Goal: Task Accomplishment & Management: Manage account settings

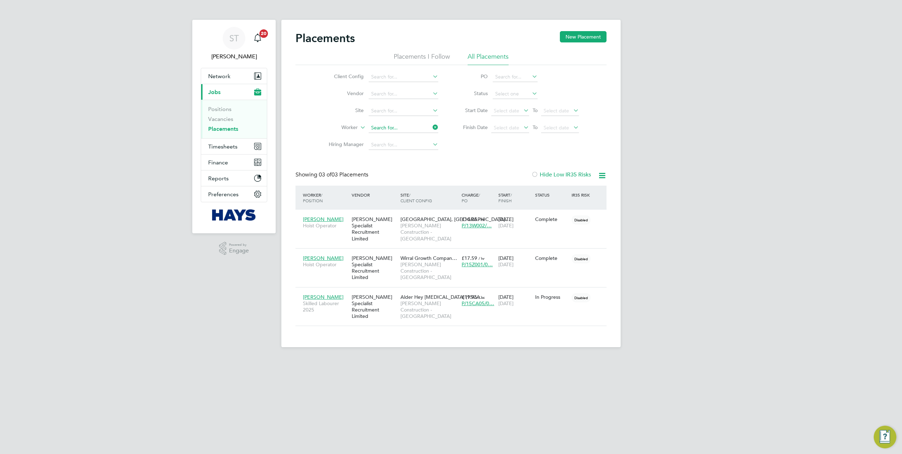
click at [401, 128] on input at bounding box center [404, 128] width 70 height 10
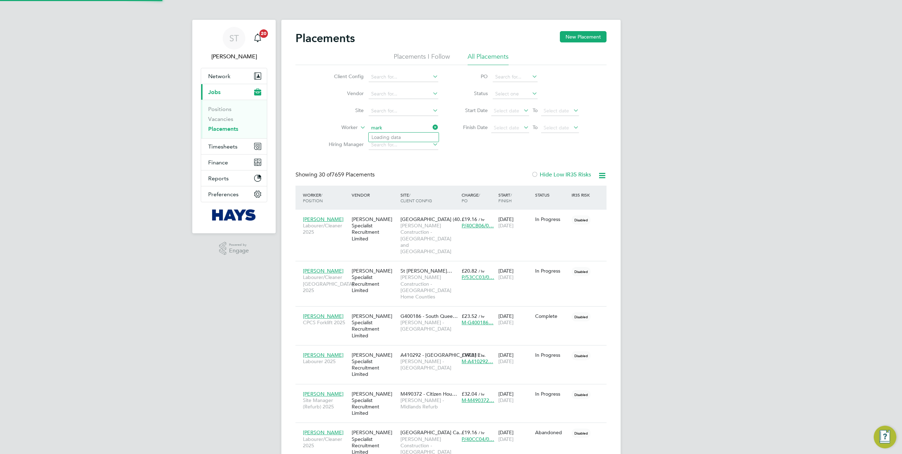
scroll to position [33, 61]
type input "mark daff"
click at [227, 42] on div "ST" at bounding box center [234, 38] width 23 height 23
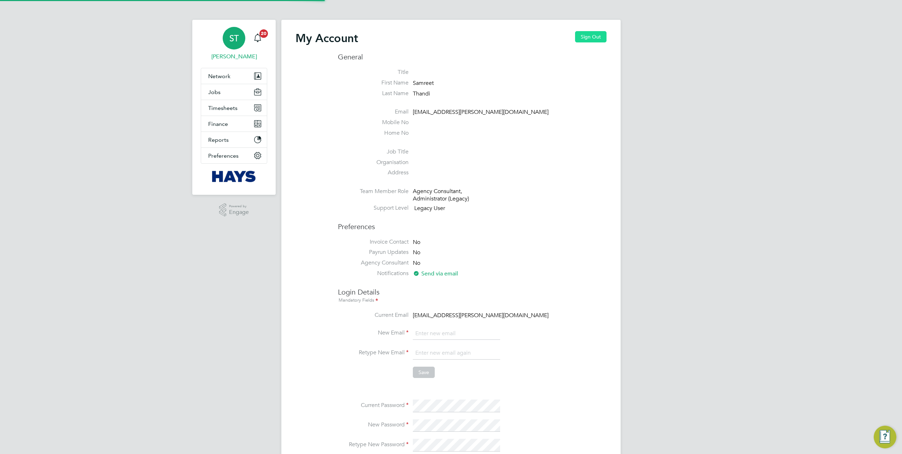
click at [448, 32] on button "Sign Out" at bounding box center [590, 36] width 31 height 11
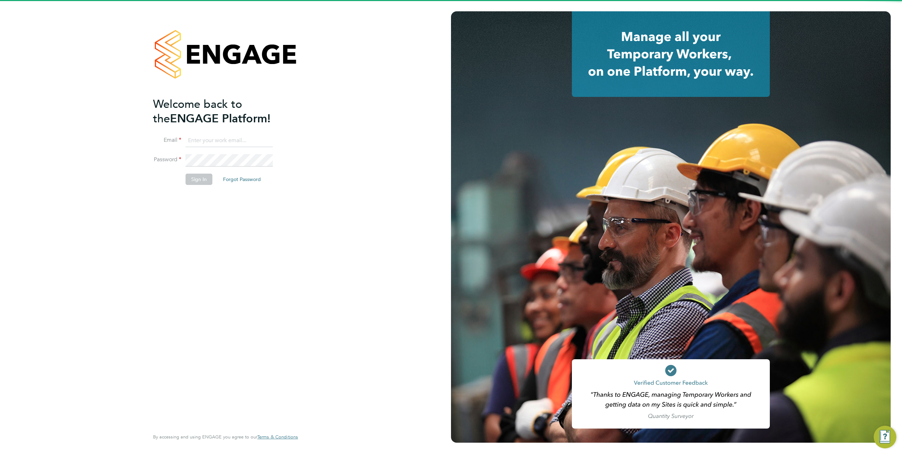
click at [212, 143] on input at bounding box center [229, 140] width 87 height 13
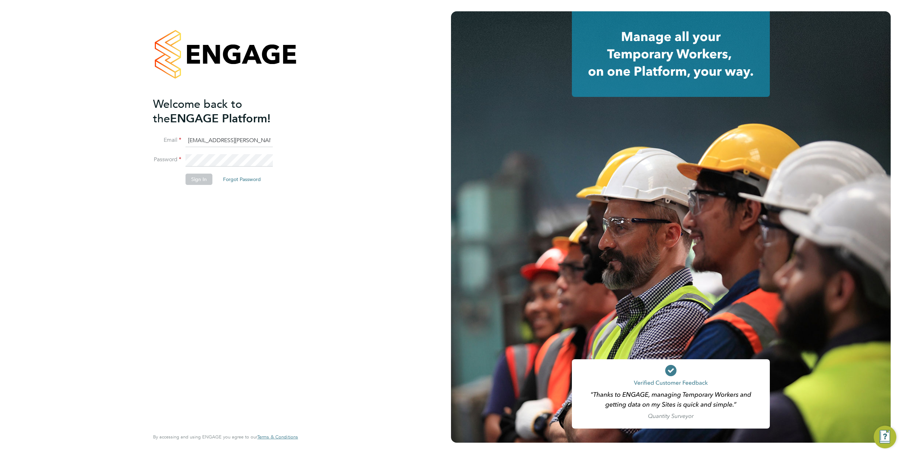
type input "Vendorkeyaccounts2@hays.com"
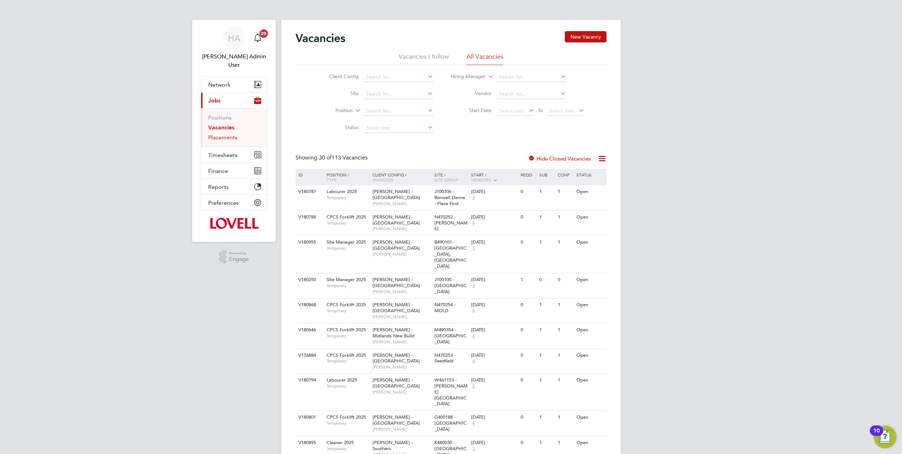
click at [223, 134] on link "Placements" at bounding box center [222, 137] width 29 height 7
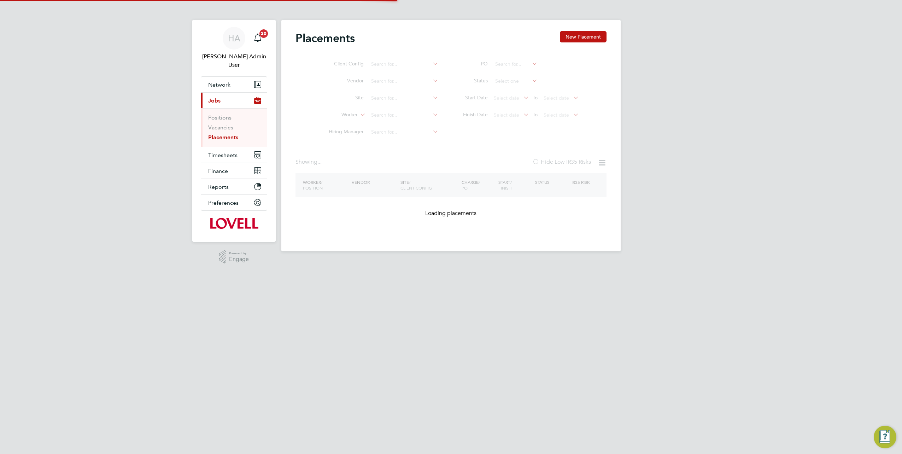
click at [384, 107] on li "Site" at bounding box center [380, 98] width 133 height 17
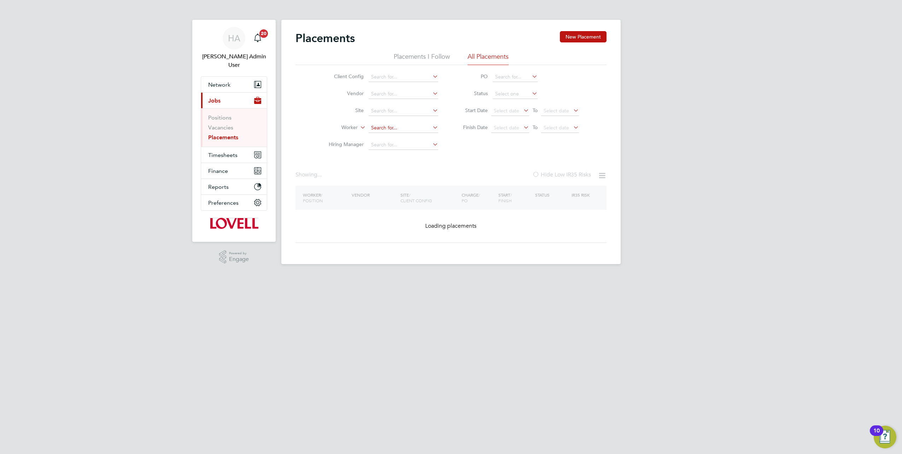
click at [378, 125] on input at bounding box center [404, 128] width 70 height 10
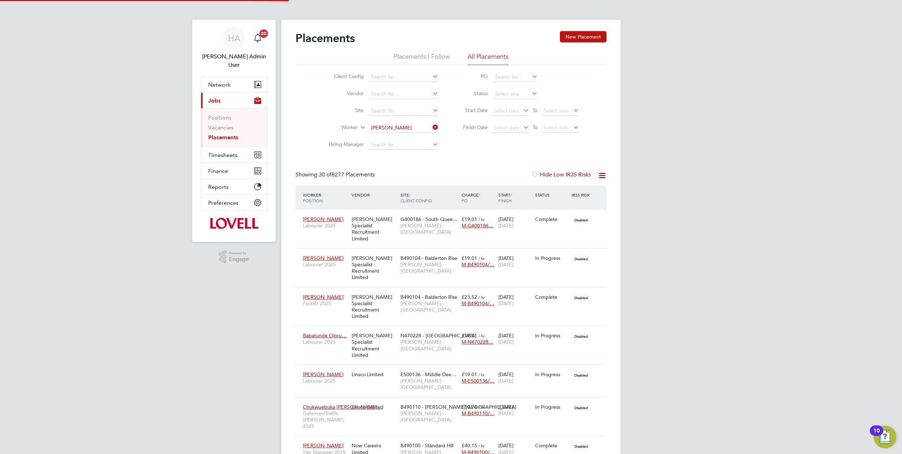
click at [381, 136] on b "Mark" at bounding box center [377, 137] width 12 height 6
type input "[PERSON_NAME]"
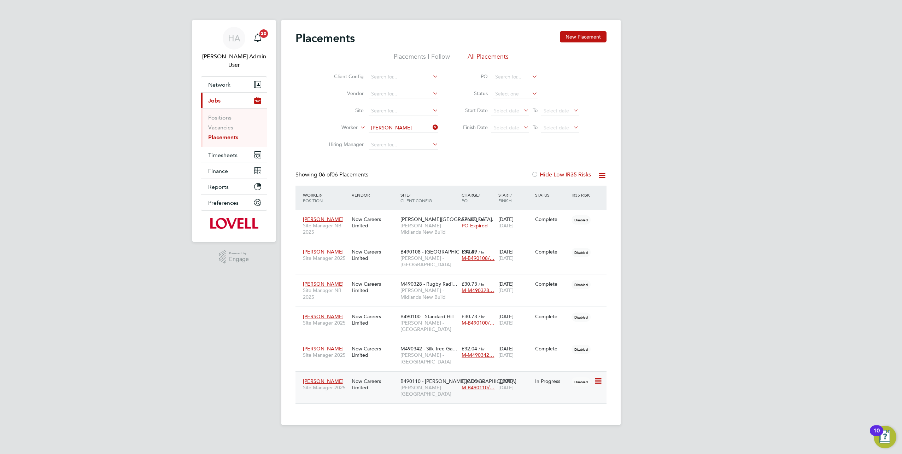
click at [362, 374] on div "Now Careers Limited" at bounding box center [374, 384] width 49 height 20
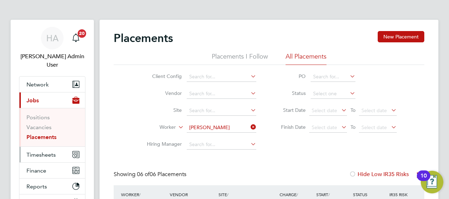
click at [36, 152] on span "Timesheets" at bounding box center [41, 155] width 29 height 7
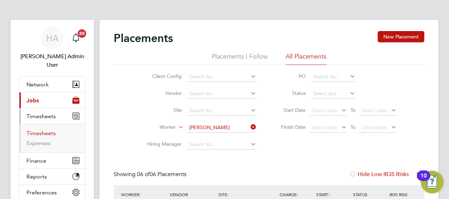
click at [45, 130] on link "Timesheets" at bounding box center [41, 133] width 29 height 7
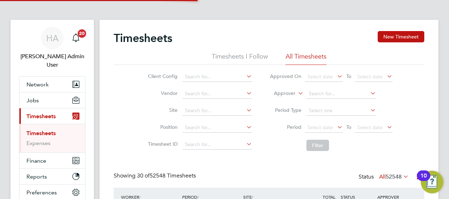
scroll to position [18, 61]
click at [297, 94] on icon at bounding box center [297, 91] width 0 height 6
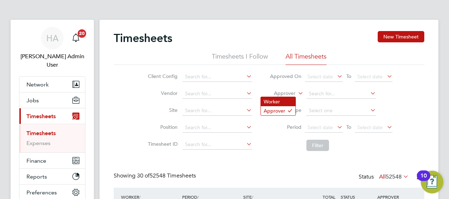
click at [286, 103] on li "Worker" at bounding box center [278, 101] width 35 height 9
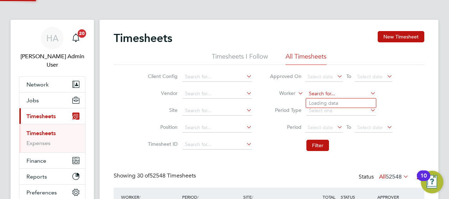
click at [329, 95] on input at bounding box center [342, 94] width 70 height 10
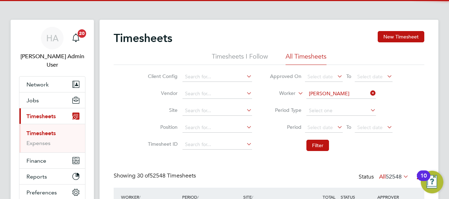
click at [328, 103] on li "Colin Sn edden" at bounding box center [341, 104] width 70 height 10
type input "Colin Snedden"
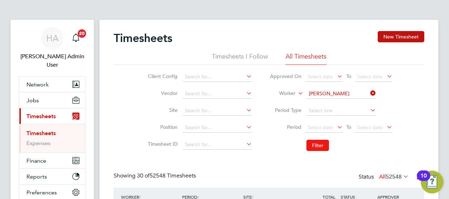
click at [317, 147] on button "Filter" at bounding box center [318, 145] width 23 height 11
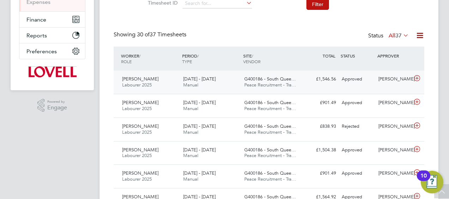
click at [298, 84] on div "G400186 - South Quee… Peace Recruitment - Tra…" at bounding box center [272, 83] width 61 height 18
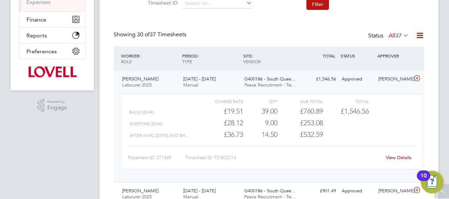
click at [399, 158] on link "View Details" at bounding box center [399, 158] width 26 height 6
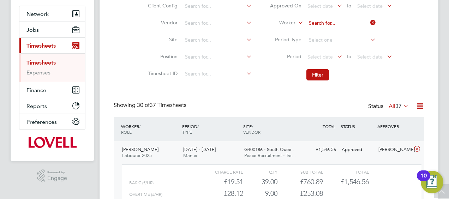
click at [362, 24] on input at bounding box center [342, 23] width 70 height 10
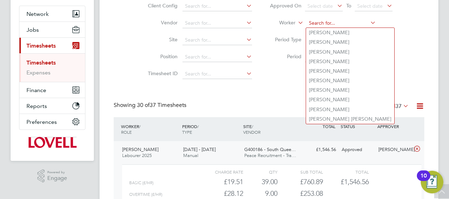
paste input "Phil Lewis"
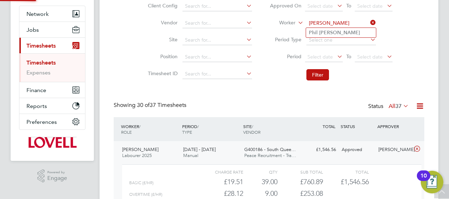
type input "Phil Lewis"
click at [332, 33] on li "Phil Lewis" at bounding box center [341, 33] width 70 height 10
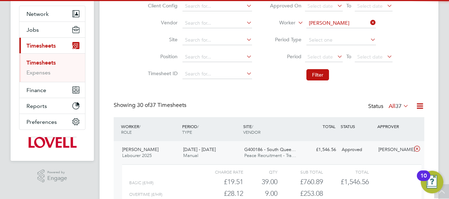
click at [318, 68] on li "Filter" at bounding box center [331, 75] width 141 height 18
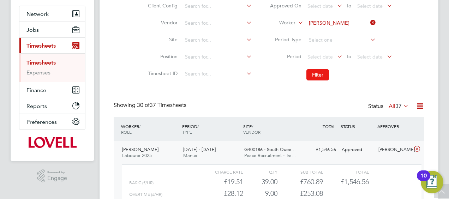
click at [315, 74] on button "Filter" at bounding box center [318, 74] width 23 height 11
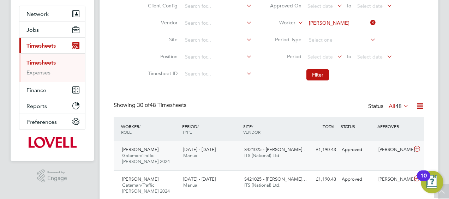
click at [280, 155] on span "ITS (National) Ltd." at bounding box center [263, 156] width 36 height 6
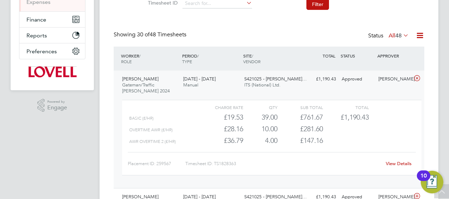
click at [395, 164] on link "View Details" at bounding box center [399, 164] width 26 height 6
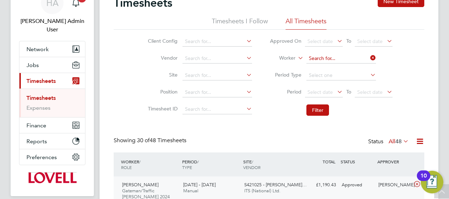
click at [364, 56] on input at bounding box center [342, 59] width 70 height 10
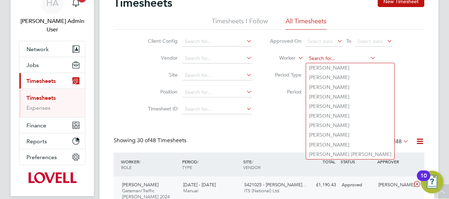
paste input "Daniel Rayner"
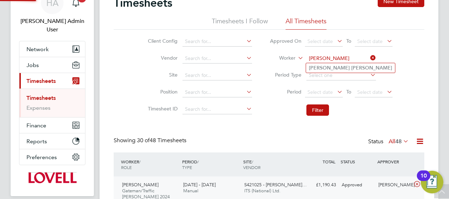
type input "Daniel Rayner"
click at [321, 66] on b "Daniel" at bounding box center [329, 68] width 41 height 6
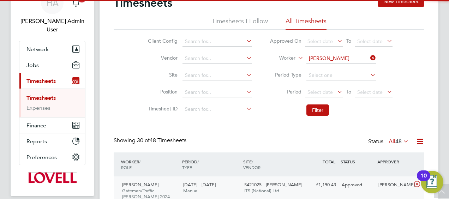
click at [317, 116] on li "Filter" at bounding box center [331, 110] width 141 height 18
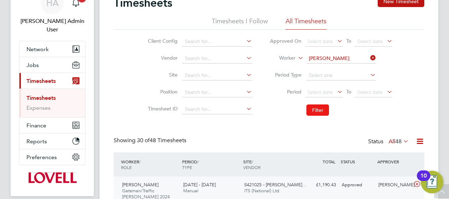
click at [320, 109] on button "Filter" at bounding box center [318, 110] width 23 height 11
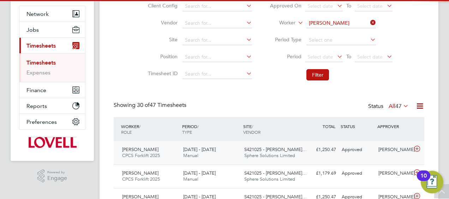
drag, startPoint x: 263, startPoint y: 161, endPoint x: 296, endPoint y: 152, distance: 34.8
click at [290, 151] on span "S421025 - Ruby Meado…" at bounding box center [276, 150] width 63 height 6
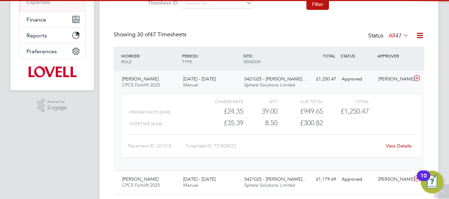
click at [389, 146] on link "View Details" at bounding box center [399, 146] width 26 height 6
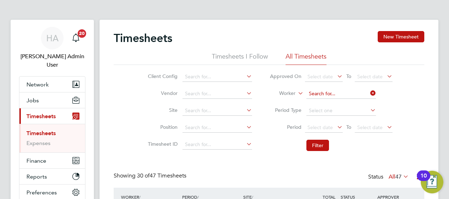
click at [341, 96] on input at bounding box center [342, 94] width 70 height 10
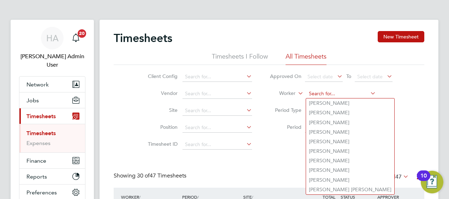
paste input "Mandeep Singh"
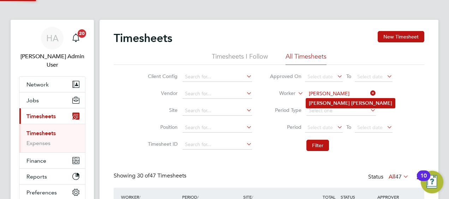
type input "Mandeep Singh"
click at [325, 103] on b "Mandeep" at bounding box center [329, 103] width 41 height 6
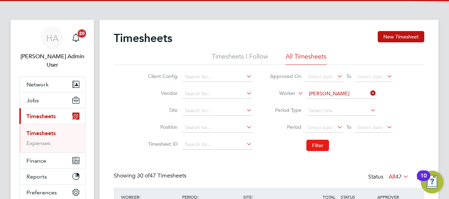
click at [317, 145] on button "Filter" at bounding box center [318, 145] width 23 height 11
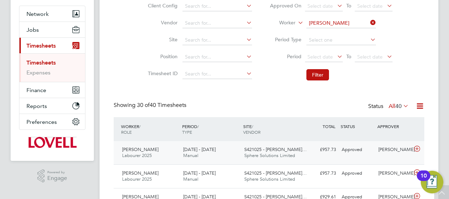
click at [308, 153] on div "£957.73 Approved" at bounding box center [320, 150] width 37 height 12
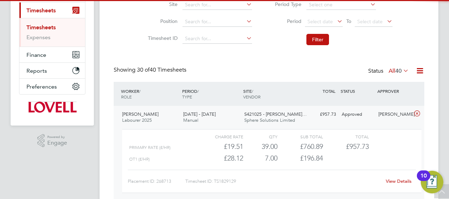
click at [394, 182] on link "View Details" at bounding box center [399, 181] width 26 height 6
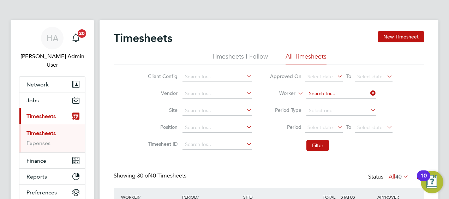
click at [355, 95] on input at bounding box center [342, 94] width 70 height 10
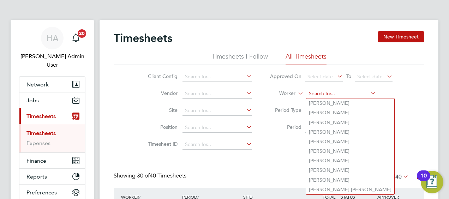
paste input "Thomas White"
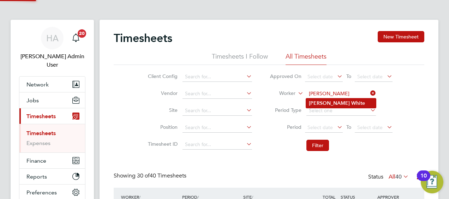
type input "Thomas White"
click at [321, 104] on b "Thomas" at bounding box center [329, 103] width 41 height 6
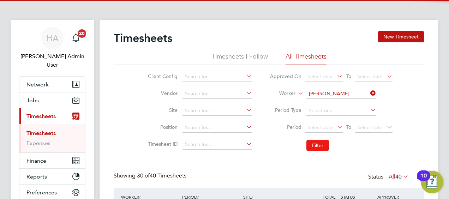
click at [314, 144] on button "Filter" at bounding box center [318, 145] width 23 height 11
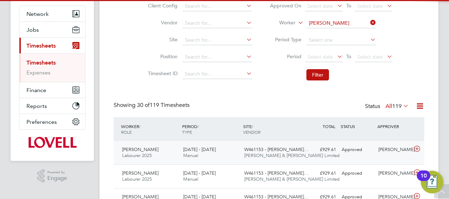
click at [348, 153] on div "Approved" at bounding box center [357, 150] width 37 height 12
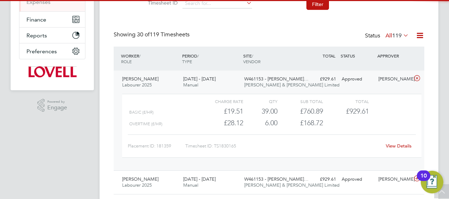
click at [394, 147] on link "View Details" at bounding box center [399, 146] width 26 height 6
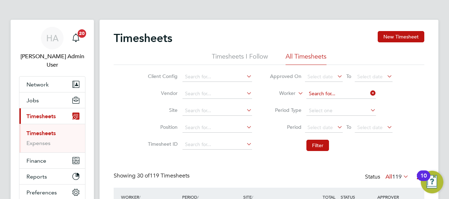
click at [350, 93] on input at bounding box center [342, 94] width 70 height 10
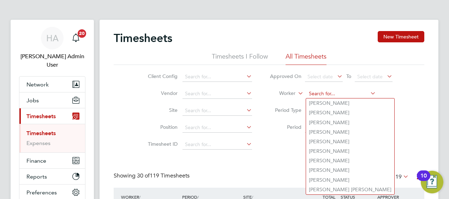
paste input "Alan Waters"
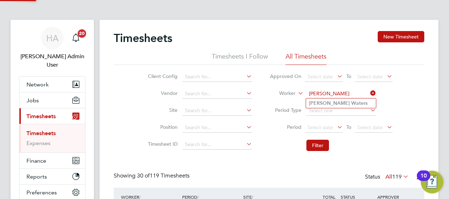
type input "Alan Waters"
click at [339, 104] on li "Alan Waters" at bounding box center [341, 104] width 70 height 10
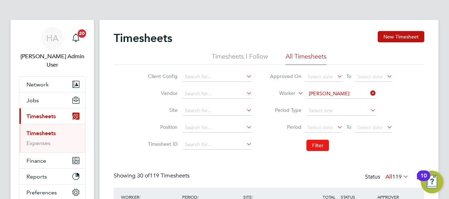
click at [315, 148] on button "Filter" at bounding box center [318, 145] width 23 height 11
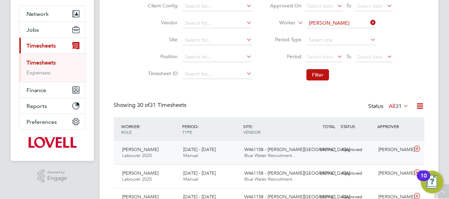
click at [313, 155] on div "Alan Waters Labourer 2025 20 - 26 Sep 2025 20 - 26 Sep 2025 Manual W461158 - Cr…" at bounding box center [269, 152] width 311 height 23
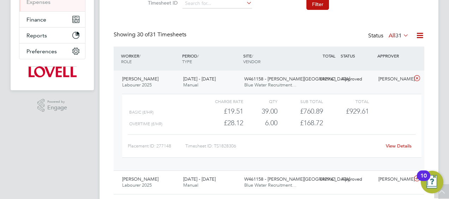
click at [400, 147] on link "View Details" at bounding box center [399, 146] width 26 height 6
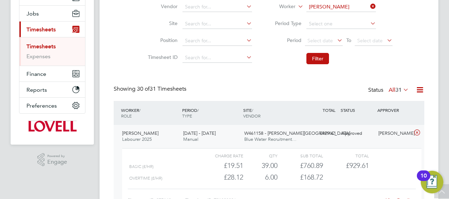
scroll to position [0, 0]
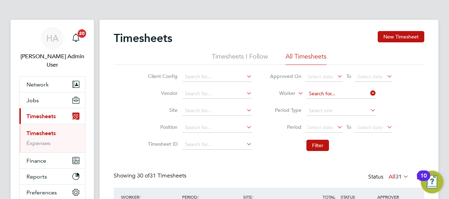
click at [330, 94] on input at bounding box center [342, 94] width 70 height 10
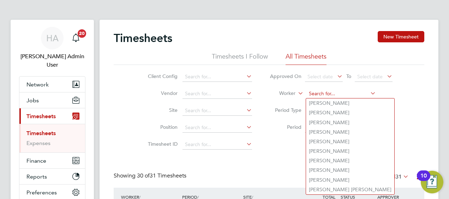
paste input "Wesley Moore"
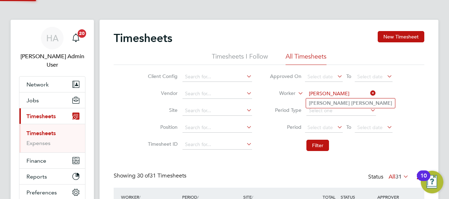
type input "Wesley Moore"
click at [352, 104] on b "Moore" at bounding box center [372, 103] width 41 height 6
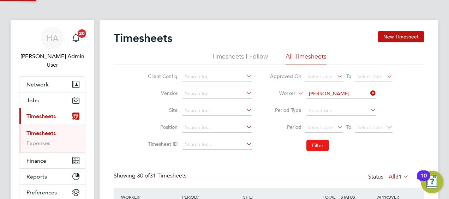
click at [315, 143] on button "Filter" at bounding box center [318, 145] width 23 height 11
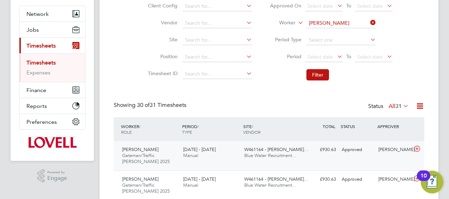
scroll to position [4, 4]
click at [279, 146] on div "W461164 - Slade Lane… Blue Water Recruitment…" at bounding box center [272, 153] width 61 height 18
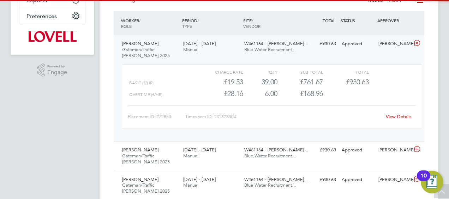
click at [400, 119] on div "View Details" at bounding box center [399, 116] width 35 height 11
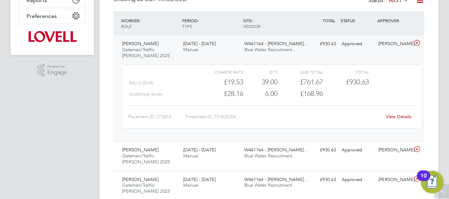
click at [387, 118] on link "View Details" at bounding box center [399, 117] width 26 height 6
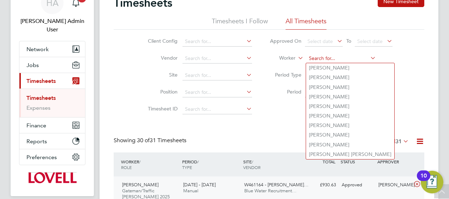
click at [334, 60] on input at bounding box center [342, 59] width 70 height 10
paste input "Alan Waters"
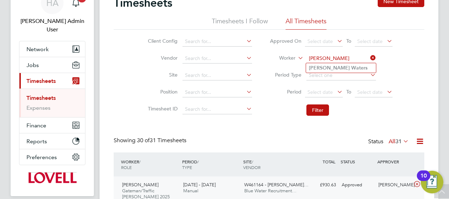
type input "Alan Waters"
click at [352, 69] on b "Waters" at bounding box center [360, 68] width 16 height 6
click at [316, 108] on button "Filter" at bounding box center [318, 110] width 23 height 11
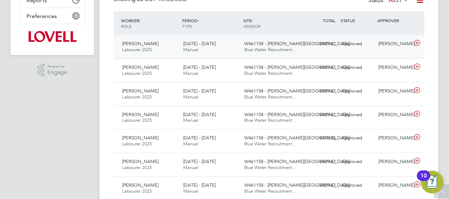
click at [223, 49] on div "20 - 26 Sep 2025 Manual" at bounding box center [211, 47] width 61 height 18
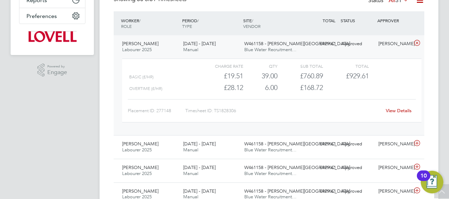
click at [393, 110] on link "View Details" at bounding box center [399, 111] width 26 height 6
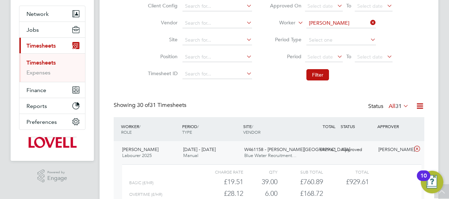
click at [333, 29] on li "Worker Alan Waters" at bounding box center [331, 23] width 141 height 17
click at [335, 24] on input at bounding box center [342, 23] width 70 height 10
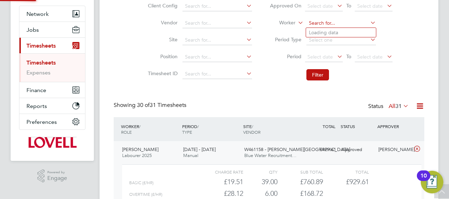
paste input "Thomas White"
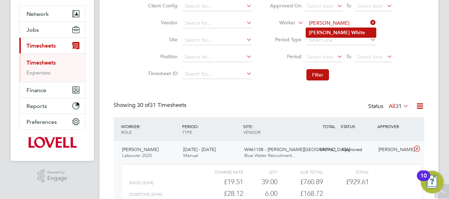
type input "Thomas White"
click at [327, 34] on b "Thomas" at bounding box center [329, 33] width 41 height 6
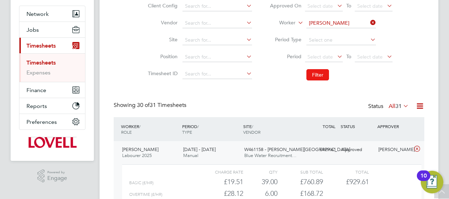
click at [325, 77] on button "Filter" at bounding box center [318, 74] width 23 height 11
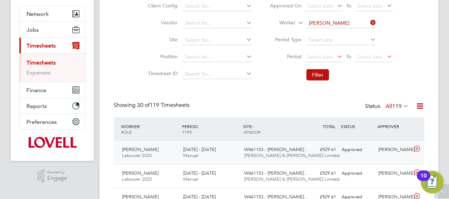
click at [221, 161] on div "20 - 26 Sep 2025 Manual" at bounding box center [211, 153] width 61 height 18
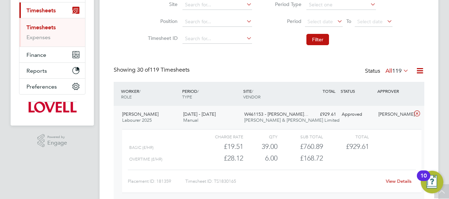
click at [388, 180] on link "View Details" at bounding box center [399, 181] width 26 height 6
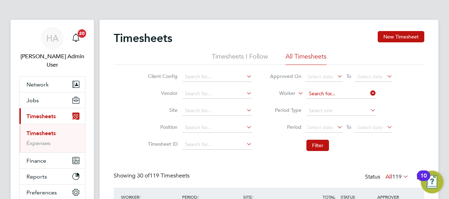
click at [335, 95] on input at bounding box center [342, 94] width 70 height 10
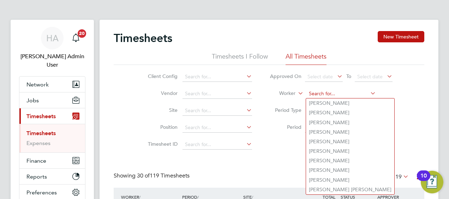
paste input "Stephen Elliott"
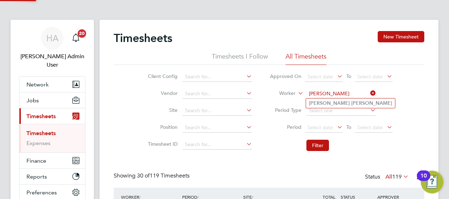
type input "Stephen Elliott"
click at [328, 102] on b "Stephen" at bounding box center [329, 103] width 41 height 6
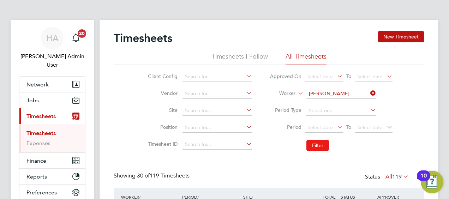
click at [313, 140] on button "Filter" at bounding box center [318, 145] width 23 height 11
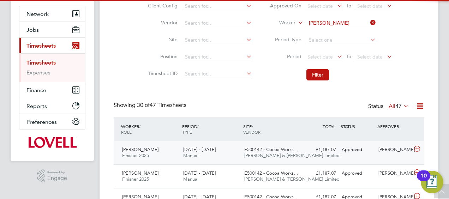
click at [314, 146] on div "£1,187.07 Approved" at bounding box center [320, 150] width 37 height 12
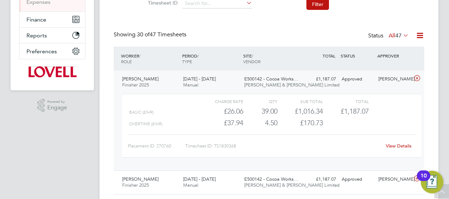
click at [398, 146] on link "View Details" at bounding box center [399, 146] width 26 height 6
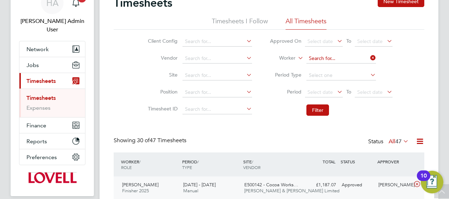
click at [342, 60] on input at bounding box center [342, 59] width 70 height 10
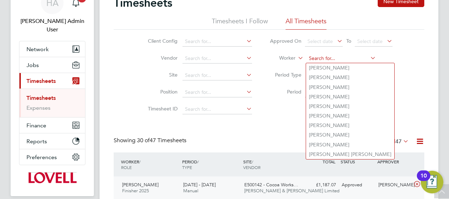
paste input "Ian White"
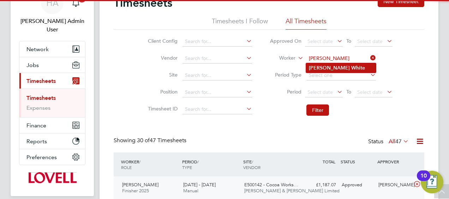
type input "Ian White"
click at [352, 68] on b "White" at bounding box center [359, 68] width 14 height 6
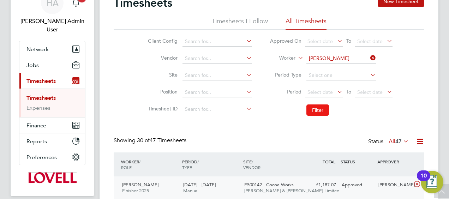
click at [317, 114] on button "Filter" at bounding box center [318, 110] width 23 height 11
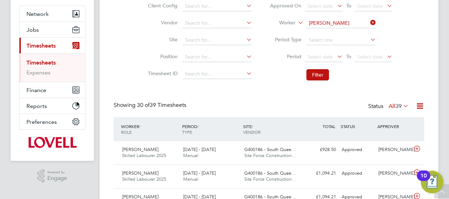
click at [288, 139] on div "WORKER / ROLE WORKER / PERIOD PERIOD / TYPE SITE / VENDOR TOTAL TOTAL / STATUS …" at bounding box center [269, 129] width 311 height 24
click at [280, 150] on span "G400186 - South Quee…" at bounding box center [271, 150] width 52 height 6
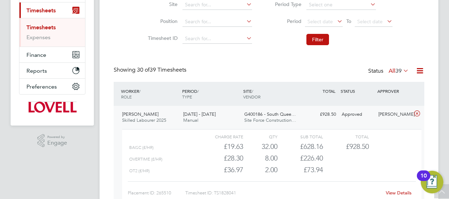
click at [392, 193] on link "View Details" at bounding box center [399, 193] width 26 height 6
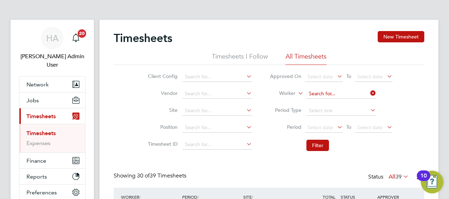
click at [350, 91] on input at bounding box center [342, 94] width 70 height 10
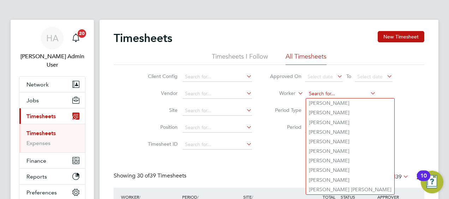
paste input "Peter Jones"
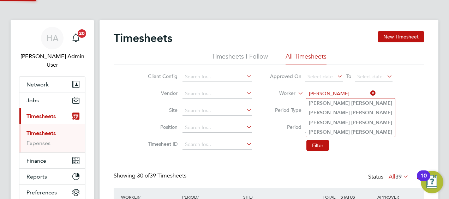
type input "Peter Jones"
click at [338, 102] on li "Peter Jones" at bounding box center [350, 104] width 89 height 10
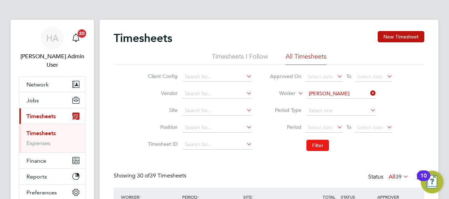
click at [314, 142] on button "Filter" at bounding box center [318, 145] width 23 height 11
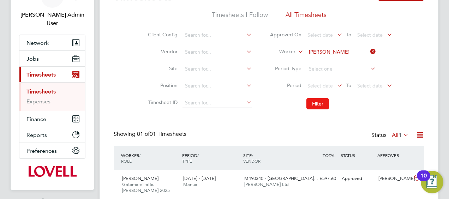
scroll to position [67, 0]
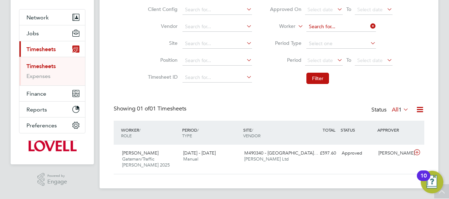
click at [340, 23] on input at bounding box center [342, 27] width 70 height 10
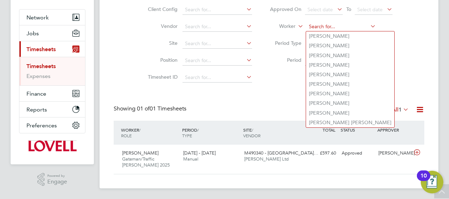
paste input "Peter Jones"
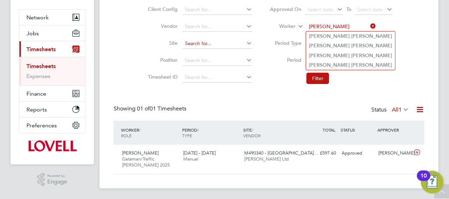
type input "Peter Jones"
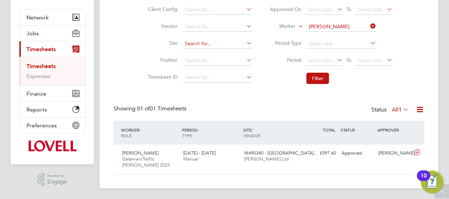
click at [195, 46] on input at bounding box center [218, 44] width 70 height 10
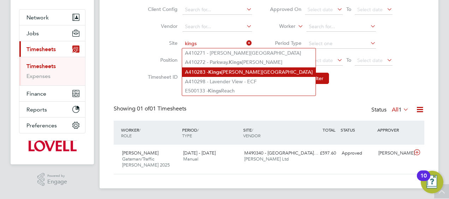
click at [211, 72] on b "Kings" at bounding box center [214, 72] width 13 height 6
type input "A410283 - Kings Lynn Road Hunstanton"
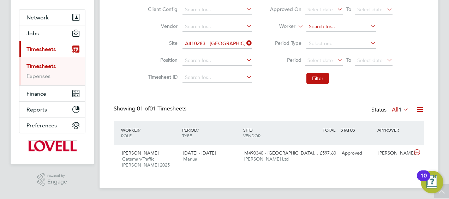
click at [323, 27] on input at bounding box center [342, 27] width 70 height 10
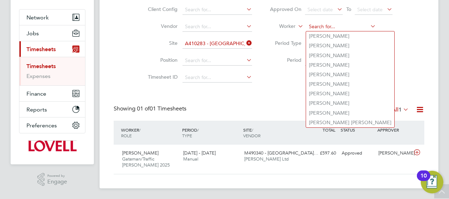
paste input "Peter Jones"
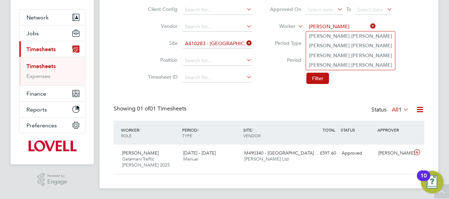
type input "Peter Jones"
click at [322, 37] on li "Peter Jones" at bounding box center [350, 36] width 89 height 10
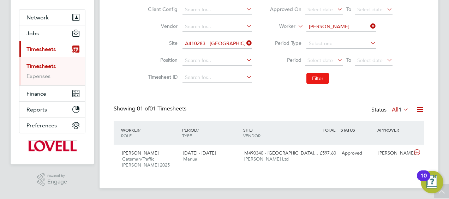
click at [321, 79] on button "Filter" at bounding box center [318, 78] width 23 height 11
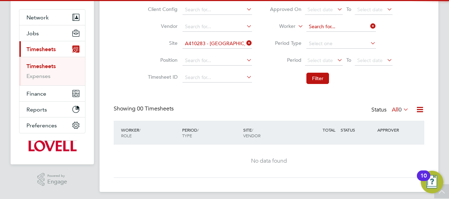
click at [332, 26] on input at bounding box center [342, 27] width 70 height 10
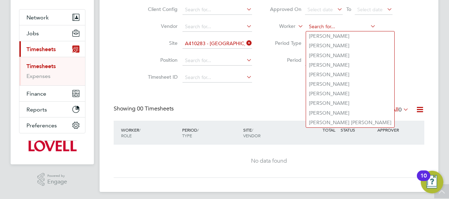
paste input "Peter Jones"
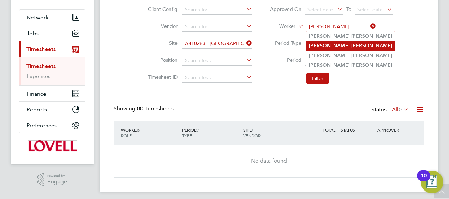
type input "Peter Jones"
click at [352, 46] on b "Jones" at bounding box center [372, 46] width 41 height 6
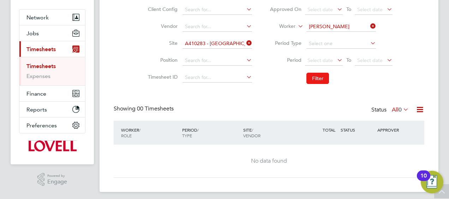
click at [321, 77] on button "Filter" at bounding box center [318, 78] width 23 height 11
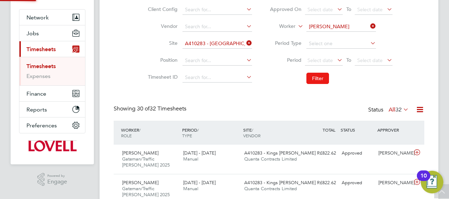
scroll to position [24, 61]
click at [283, 161] on span "Quanta Contracts Limited" at bounding box center [271, 159] width 53 height 6
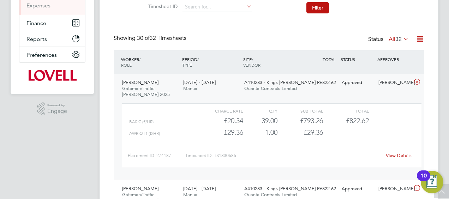
click at [393, 154] on link "View Details" at bounding box center [399, 156] width 26 height 6
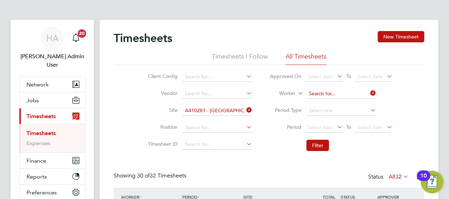
click at [338, 90] on input at bounding box center [342, 94] width 70 height 10
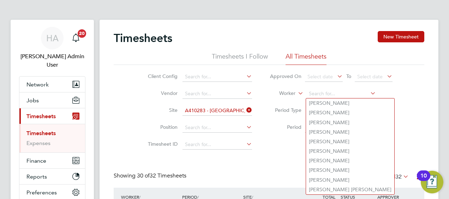
click at [253, 111] on li "Site A410283 - Kings Lynn Road Hunstanton" at bounding box center [199, 110] width 124 height 17
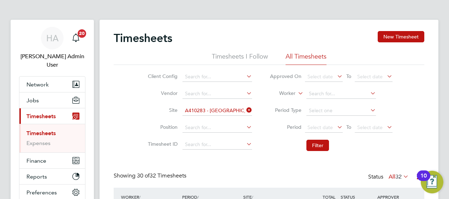
click at [245, 111] on icon at bounding box center [245, 110] width 0 height 10
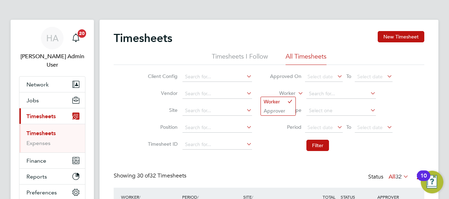
click at [297, 94] on icon at bounding box center [297, 91] width 0 height 6
click at [319, 93] on input at bounding box center [342, 94] width 70 height 10
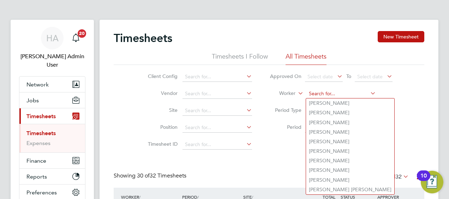
paste input "Michael Ellis"
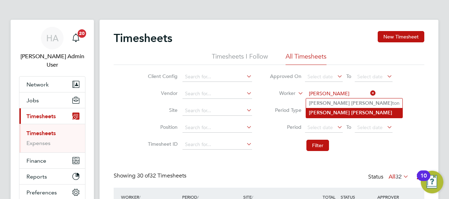
type input "Michael Ellis"
click at [317, 111] on b "Michael" at bounding box center [329, 113] width 41 height 6
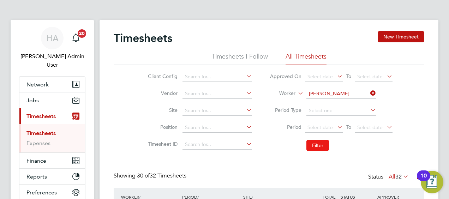
click at [313, 145] on button "Filter" at bounding box center [318, 145] width 23 height 11
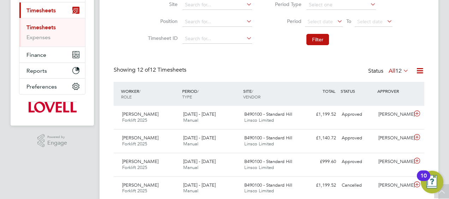
click at [390, 72] on label "All 12" at bounding box center [399, 70] width 20 height 7
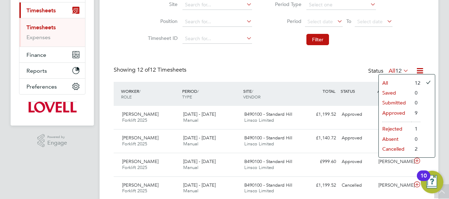
click at [389, 112] on li "Approved" at bounding box center [395, 113] width 33 height 10
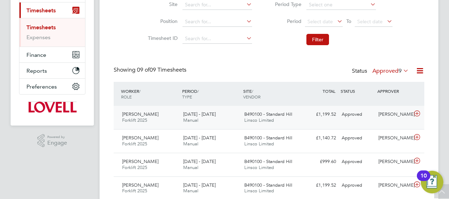
drag, startPoint x: 223, startPoint y: 117, endPoint x: 237, endPoint y: 118, distance: 14.2
click at [223, 117] on div "20 - 26 Sep 2025 Manual" at bounding box center [211, 118] width 61 height 18
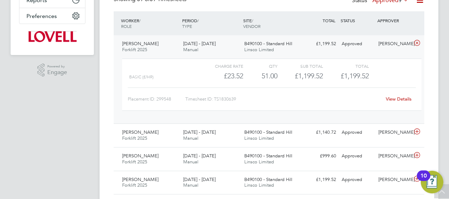
click at [392, 100] on link "View Details" at bounding box center [399, 99] width 26 height 6
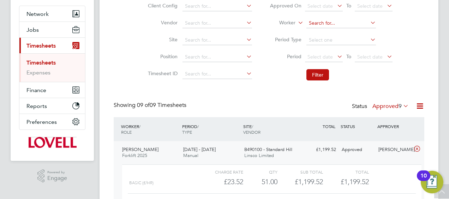
click at [339, 25] on input at bounding box center [342, 23] width 70 height 10
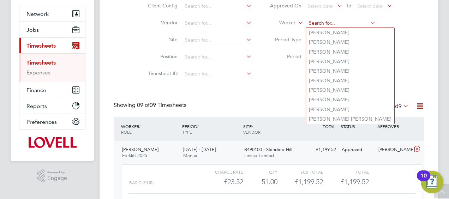
paste input "Mark Daffern"
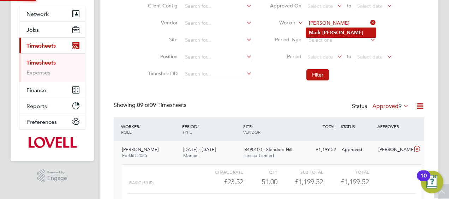
type input "Mark Daffern"
click at [329, 32] on b "Daffern" at bounding box center [343, 33] width 41 height 6
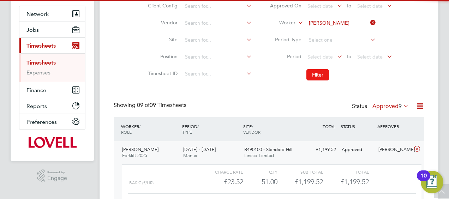
click at [311, 70] on button "Filter" at bounding box center [318, 74] width 23 height 11
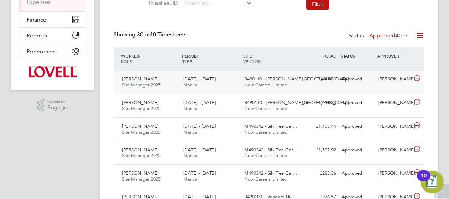
click at [290, 82] on div "B490110 - Bennett Street Now Careers Limited" at bounding box center [272, 83] width 61 height 18
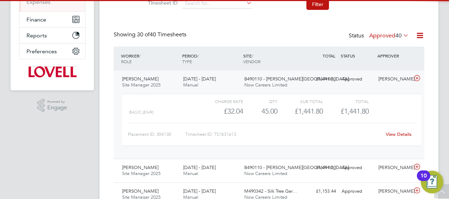
click at [394, 134] on link "View Details" at bounding box center [399, 134] width 26 height 6
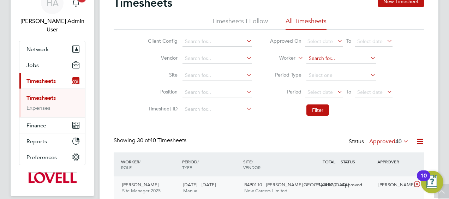
click at [363, 57] on input at bounding box center [342, 59] width 70 height 10
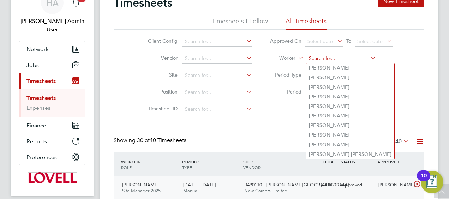
paste input "Chukwuebuka Alisigwe"
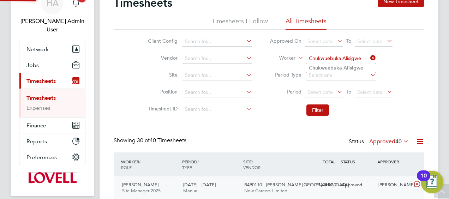
type input "Chukwuebuka Alisigwe"
click at [335, 66] on b "Chukwuebuka" at bounding box center [325, 68] width 33 height 6
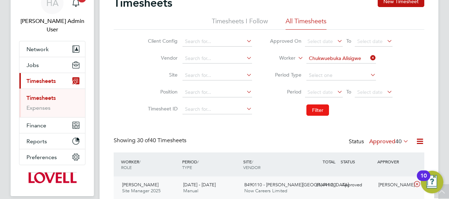
click at [318, 106] on button "Filter" at bounding box center [318, 110] width 23 height 11
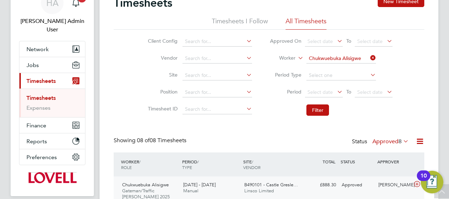
click at [205, 183] on span "20 - 26 Sep 2025" at bounding box center [199, 185] width 33 height 6
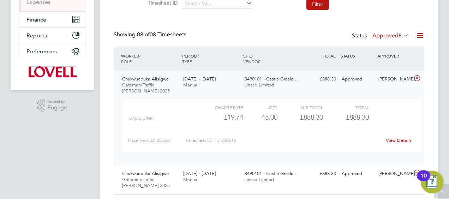
click at [399, 141] on link "View Details" at bounding box center [399, 140] width 26 height 6
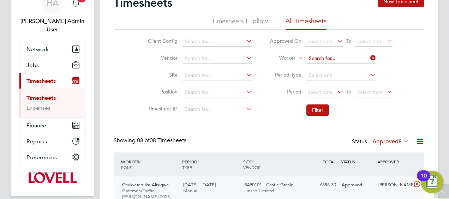
click at [353, 59] on input at bounding box center [342, 59] width 70 height 10
paste input "Bridget Mcloughlin"
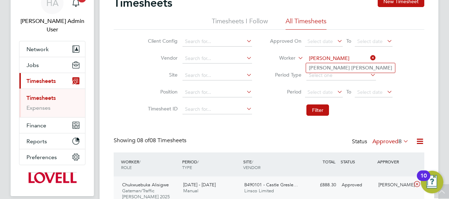
type input "Bridget Mcloughlin"
click at [352, 69] on b "Mcloughlin" at bounding box center [372, 68] width 41 height 6
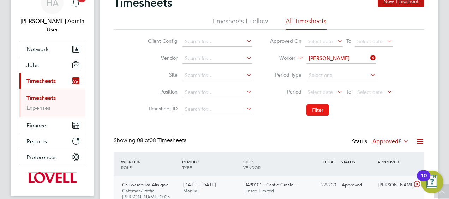
click at [314, 108] on button "Filter" at bounding box center [318, 110] width 23 height 11
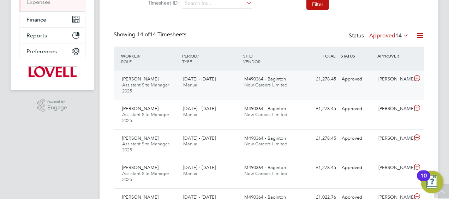
click at [260, 80] on span "M490364 - Baginton" at bounding box center [266, 79] width 42 height 6
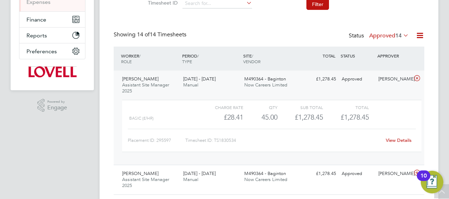
click at [394, 142] on link "View Details" at bounding box center [399, 140] width 26 height 6
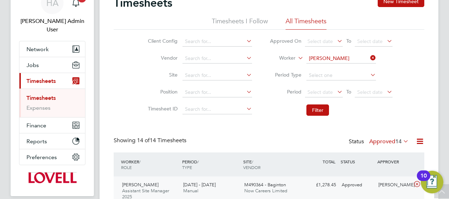
click at [359, 64] on li "Worker Bridget Mcloughlin" at bounding box center [331, 58] width 141 height 17
click at [356, 59] on input at bounding box center [342, 59] width 70 height 10
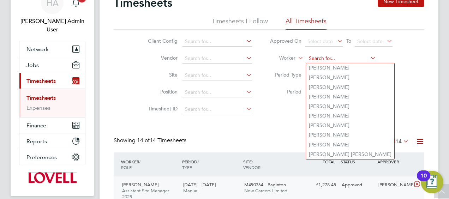
paste input "John Crawford"
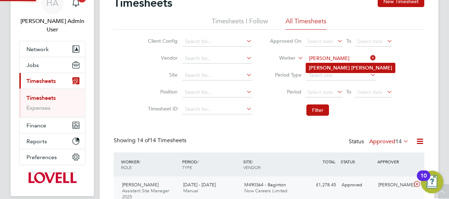
type input "John Crawford"
click at [352, 68] on b "Crawford" at bounding box center [372, 68] width 41 height 6
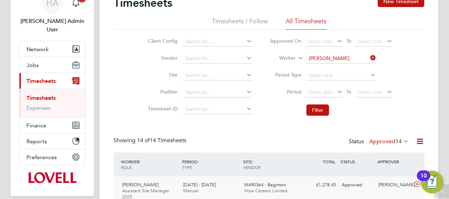
click at [314, 104] on li "Filter" at bounding box center [331, 110] width 141 height 18
click at [315, 110] on button "Filter" at bounding box center [318, 110] width 23 height 11
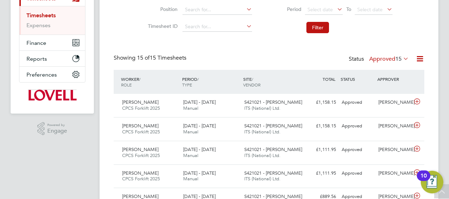
scroll to position [35, 0]
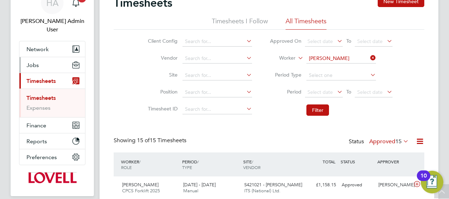
click at [33, 61] on button "Jobs" at bounding box center [52, 65] width 66 height 16
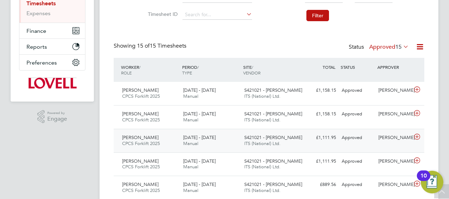
scroll to position [141, 0]
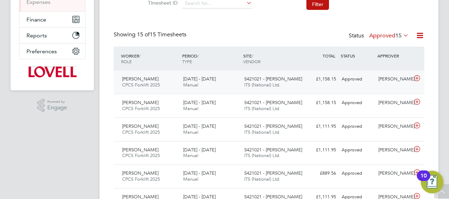
click at [269, 82] on span "ITS (National) Ltd." at bounding box center [263, 85] width 36 height 6
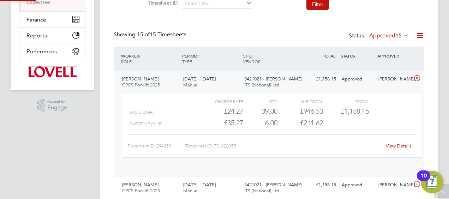
scroll to position [12, 69]
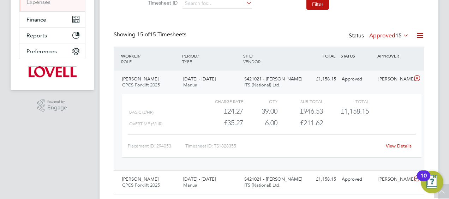
click at [393, 148] on div "View Details" at bounding box center [399, 146] width 35 height 11
click at [396, 143] on div "View Details" at bounding box center [399, 146] width 35 height 11
click at [394, 144] on link "View Details" at bounding box center [399, 146] width 26 height 6
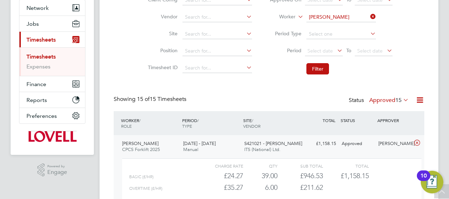
scroll to position [35, 0]
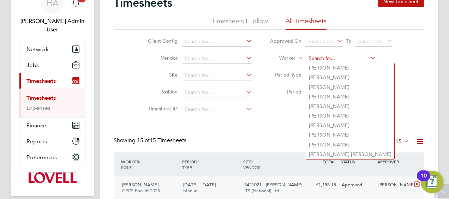
click at [352, 61] on input at bounding box center [342, 59] width 70 height 10
paste input "Stuart Snaddon"
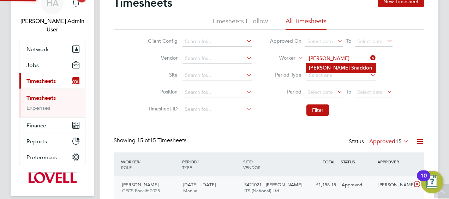
type input "Stuart Snaddon"
click at [352, 66] on b "Snaddon" at bounding box center [362, 68] width 21 height 6
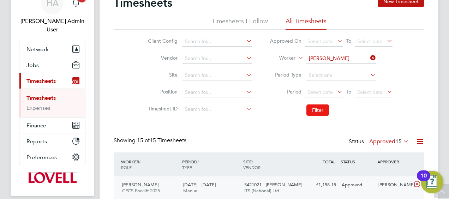
click at [313, 108] on button "Filter" at bounding box center [318, 110] width 23 height 11
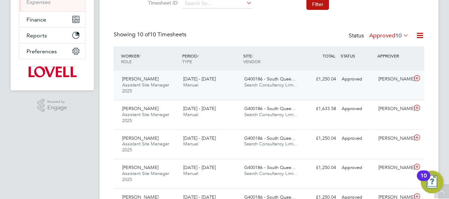
click at [259, 81] on span "G400186 - South Quee…" at bounding box center [271, 79] width 52 height 6
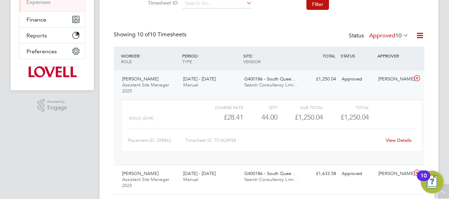
click at [396, 140] on link "View Details" at bounding box center [399, 140] width 26 height 6
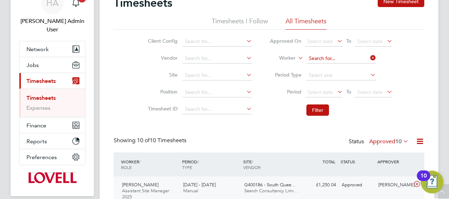
click at [350, 54] on input at bounding box center [342, 59] width 70 height 10
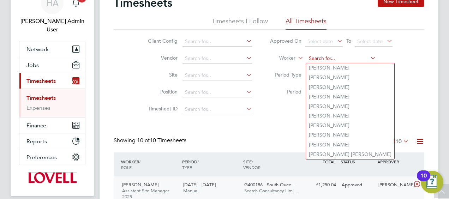
paste input "Ryan Horne"
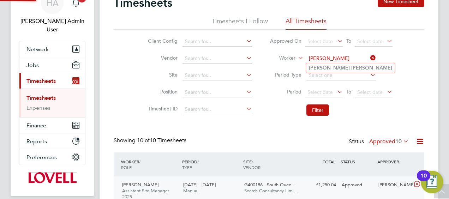
type input "Ryan Horne"
click at [339, 67] on li "Ryan Horne" at bounding box center [350, 68] width 89 height 10
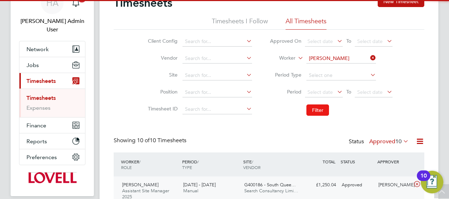
click at [316, 110] on button "Filter" at bounding box center [318, 110] width 23 height 11
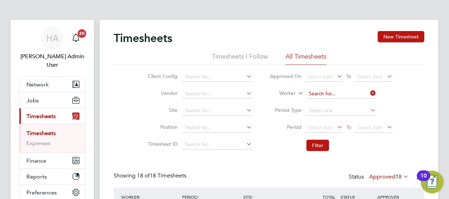
click at [330, 95] on input at bounding box center [342, 94] width 70 height 10
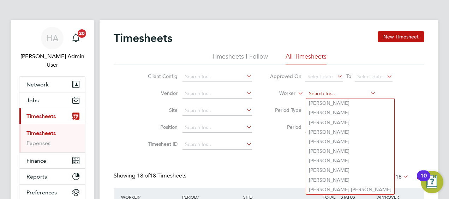
paste input "Nicholas Rowell"
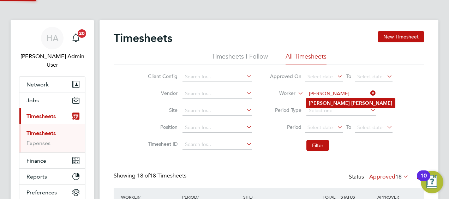
type input "Nicholas Rowell"
click at [352, 103] on b "Rowell" at bounding box center [372, 103] width 41 height 6
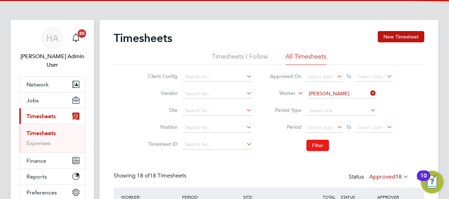
click at [321, 145] on button "Filter" at bounding box center [318, 145] width 23 height 11
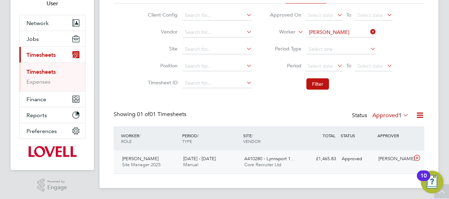
click at [255, 163] on span "Core Recruiter Ltd" at bounding box center [263, 165] width 37 height 6
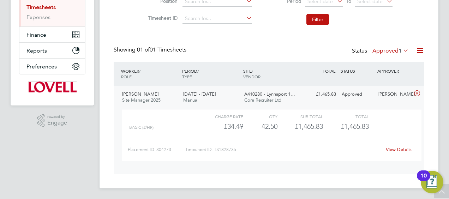
click at [397, 149] on link "View Details" at bounding box center [399, 150] width 26 height 6
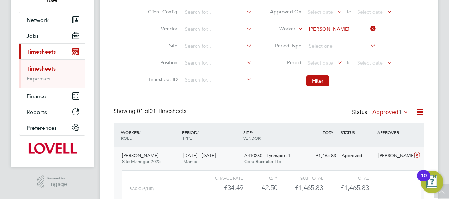
scroll to position [20, 0]
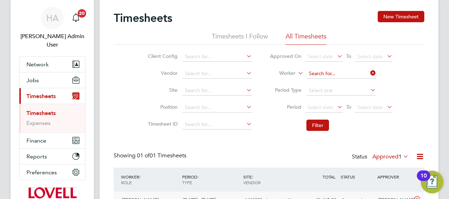
click at [357, 75] on input at bounding box center [342, 74] width 70 height 10
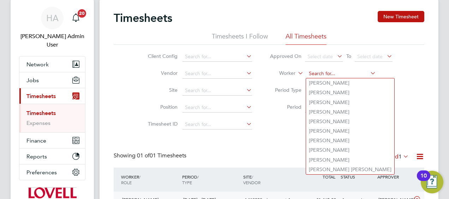
paste input "Steven Kreamer"
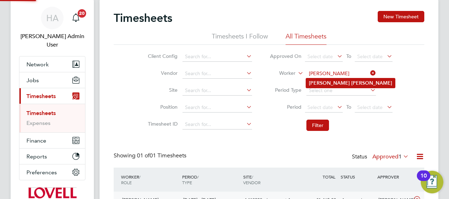
type input "Steven Kreamer"
click at [352, 84] on b "Kreamer" at bounding box center [372, 83] width 41 height 6
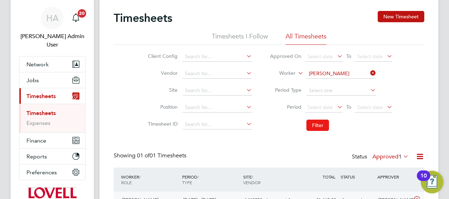
click at [311, 122] on button "Filter" at bounding box center [318, 125] width 23 height 11
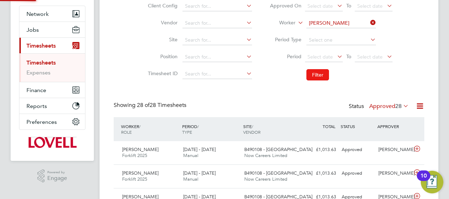
scroll to position [4, 4]
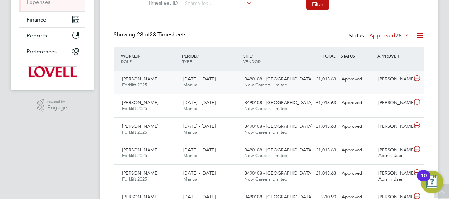
click at [211, 82] on div "20 - 26 Sep 2025 Manual" at bounding box center [211, 83] width 61 height 18
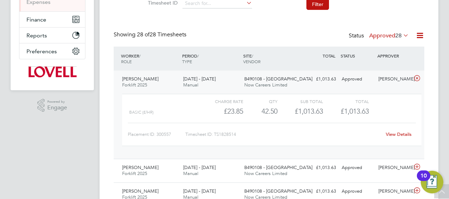
click at [400, 138] on div "View Details" at bounding box center [399, 134] width 35 height 11
click at [398, 133] on link "View Details" at bounding box center [399, 134] width 26 height 6
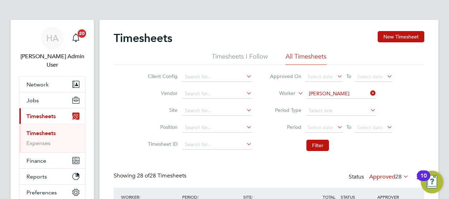
click at [328, 99] on li "Worker Steven Kreamer" at bounding box center [331, 94] width 141 height 17
click at [328, 93] on input at bounding box center [342, 94] width 70 height 10
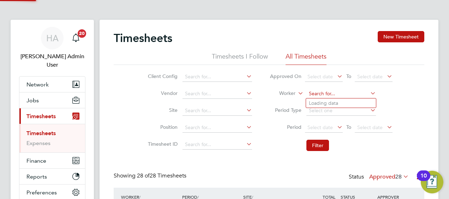
paste input "Tomasz Krupa"
type input "Tomasz Krupa"
click at [325, 102] on b "Tomasz" at bounding box center [329, 103] width 41 height 6
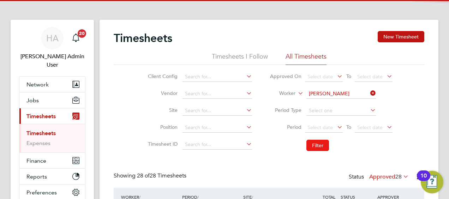
click at [310, 143] on button "Filter" at bounding box center [318, 145] width 23 height 11
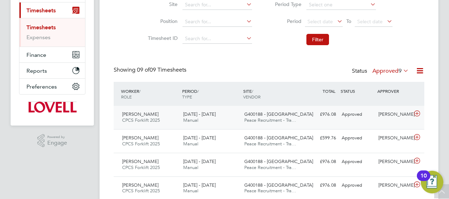
click at [270, 118] on span "Peace Recruitment - Tra…" at bounding box center [271, 120] width 52 height 6
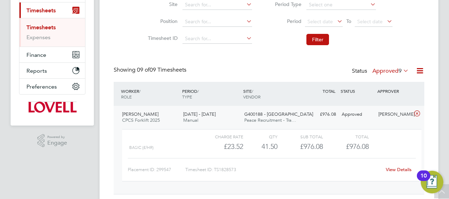
click at [396, 173] on div "View Details" at bounding box center [399, 169] width 35 height 11
click at [394, 171] on link "View Details" at bounding box center [399, 170] width 26 height 6
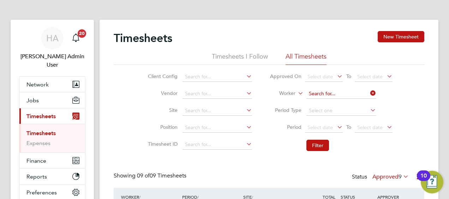
click at [334, 94] on input at bounding box center [342, 94] width 70 height 10
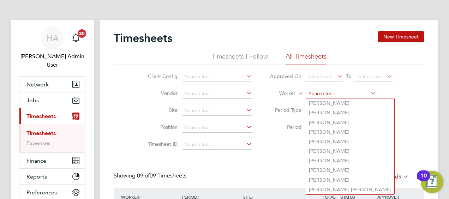
paste input "Joel Thomas-Mullins"
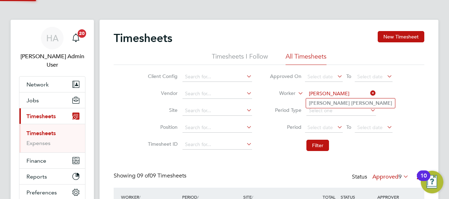
type input "Joel Thomas-Mullins"
click at [352, 101] on b "Thomas-Mullins" at bounding box center [372, 103] width 41 height 6
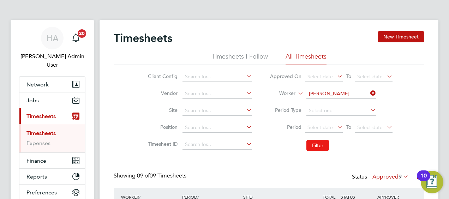
click at [317, 143] on button "Filter" at bounding box center [318, 145] width 23 height 11
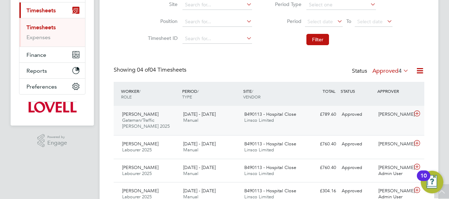
click at [272, 120] on span "Linsco Limited" at bounding box center [260, 120] width 30 height 6
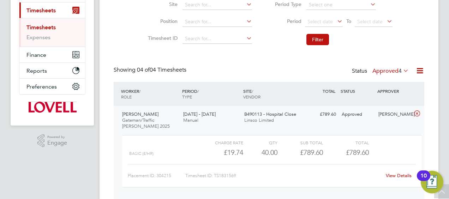
click at [399, 176] on link "View Details" at bounding box center [399, 176] width 26 height 6
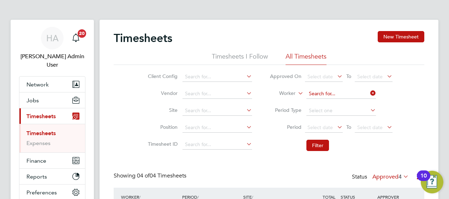
click at [339, 95] on input at bounding box center [342, 94] width 70 height 10
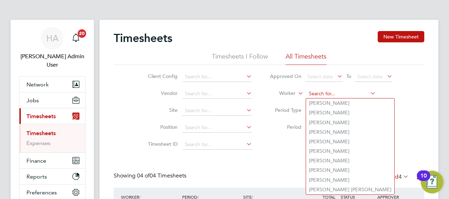
paste input "Zachary Preece"
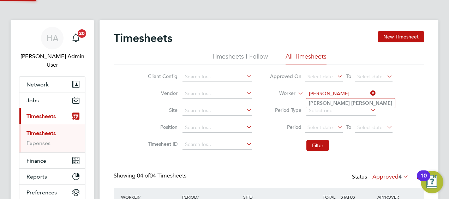
type input "Zachary Preece"
click at [352, 104] on b "Preece" at bounding box center [372, 103] width 41 height 6
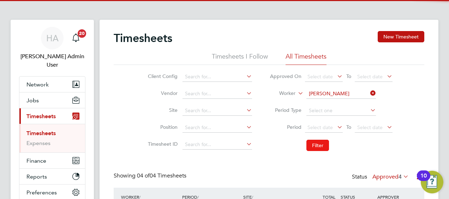
click at [317, 143] on button "Filter" at bounding box center [318, 145] width 23 height 11
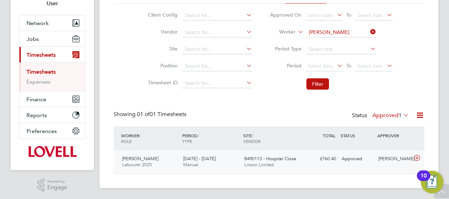
click at [237, 163] on div "20 - 26 Sep 2025 Manual" at bounding box center [211, 162] width 61 height 18
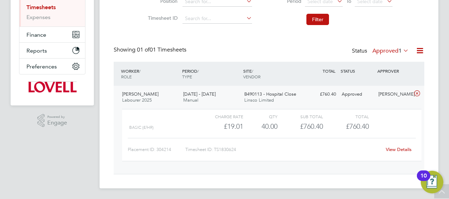
click at [397, 150] on link "View Details" at bounding box center [399, 150] width 26 height 6
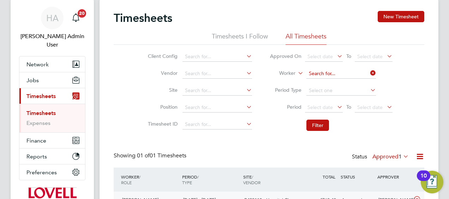
click at [342, 76] on input at bounding box center [342, 74] width 70 height 10
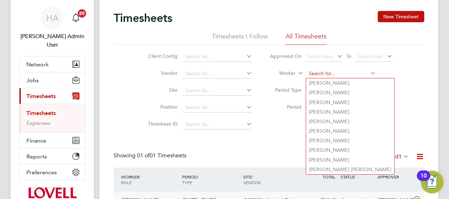
paste input "Peter Jones"
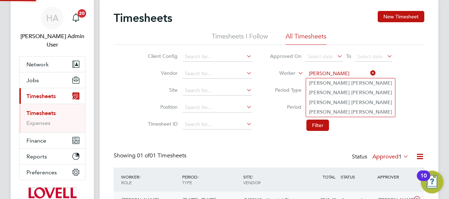
type input "Peter Jones"
click at [352, 83] on b "Jones" at bounding box center [372, 83] width 41 height 6
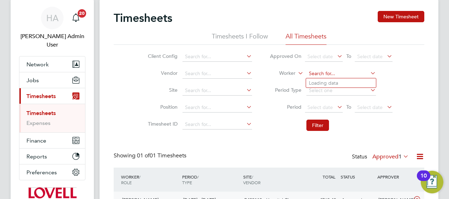
click at [343, 71] on input at bounding box center [342, 74] width 70 height 10
paste input "Sanjit Aujla"
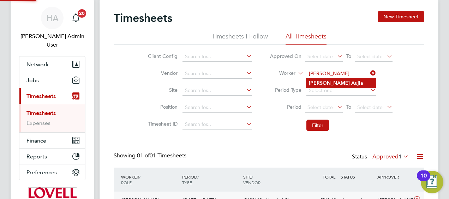
type input "Sanjit Aujla"
click at [352, 82] on b "Aujla" at bounding box center [358, 83] width 12 height 6
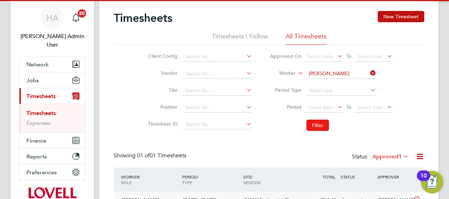
click at [312, 129] on button "Filter" at bounding box center [318, 125] width 23 height 11
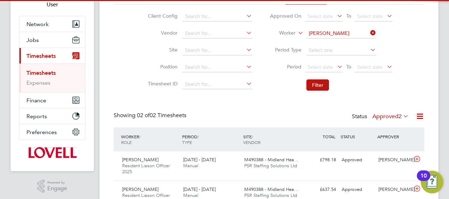
scroll to position [97, 0]
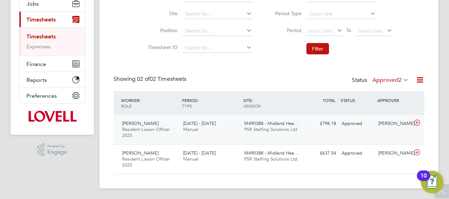
click at [342, 133] on div "Sanjit Aujla Resident Liason Officer 2025 20 - 26 Sep 2025 20 - 26 Sep 2025 Man…" at bounding box center [269, 129] width 311 height 29
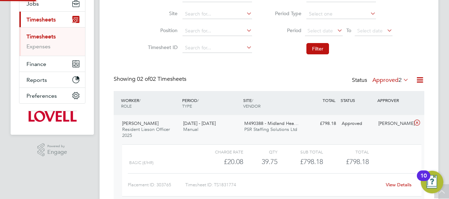
scroll to position [12, 69]
click at [395, 184] on link "View Details" at bounding box center [399, 185] width 26 height 6
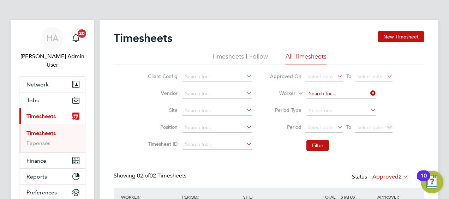
click at [341, 90] on input at bounding box center [342, 94] width 70 height 10
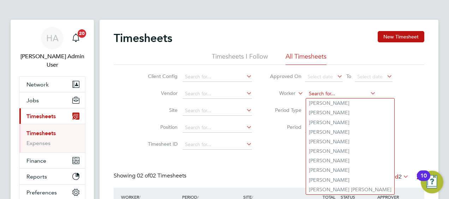
paste input "Daniel Leworthy"
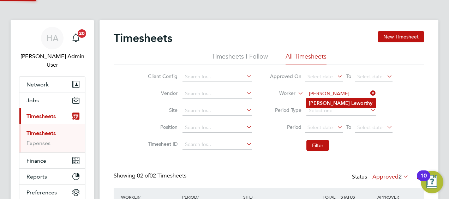
type input "Daniel Leworthy"
click at [352, 104] on b "Leworthy" at bounding box center [362, 103] width 21 height 6
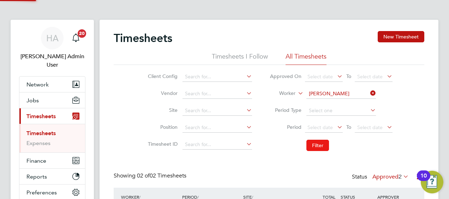
click at [313, 148] on button "Filter" at bounding box center [318, 145] width 23 height 11
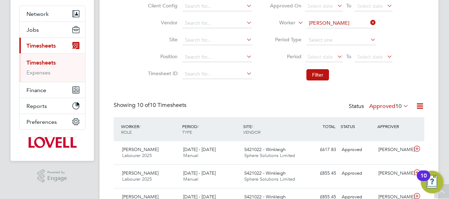
click at [380, 103] on label "Approved 10" at bounding box center [390, 106] width 40 height 7
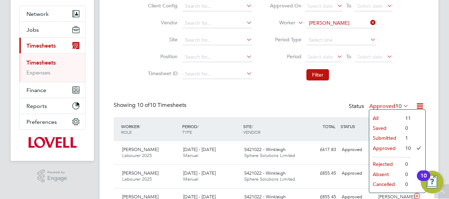
click at [377, 134] on li "Submitted" at bounding box center [386, 138] width 33 height 10
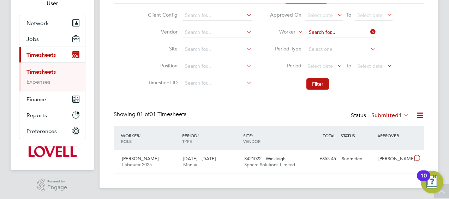
click at [346, 33] on input at bounding box center [342, 33] width 70 height 10
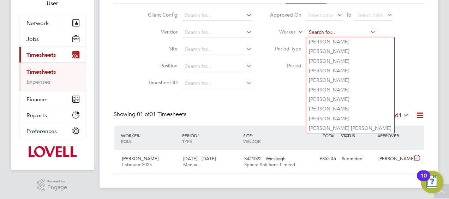
paste input "Mark Daffern"
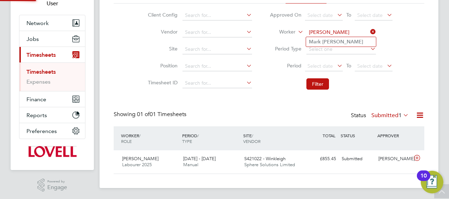
type input "Mark Daffern"
click at [336, 43] on b "Daffern" at bounding box center [343, 42] width 41 height 6
click at [321, 83] on button "Filter" at bounding box center [318, 83] width 23 height 11
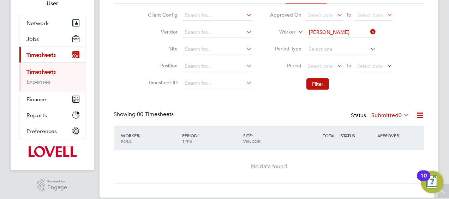
click at [373, 114] on label "Submitted 0" at bounding box center [390, 115] width 37 height 7
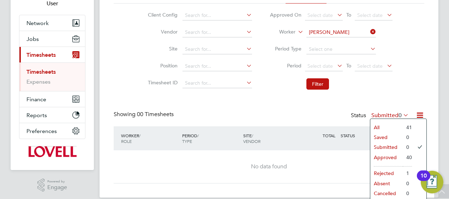
click at [381, 126] on li "All" at bounding box center [387, 128] width 33 height 10
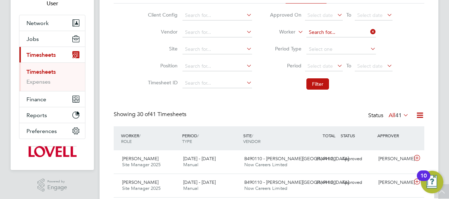
click at [335, 35] on input at bounding box center [342, 33] width 70 height 10
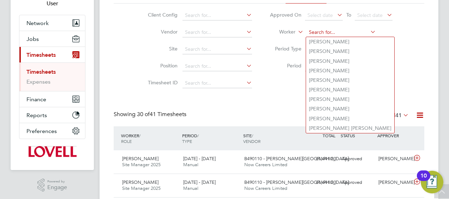
paste input "Zachary Preece"
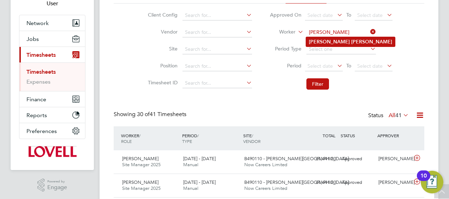
type input "Zachary Preece"
click at [322, 45] on b "Zachary" at bounding box center [329, 42] width 41 height 6
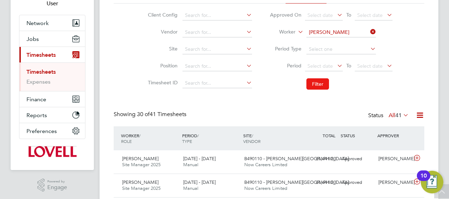
click at [317, 84] on button "Filter" at bounding box center [318, 83] width 23 height 11
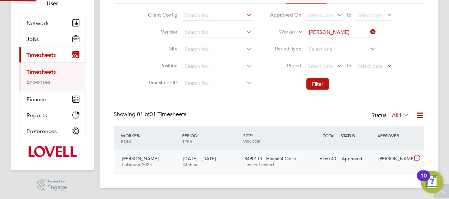
click at [258, 162] on div "B490113 - Hospital Close Linsco Limited" at bounding box center [272, 162] width 61 height 18
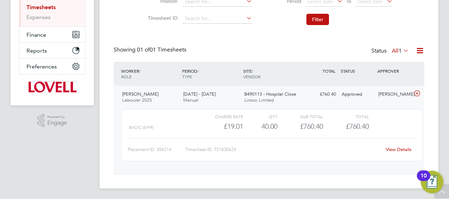
click at [392, 151] on link "View Details" at bounding box center [399, 150] width 26 height 6
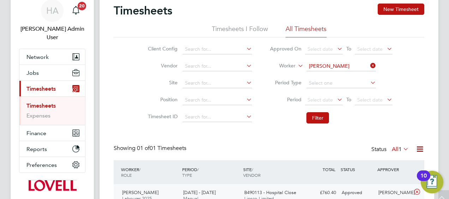
scroll to position [0, 0]
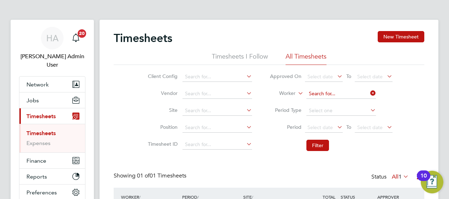
click at [347, 91] on input at bounding box center [342, 94] width 70 height 10
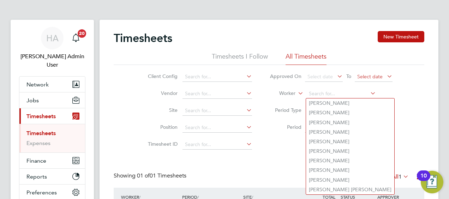
paste input "Cameron Crawford"
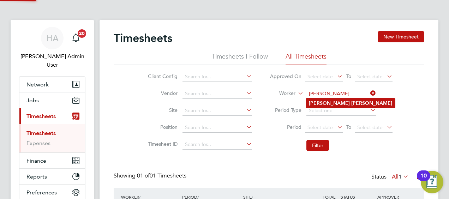
type input "Cameron Crawford"
click at [321, 103] on b "Cameron" at bounding box center [329, 103] width 41 height 6
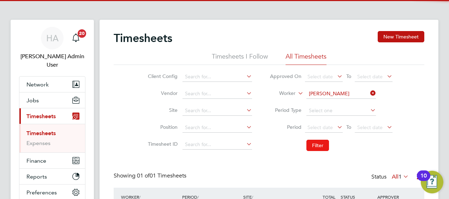
click at [314, 143] on button "Filter" at bounding box center [318, 145] width 23 height 11
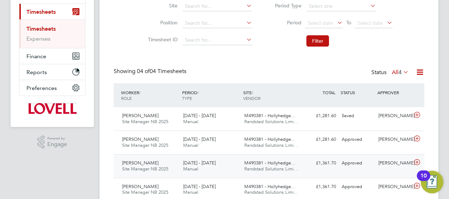
scroll to position [4, 4]
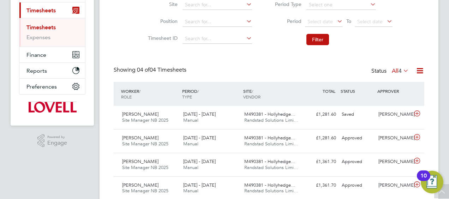
click at [392, 68] on label "All 4" at bounding box center [400, 70] width 17 height 7
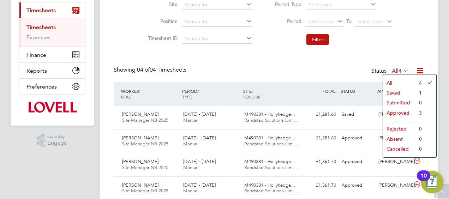
click at [389, 92] on li "Saved" at bounding box center [399, 93] width 33 height 10
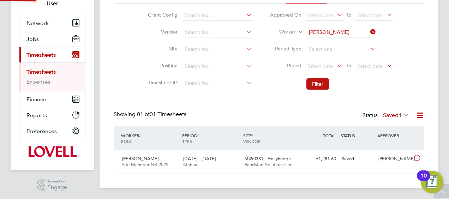
scroll to position [18, 61]
click at [388, 114] on label "Saved 1" at bounding box center [396, 115] width 26 height 7
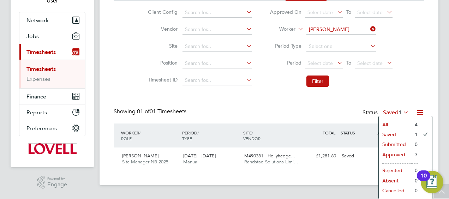
click at [389, 123] on li "All" at bounding box center [395, 125] width 33 height 10
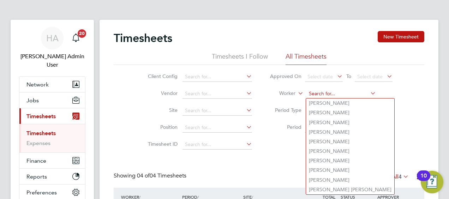
click at [355, 95] on input at bounding box center [342, 94] width 70 height 10
paste input "Seyi Onololu"
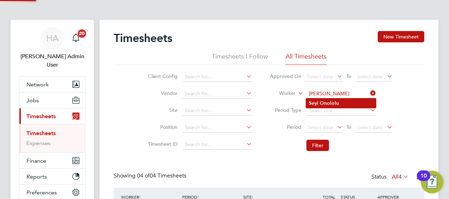
type input "Seyi Onololu"
click at [336, 103] on b "Onololu" at bounding box center [329, 103] width 19 height 6
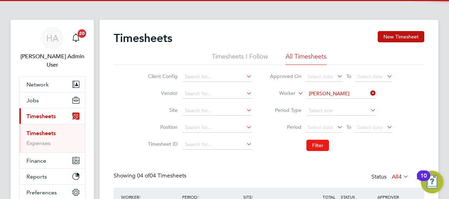
click at [318, 144] on button "Filter" at bounding box center [318, 145] width 23 height 11
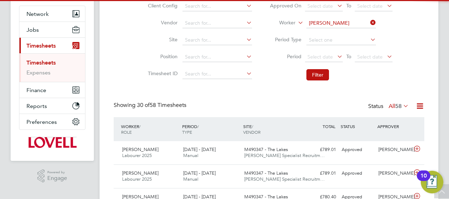
click at [390, 105] on label "All 58" at bounding box center [399, 106] width 20 height 7
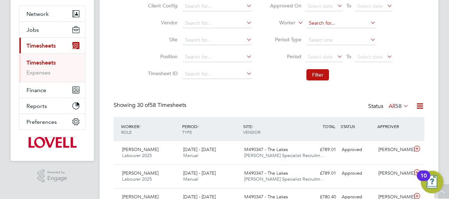
click at [349, 24] on input at bounding box center [342, 23] width 70 height 10
paste input "Louis Hendrickson"
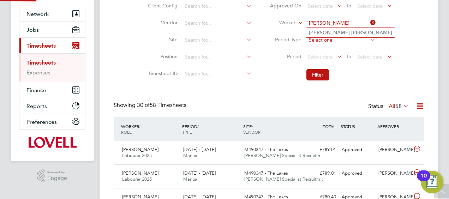
type input "Louis Hendrickson"
click at [352, 31] on b "Hendrickson" at bounding box center [372, 33] width 41 height 6
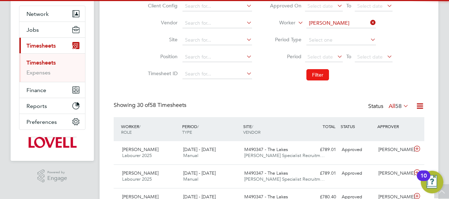
click at [321, 77] on button "Filter" at bounding box center [318, 74] width 23 height 11
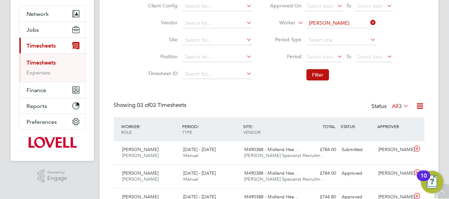
click at [396, 104] on label "All 3" at bounding box center [400, 106] width 17 height 7
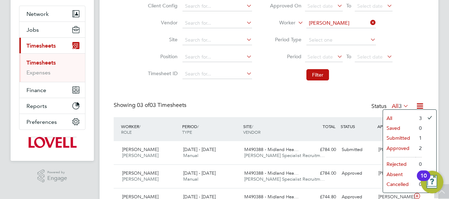
click at [399, 139] on li "Submitted" at bounding box center [399, 138] width 33 height 10
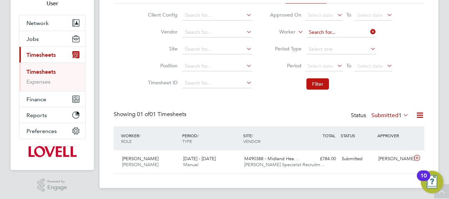
click at [353, 31] on input at bounding box center [342, 33] width 70 height 10
paste input "Seyi Onololu"
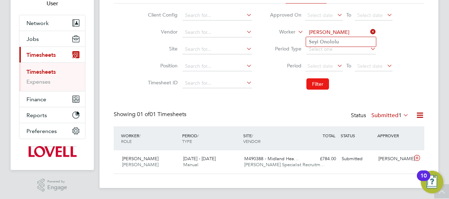
type input "Seyi Onololu"
click at [322, 80] on li "Filter" at bounding box center [331, 84] width 141 height 18
drag, startPoint x: 322, startPoint y: 80, endPoint x: 322, endPoint y: 84, distance: 4.0
click at [322, 84] on button "Filter" at bounding box center [318, 83] width 23 height 11
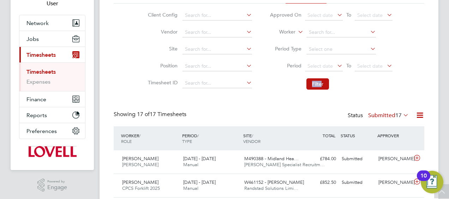
click at [382, 113] on label "Submitted 17" at bounding box center [389, 115] width 41 height 7
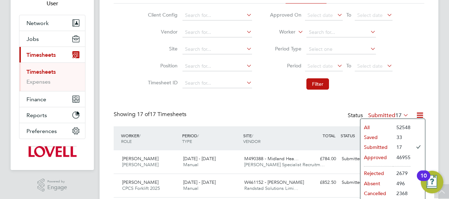
click at [309, 121] on div "Showing 17 of 17 Timesheets Status Submitted 17" at bounding box center [269, 119] width 311 height 16
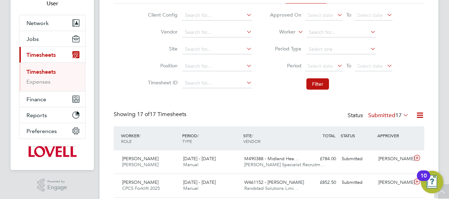
click at [380, 115] on label "Submitted 17" at bounding box center [389, 115] width 41 height 7
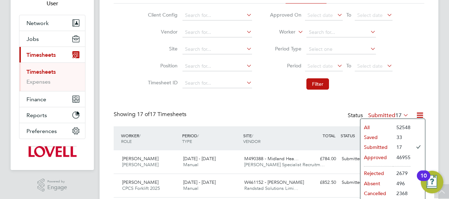
click at [374, 156] on li "Approved" at bounding box center [377, 158] width 33 height 10
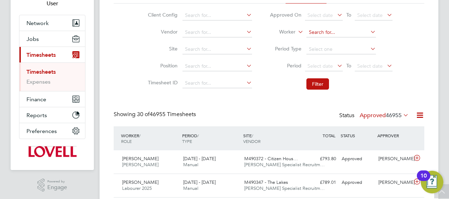
click at [319, 28] on input at bounding box center [342, 33] width 70 height 10
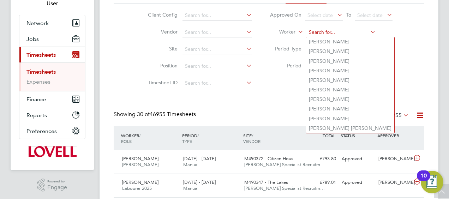
paste input "Seyi Onololu"
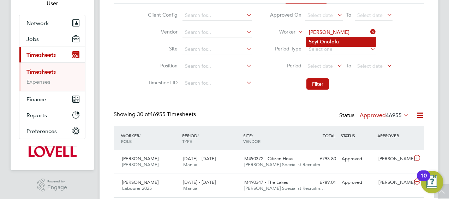
type input "Seyi Onololu"
click at [319, 42] on li "Seyi Onololu" at bounding box center [341, 42] width 70 height 10
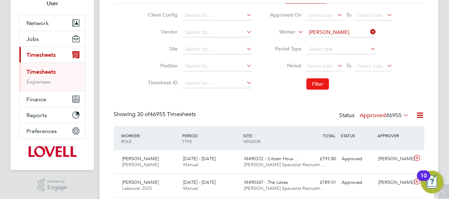
click at [313, 87] on button "Filter" at bounding box center [318, 83] width 23 height 11
drag, startPoint x: 346, startPoint y: 38, endPoint x: 342, endPoint y: 29, distance: 10.0
click at [346, 37] on li "Worker Seyi Onololu" at bounding box center [331, 32] width 141 height 17
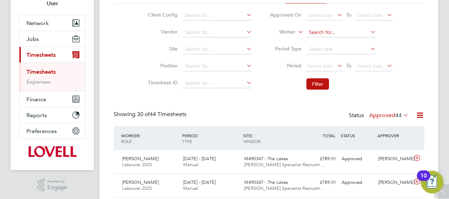
click at [341, 29] on input at bounding box center [342, 33] width 70 height 10
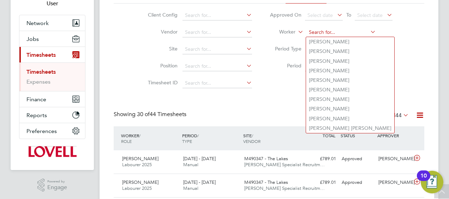
paste input "Louis Hendrickson"
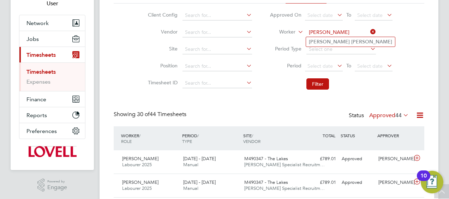
type input "Louis Hendrickson"
click at [352, 43] on b "Hendrickson" at bounding box center [372, 42] width 41 height 6
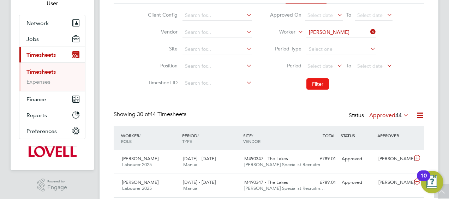
click at [317, 87] on button "Filter" at bounding box center [318, 83] width 23 height 11
click at [337, 30] on input at bounding box center [342, 33] width 70 height 10
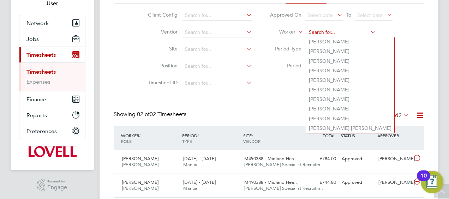
paste input "Phillip Mclatchy"
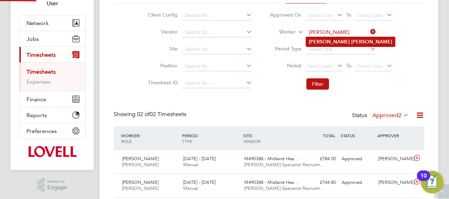
type input "Phillip Mclatchy"
click at [321, 42] on b "Phillip" at bounding box center [329, 42] width 41 height 6
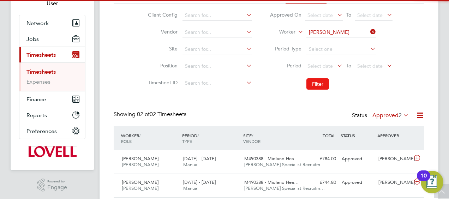
click at [323, 81] on button "Filter" at bounding box center [318, 83] width 23 height 11
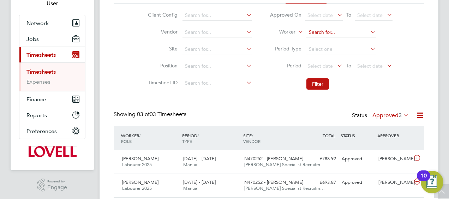
click at [363, 34] on input at bounding box center [342, 33] width 70 height 10
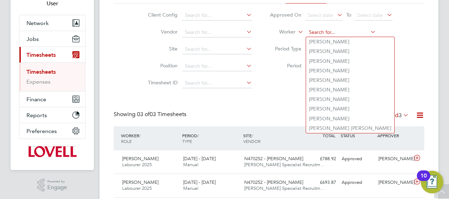
paste input "Daniel Leworthy"
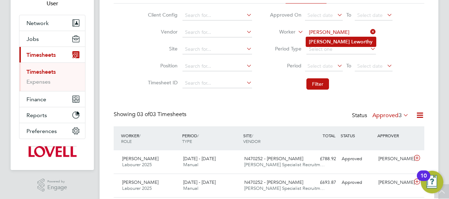
type input "Daniel Leworthy"
click at [324, 41] on li "Daniel Leworthy" at bounding box center [341, 42] width 70 height 10
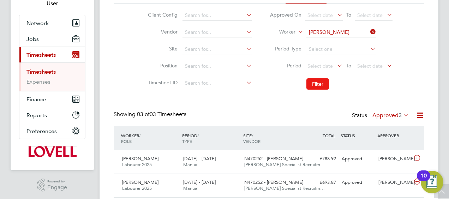
click at [316, 87] on button "Filter" at bounding box center [318, 83] width 23 height 11
click at [387, 118] on label "Approved 10" at bounding box center [390, 115] width 40 height 7
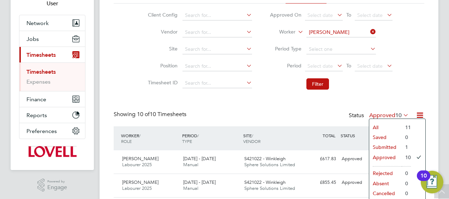
click at [381, 143] on ul "All Saved Submitted Approved Rejected Absent Cancelled" at bounding box center [386, 161] width 33 height 76
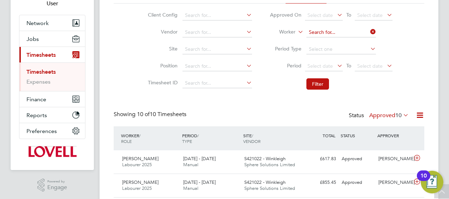
click at [360, 28] on input at bounding box center [342, 33] width 70 height 10
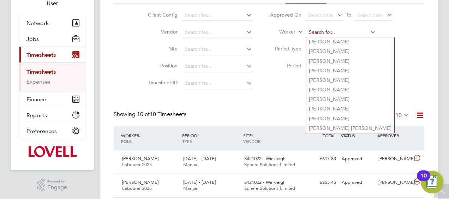
paste input "Marlon James"
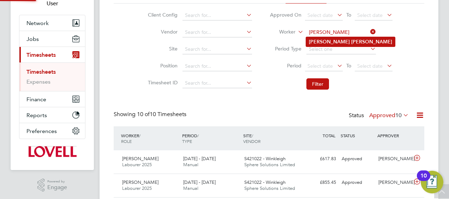
type input "Marlon James"
click at [323, 43] on b "Marlon" at bounding box center [329, 42] width 41 height 6
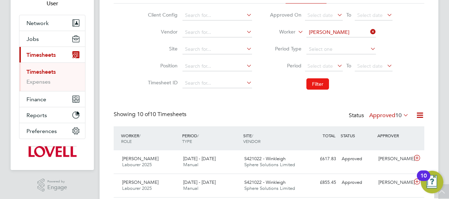
click at [323, 82] on button "Filter" at bounding box center [318, 83] width 23 height 11
click at [347, 31] on input at bounding box center [342, 33] width 70 height 10
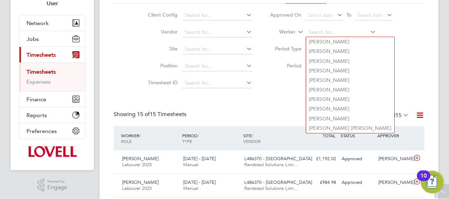
paste input "Georgios Tsakalos Tsakalos"
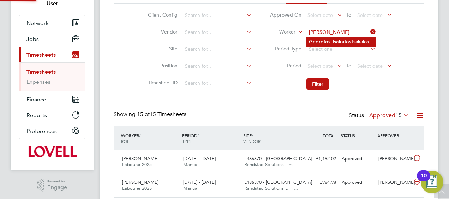
type input "Georgios Tsakalos Tsakalos"
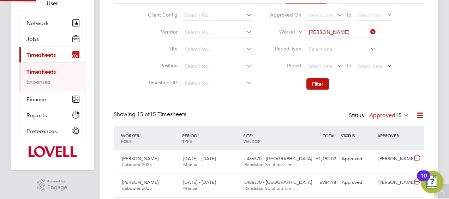
click at [336, 41] on b "Tsakalos" at bounding box center [341, 42] width 19 height 6
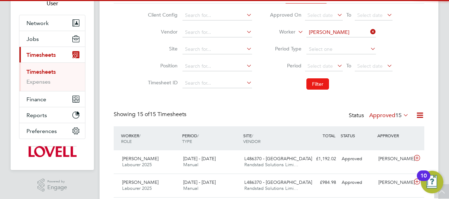
click at [325, 83] on button "Filter" at bounding box center [318, 83] width 23 height 11
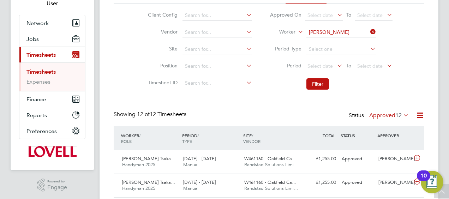
drag, startPoint x: 375, startPoint y: 32, endPoint x: 374, endPoint y: 26, distance: 5.7
click at [369, 32] on icon at bounding box center [369, 32] width 0 height 10
click at [327, 36] on input at bounding box center [342, 33] width 70 height 10
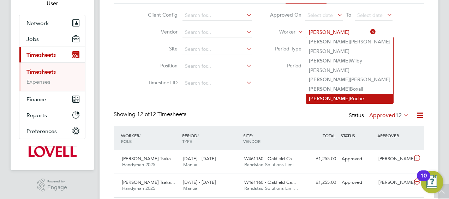
click at [325, 100] on b "Rebecca" at bounding box center [329, 99] width 41 height 6
type input "Rebecca Roche"
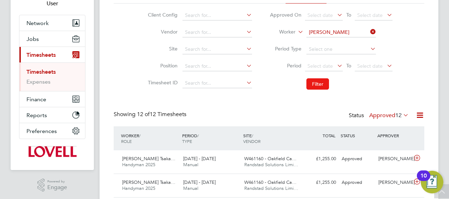
click at [316, 84] on button "Filter" at bounding box center [318, 83] width 23 height 11
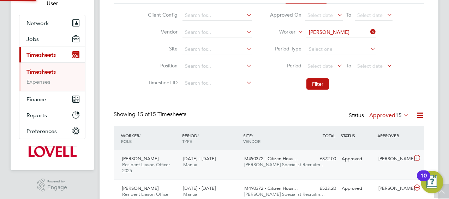
scroll to position [24, 61]
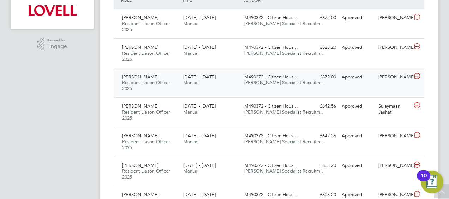
click at [279, 82] on span "[PERSON_NAME] Specialist Recruitm…" at bounding box center [285, 83] width 81 height 6
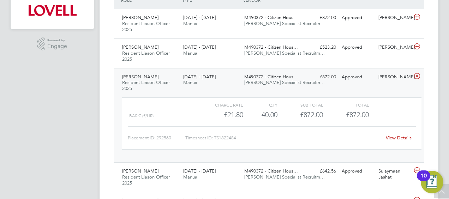
click at [396, 136] on link "View Details" at bounding box center [399, 138] width 26 height 6
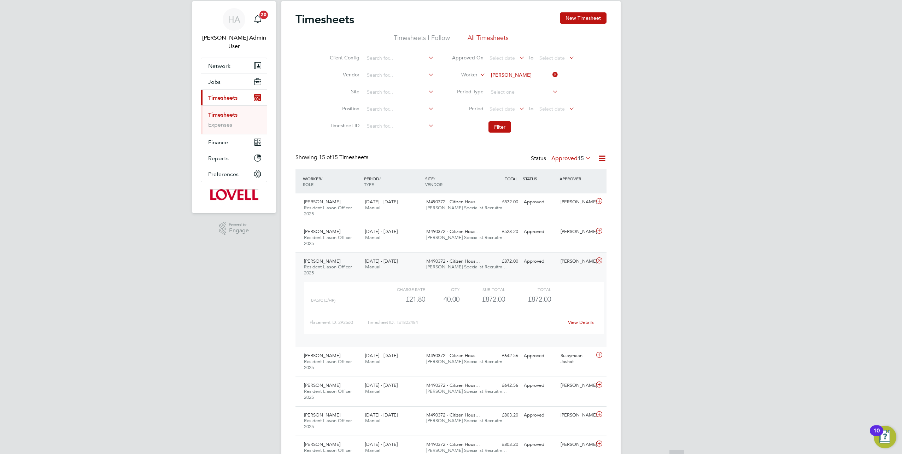
scroll to position [0, 0]
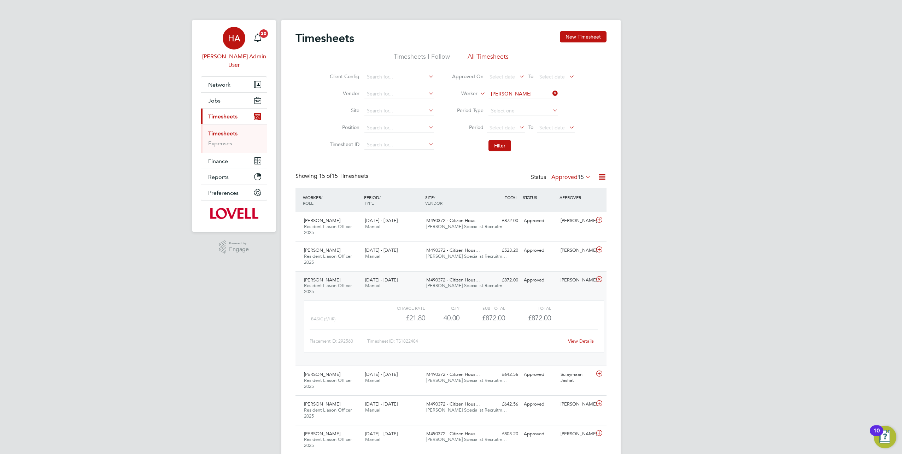
click at [221, 43] on link "HA Hays Admin User" at bounding box center [234, 48] width 66 height 42
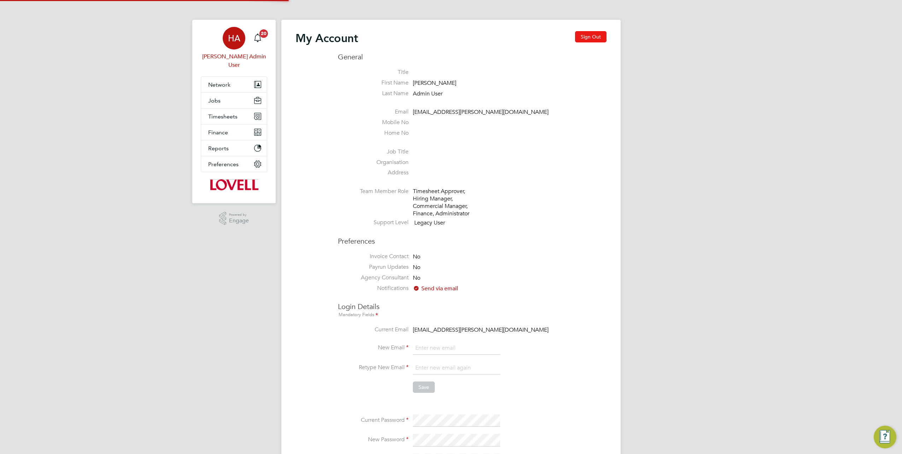
click at [590, 35] on button "Sign Out" at bounding box center [590, 36] width 31 height 11
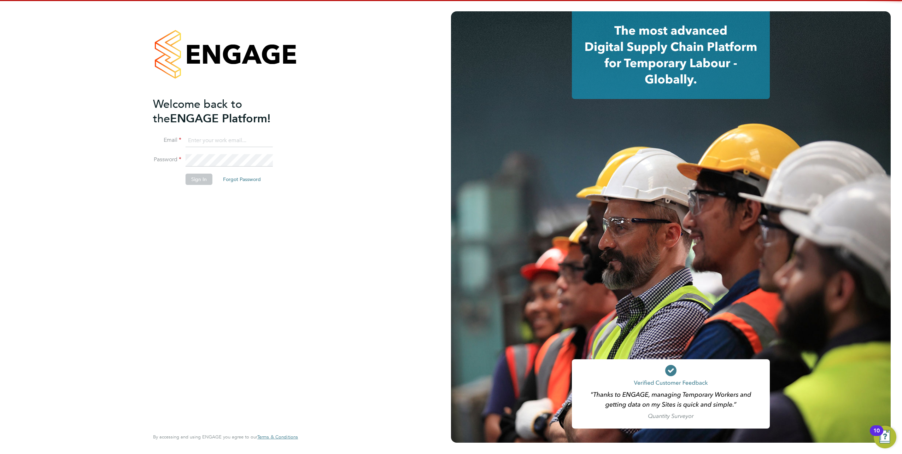
click at [216, 137] on input at bounding box center [229, 140] width 87 height 13
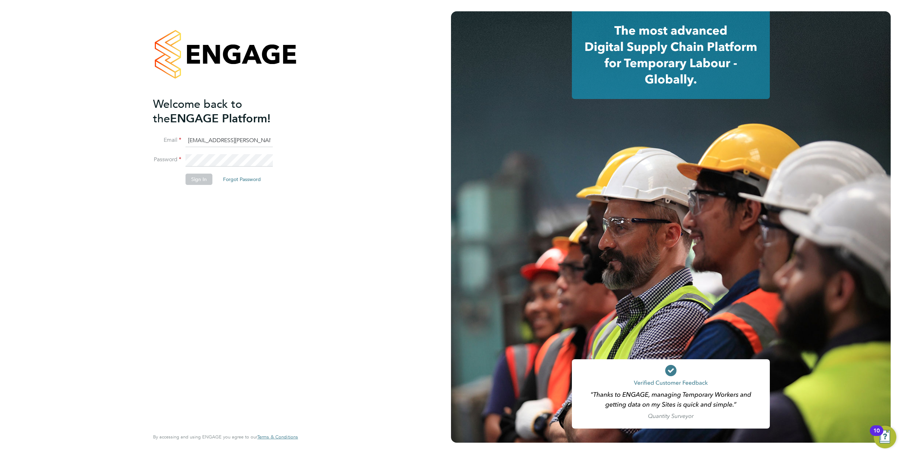
type input "samreet.thandi@hays.com"
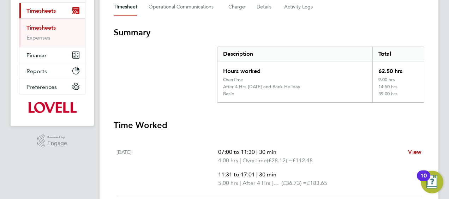
scroll to position [71, 0]
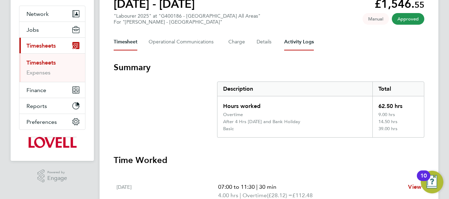
click at [295, 45] on Logs-tab "Activity Logs" at bounding box center [299, 42] width 30 height 17
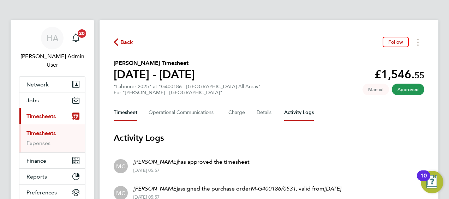
click at [130, 119] on button "Timesheet" at bounding box center [126, 112] width 24 height 17
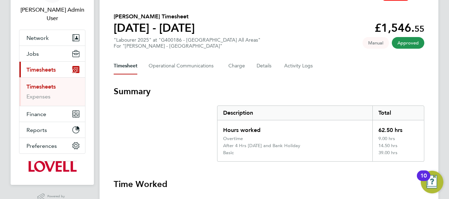
scroll to position [35, 0]
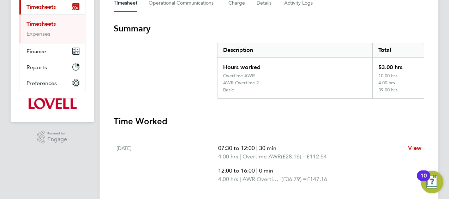
scroll to position [35, 0]
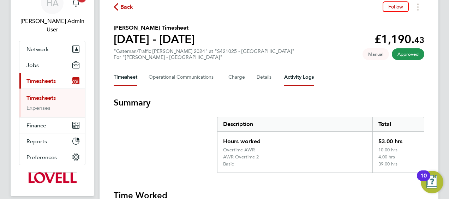
click at [294, 77] on Logs-tab "Activity Logs" at bounding box center [299, 77] width 30 height 17
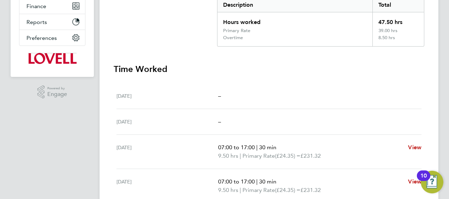
scroll to position [98, 0]
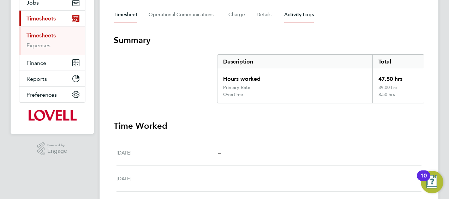
click at [295, 22] on Logs-tab "Activity Logs" at bounding box center [299, 14] width 30 height 17
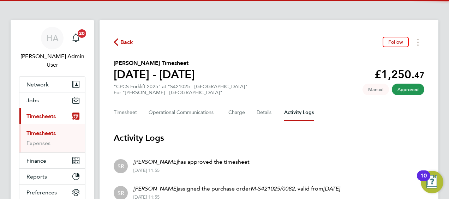
scroll to position [124, 0]
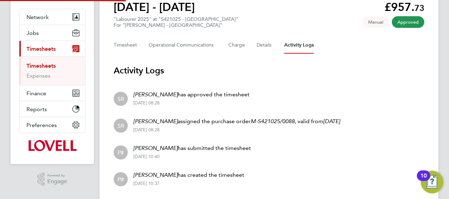
scroll to position [88, 0]
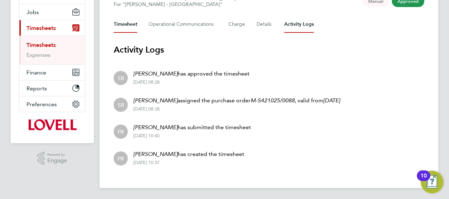
click at [116, 22] on button "Timesheet" at bounding box center [126, 24] width 24 height 17
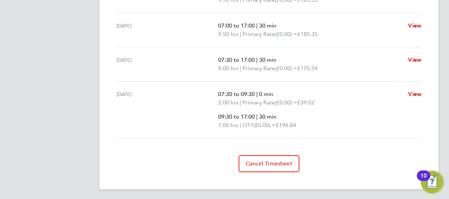
scroll to position [169, 0]
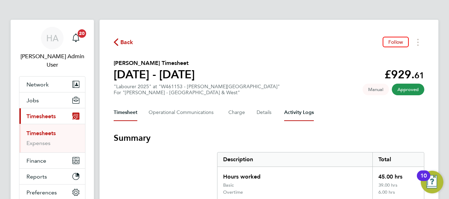
click at [295, 107] on Logs-tab "Activity Logs" at bounding box center [299, 112] width 30 height 17
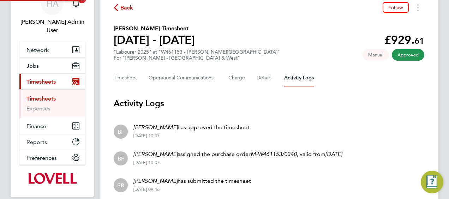
scroll to position [88, 0]
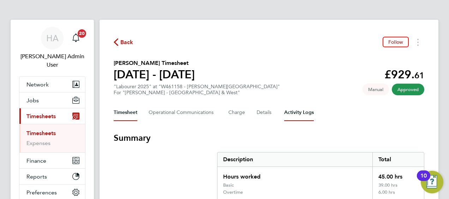
click at [299, 110] on Logs-tab "Activity Logs" at bounding box center [299, 112] width 30 height 17
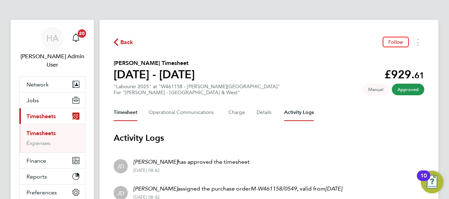
drag, startPoint x: 130, startPoint y: 108, endPoint x: 177, endPoint y: 125, distance: 50.0
click at [130, 108] on button "Timesheet" at bounding box center [126, 112] width 24 height 17
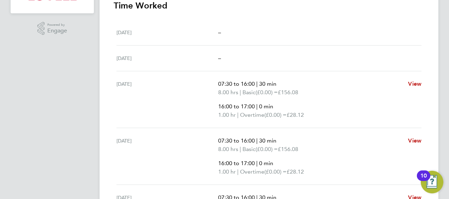
scroll to position [318, 0]
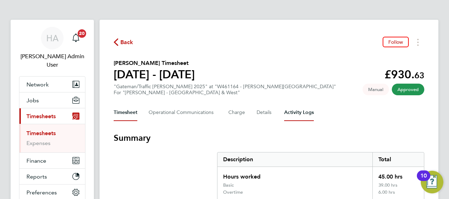
click at [302, 114] on Logs-tab "Activity Logs" at bounding box center [299, 112] width 30 height 17
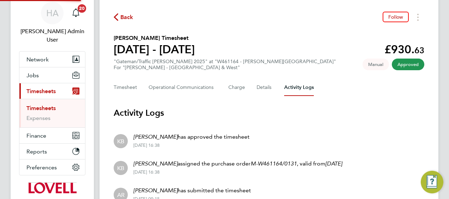
scroll to position [88, 0]
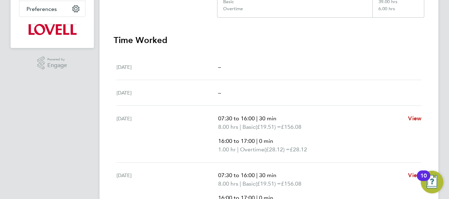
scroll to position [42, 0]
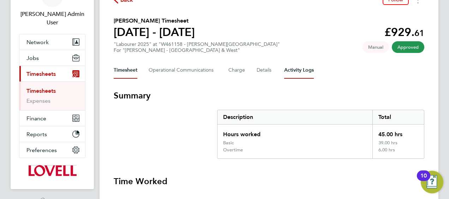
click at [296, 76] on Logs-tab "Activity Logs" at bounding box center [299, 70] width 30 height 17
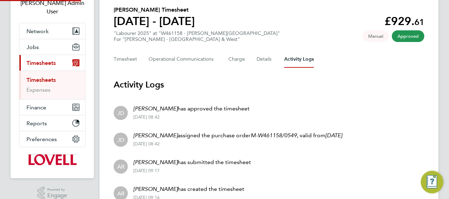
scroll to position [88, 0]
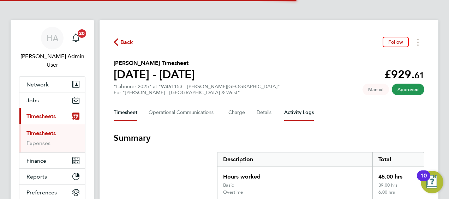
click at [300, 117] on Logs-tab "Activity Logs" at bounding box center [299, 112] width 30 height 17
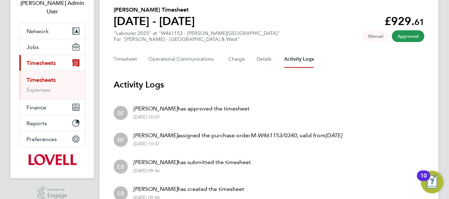
scroll to position [88, 0]
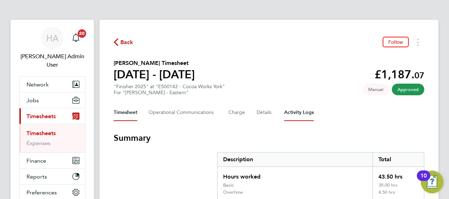
click at [298, 112] on Logs-tab "Activity Logs" at bounding box center [299, 112] width 30 height 17
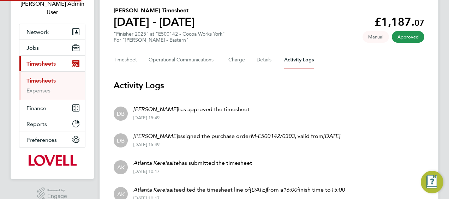
scroll to position [141, 0]
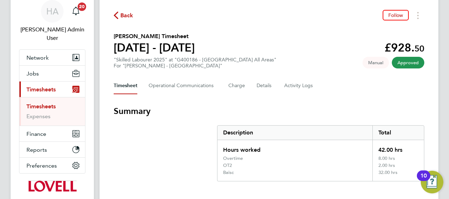
scroll to position [71, 0]
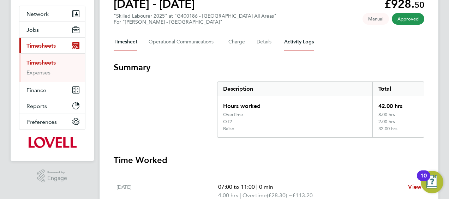
click at [293, 43] on Logs-tab "Activity Logs" at bounding box center [299, 42] width 30 height 17
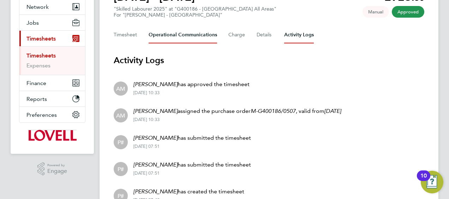
scroll to position [106, 0]
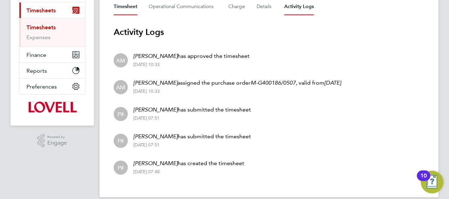
click at [135, 9] on button "Timesheet" at bounding box center [126, 6] width 24 height 17
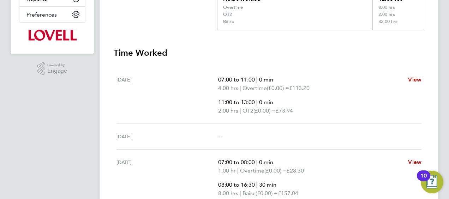
scroll to position [141, 0]
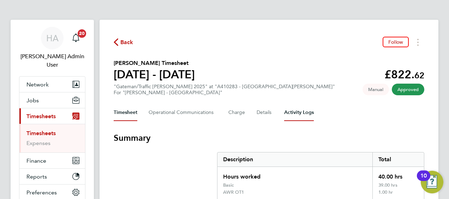
click at [302, 111] on Logs-tab "Activity Logs" at bounding box center [299, 112] width 30 height 17
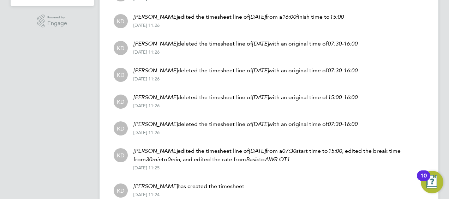
scroll to position [258, 0]
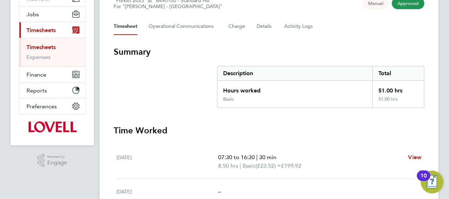
scroll to position [35, 0]
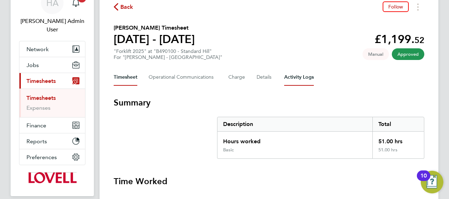
click at [294, 76] on Logs-tab "Activity Logs" at bounding box center [299, 77] width 30 height 17
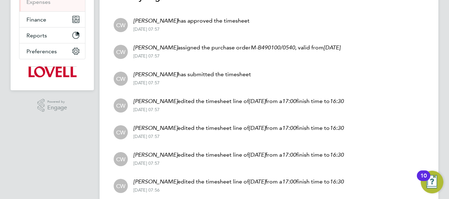
scroll to position [303, 0]
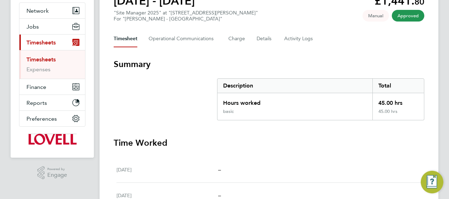
scroll to position [68, 0]
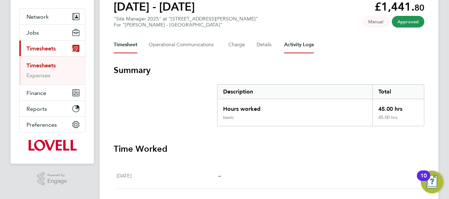
click at [302, 45] on Logs-tab "Activity Logs" at bounding box center [299, 44] width 30 height 17
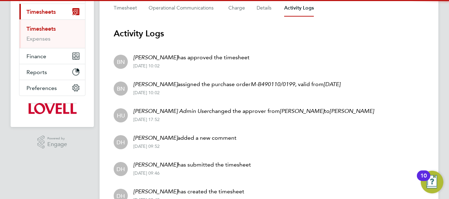
scroll to position [142, 0]
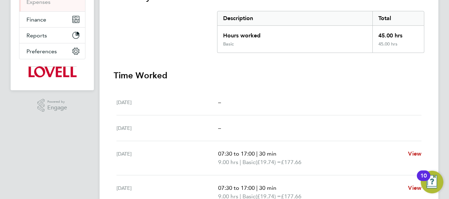
scroll to position [35, 0]
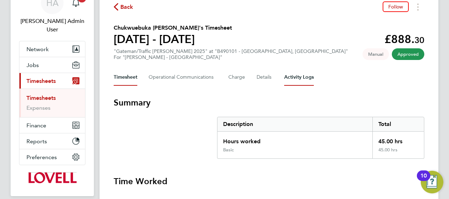
click at [295, 79] on Logs-tab "Activity Logs" at bounding box center [299, 77] width 30 height 17
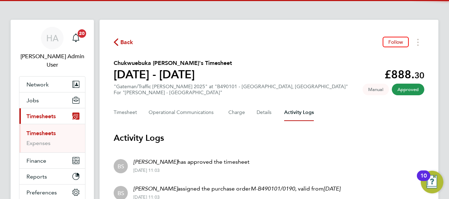
scroll to position [88, 0]
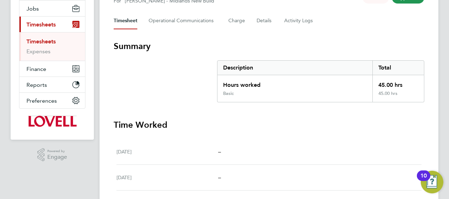
scroll to position [35, 0]
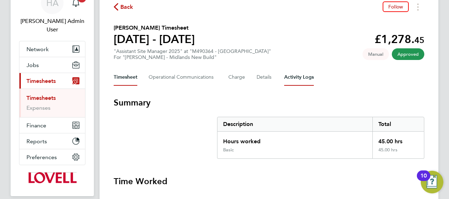
click at [299, 80] on Logs-tab "Activity Logs" at bounding box center [299, 77] width 30 height 17
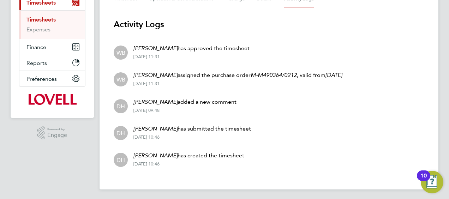
scroll to position [115, 0]
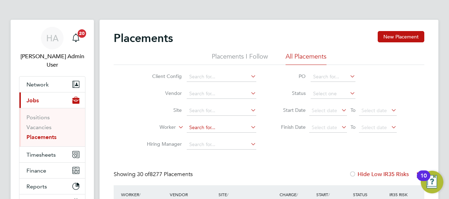
click at [204, 130] on input at bounding box center [222, 128] width 70 height 10
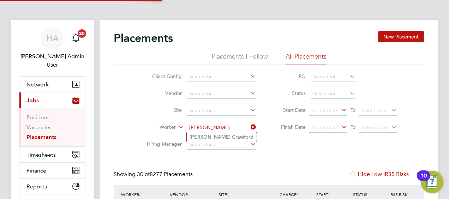
click at [232, 136] on b "Crawf" at bounding box center [239, 137] width 14 height 6
type input "John Crawford"
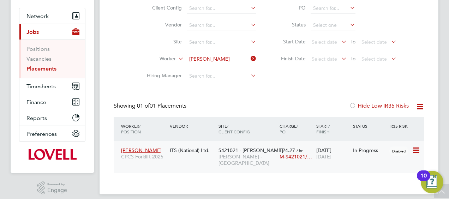
click at [223, 163] on div "S421021 - Barne Barton Lovell - South West" at bounding box center [247, 157] width 61 height 27
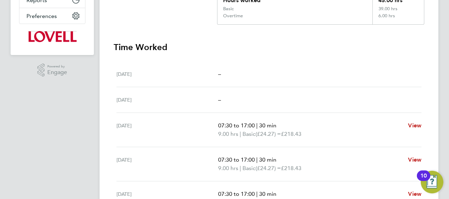
scroll to position [71, 0]
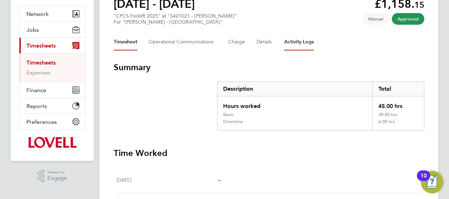
click at [306, 42] on Logs-tab "Activity Logs" at bounding box center [299, 42] width 30 height 17
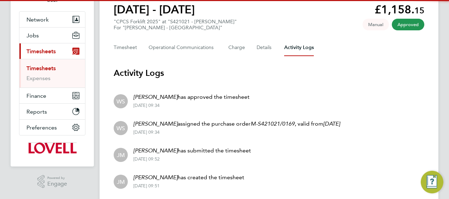
scroll to position [88, 0]
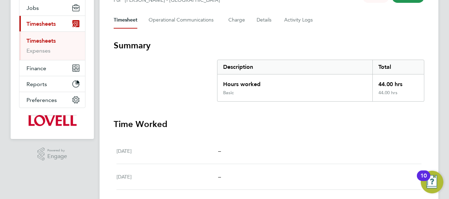
scroll to position [68, 0]
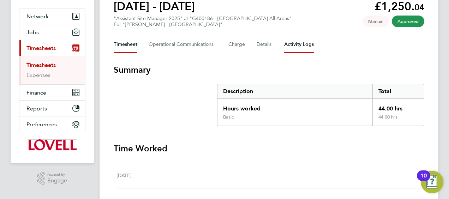
click at [292, 47] on Logs-tab "Activity Logs" at bounding box center [299, 44] width 30 height 17
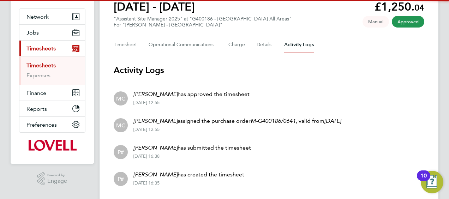
scroll to position [88, 0]
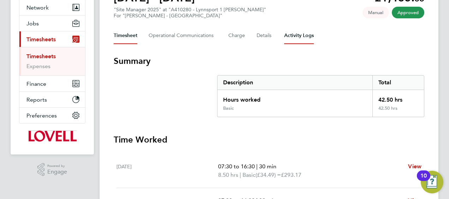
scroll to position [17, 0]
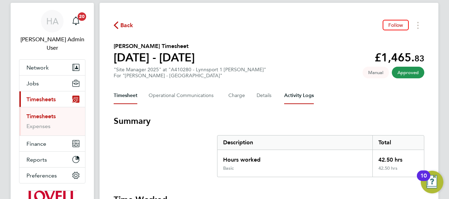
click at [298, 89] on Logs-tab "Activity Logs" at bounding box center [299, 95] width 30 height 17
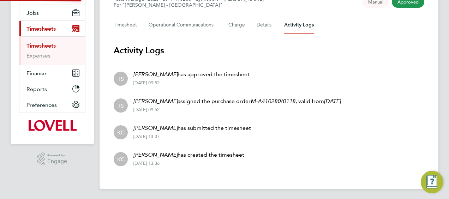
scroll to position [88, 0]
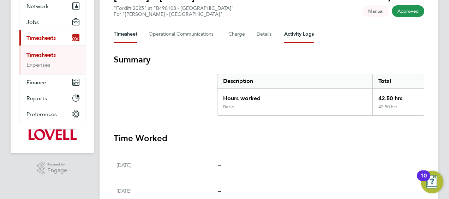
scroll to position [35, 0]
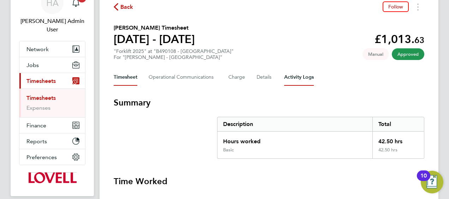
click at [289, 82] on Logs-tab "Activity Logs" at bounding box center [299, 77] width 30 height 17
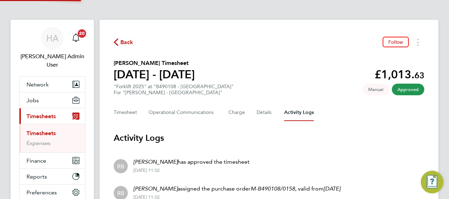
scroll to position [88, 0]
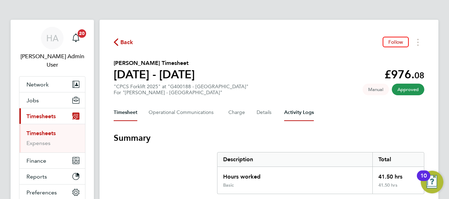
click at [301, 116] on Logs-tab "Activity Logs" at bounding box center [299, 112] width 30 height 17
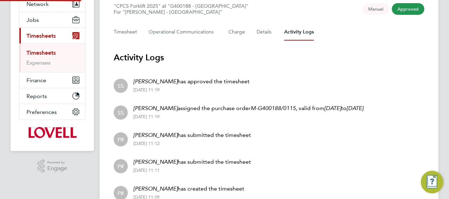
scroll to position [115, 0]
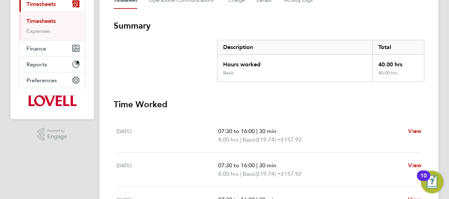
scroll to position [52, 0]
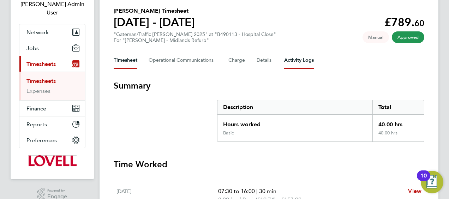
drag, startPoint x: 297, startPoint y: 67, endPoint x: 283, endPoint y: 83, distance: 21.8
click at [297, 67] on Logs-tab "Activity Logs" at bounding box center [299, 60] width 30 height 17
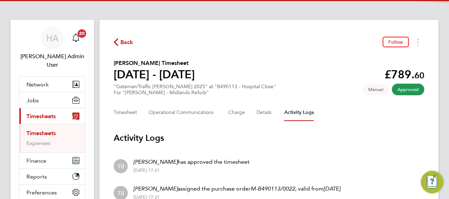
scroll to position [115, 0]
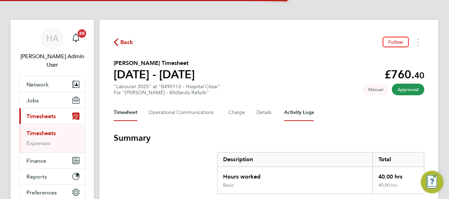
click at [299, 110] on Logs-tab "Activity Logs" at bounding box center [299, 112] width 30 height 17
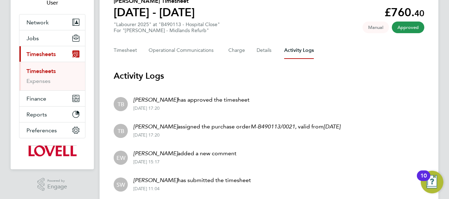
scroll to position [45, 0]
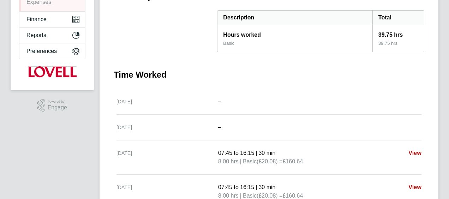
scroll to position [35, 0]
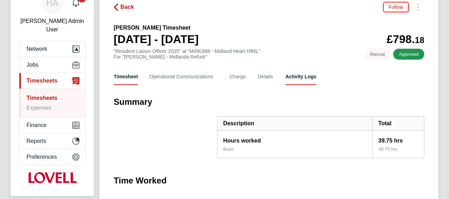
click at [296, 80] on Logs-tab "Activity Logs" at bounding box center [301, 76] width 31 height 17
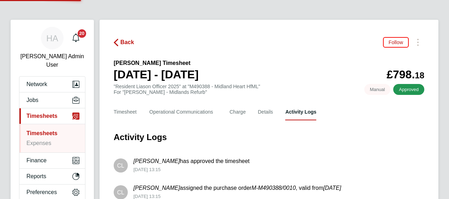
scroll to position [88, 0]
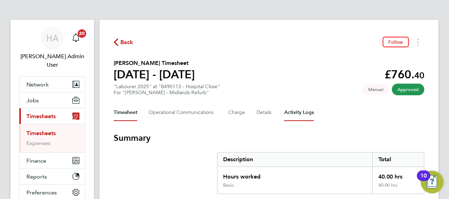
click at [301, 110] on Logs-tab "Activity Logs" at bounding box center [299, 112] width 30 height 17
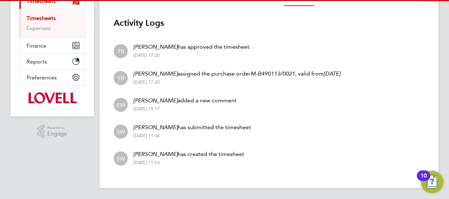
scroll to position [80, 0]
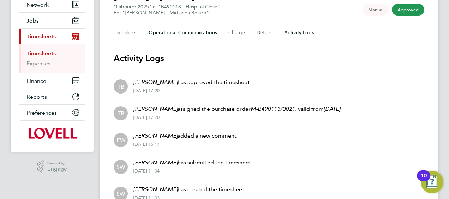
click at [196, 34] on Communications-tab "Operational Communications" at bounding box center [183, 32] width 69 height 17
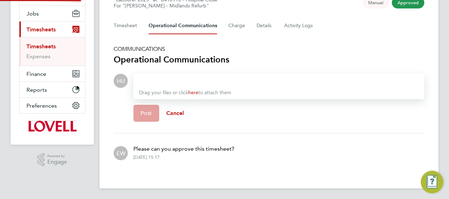
scroll to position [87, 0]
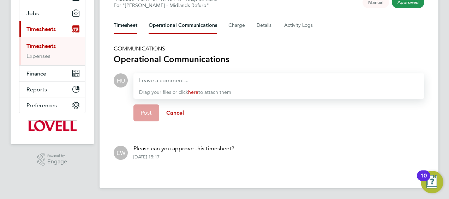
click at [134, 20] on button "Timesheet" at bounding box center [126, 25] width 24 height 17
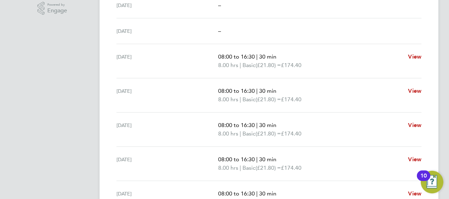
scroll to position [283, 0]
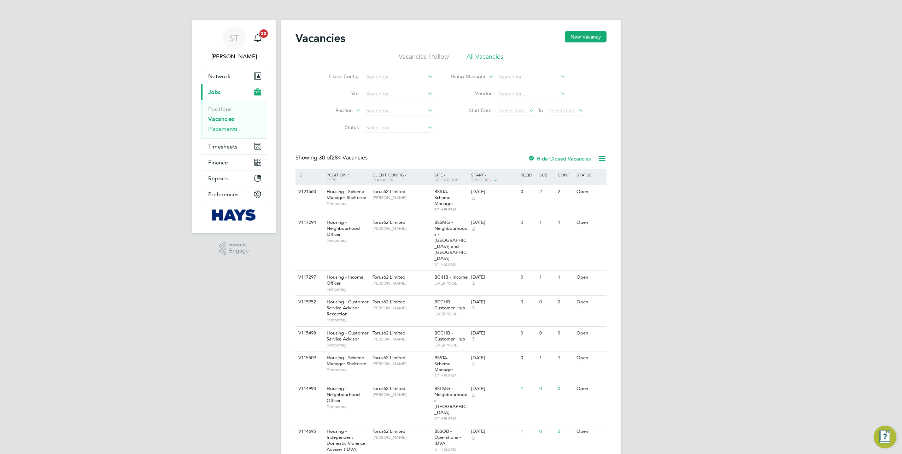
click at [218, 129] on link "Placements" at bounding box center [222, 128] width 29 height 7
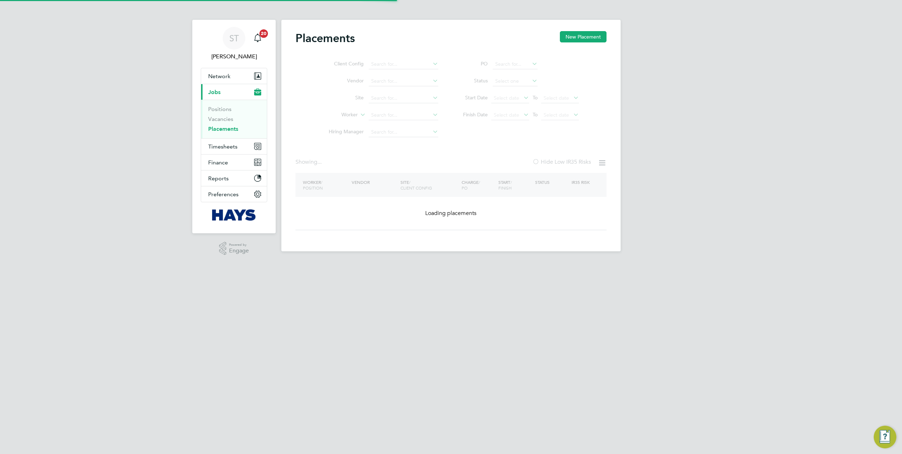
click at [396, 116] on ul "Client Config Vendor Site Worker Hiring Manager" at bounding box center [380, 98] width 133 height 85
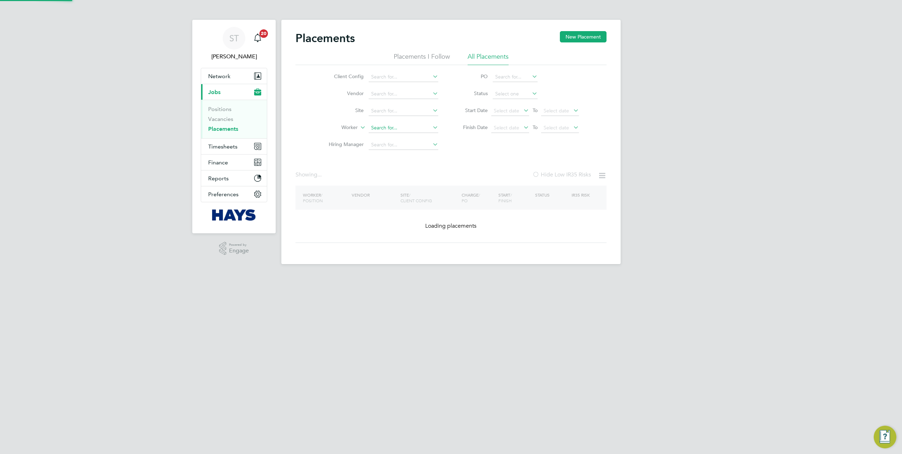
click at [383, 125] on input at bounding box center [404, 128] width 70 height 10
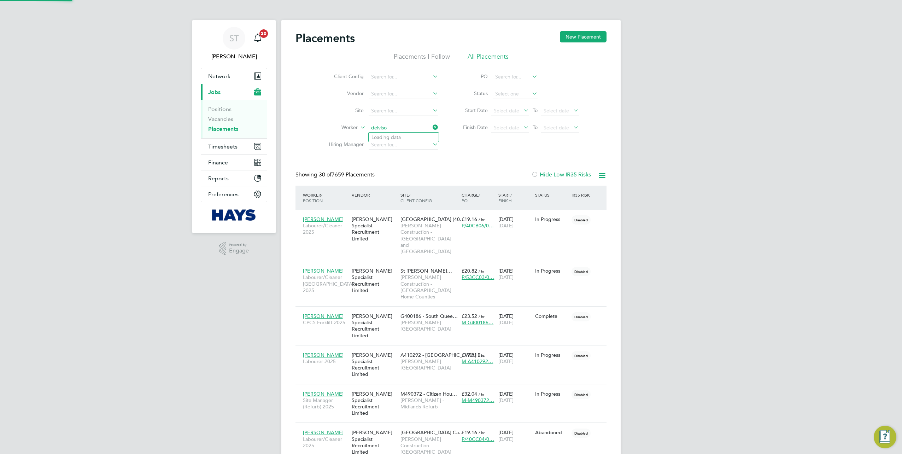
type input "Karl Knight"
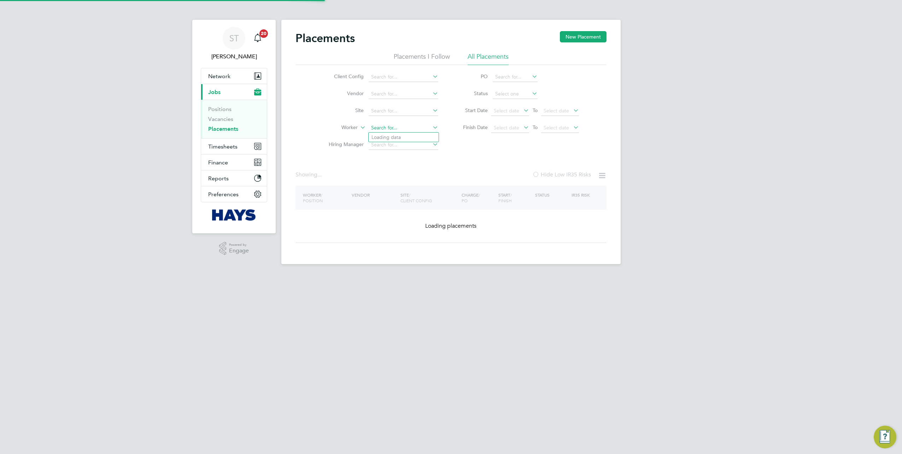
click at [383, 125] on input at bounding box center [404, 128] width 70 height 10
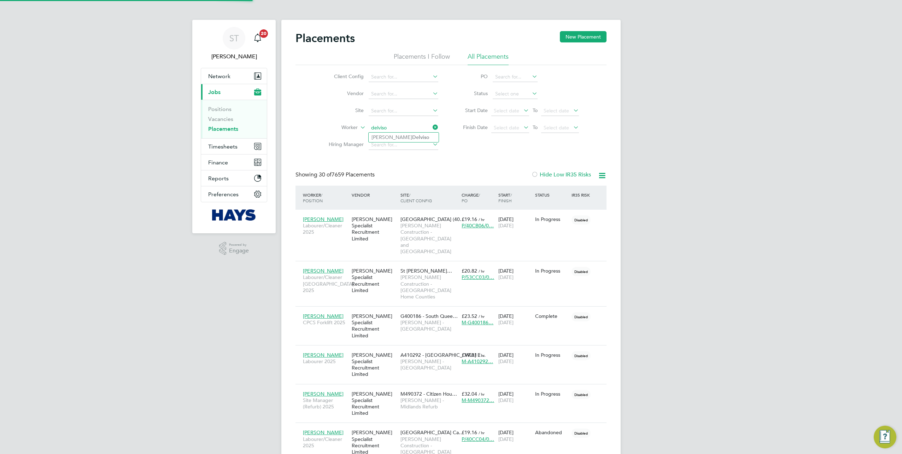
click at [386, 136] on li "Anthony Delviso" at bounding box center [404, 138] width 70 height 10
type input "[PERSON_NAME]"
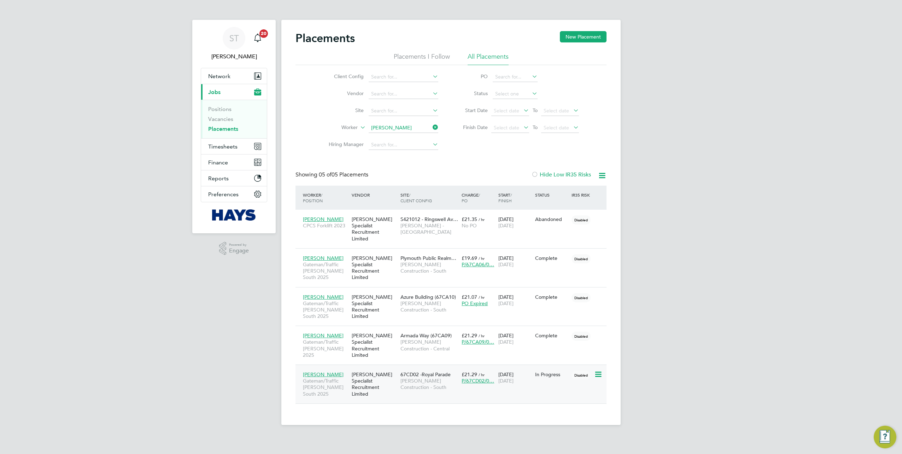
click at [401, 377] on span "[PERSON_NAME] Construction - South" at bounding box center [429, 383] width 58 height 13
click at [431, 127] on icon at bounding box center [431, 127] width 0 height 10
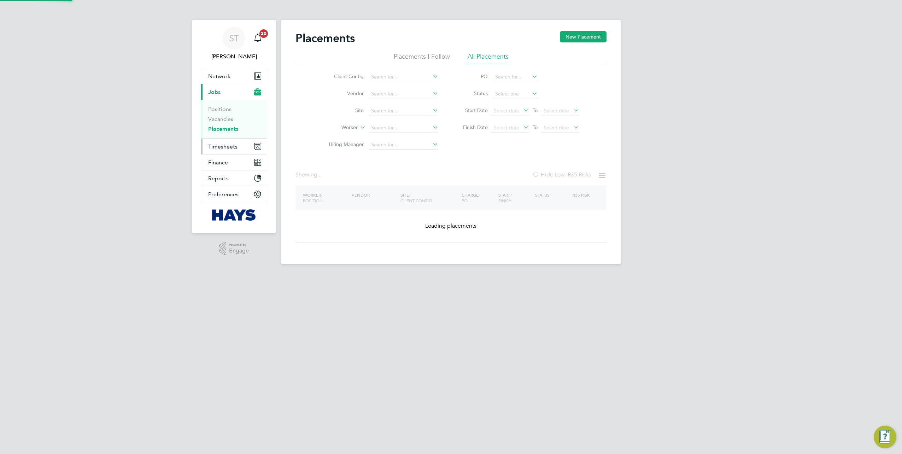
click at [216, 146] on span "Timesheets" at bounding box center [222, 146] width 29 height 7
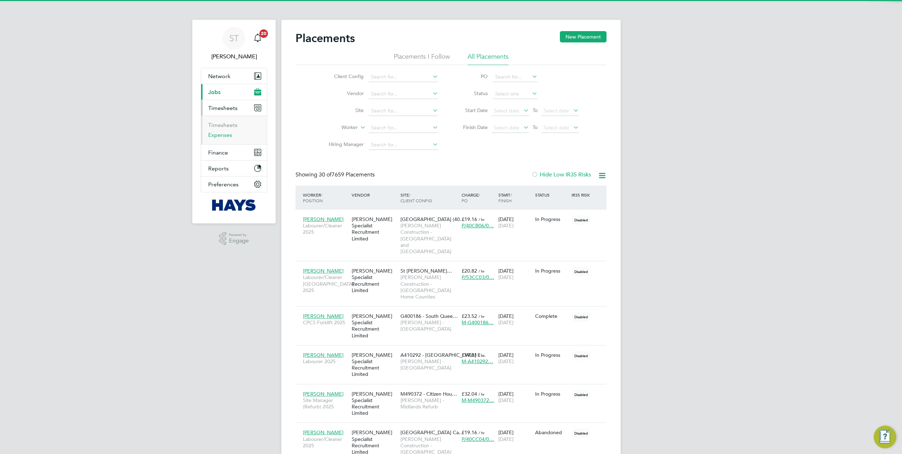
scroll to position [33, 61]
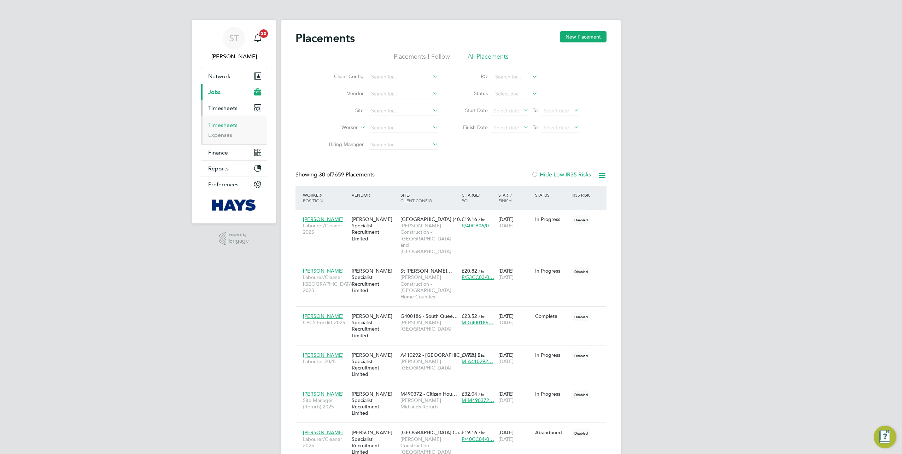
drag, startPoint x: 222, startPoint y: 124, endPoint x: 253, endPoint y: 120, distance: 31.7
click at [222, 124] on link "Timesheets" at bounding box center [222, 125] width 29 height 7
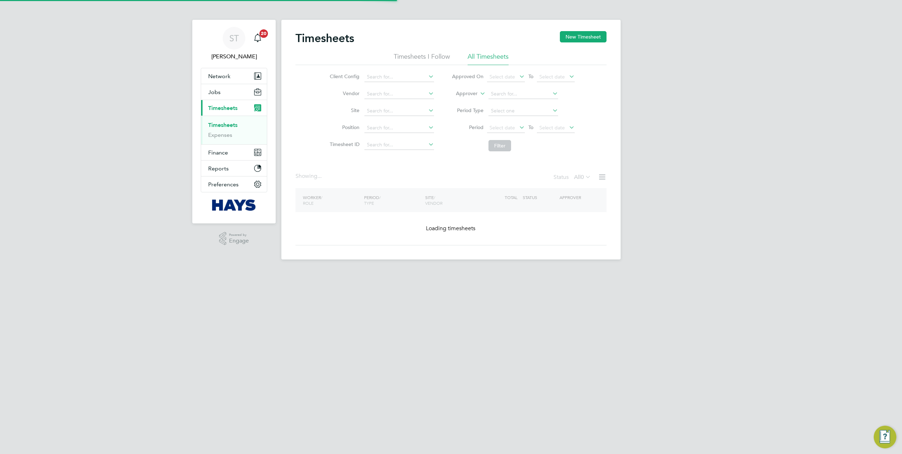
click at [478, 93] on icon at bounding box center [478, 91] width 0 height 6
click at [469, 101] on li "Worker" at bounding box center [460, 101] width 35 height 9
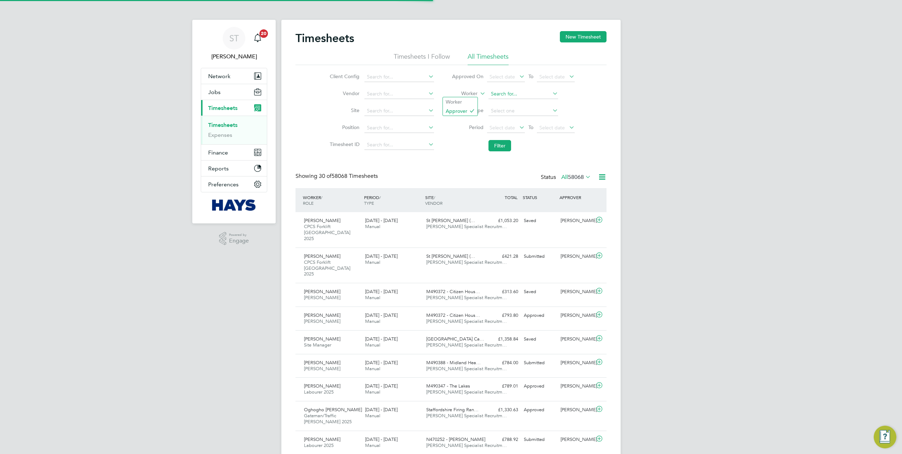
click at [510, 98] on input at bounding box center [523, 94] width 70 height 10
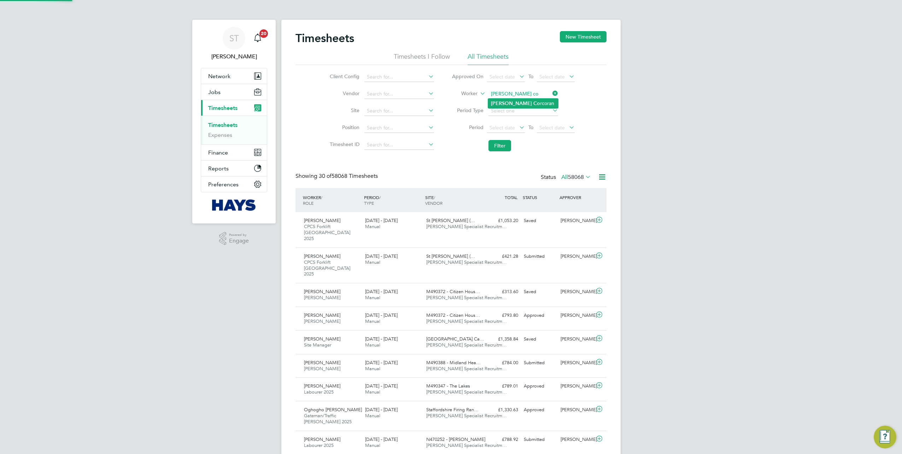
click at [533, 104] on b "Co" at bounding box center [536, 103] width 7 height 6
type input "Jason Corcoran"
drag, startPoint x: 502, startPoint y: 139, endPoint x: 502, endPoint y: 143, distance: 4.6
click at [502, 143] on li "Filter" at bounding box center [513, 145] width 141 height 18
drag, startPoint x: 502, startPoint y: 143, endPoint x: 496, endPoint y: 148, distance: 7.5
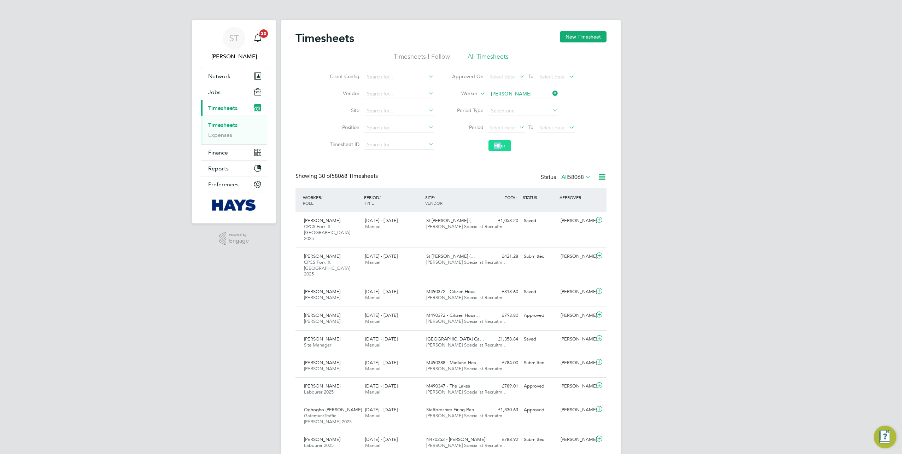
click at [496, 148] on button "Filter" at bounding box center [499, 145] width 23 height 11
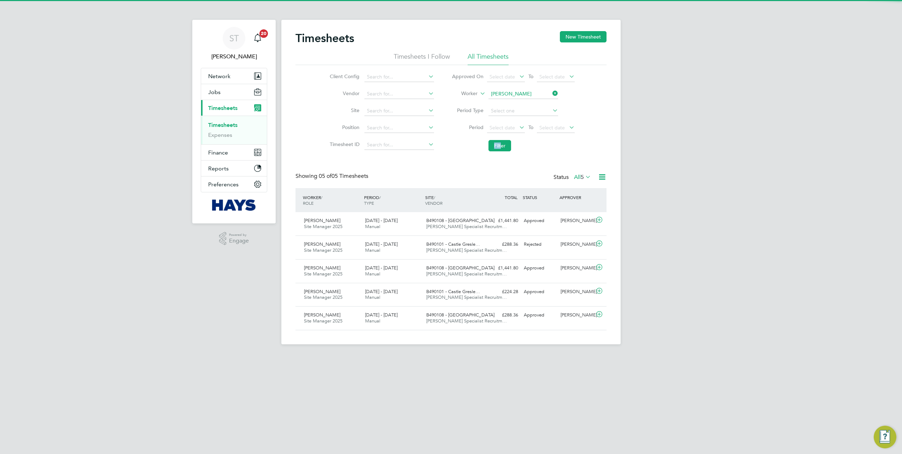
click at [574, 177] on label "All 5" at bounding box center [582, 177] width 17 height 7
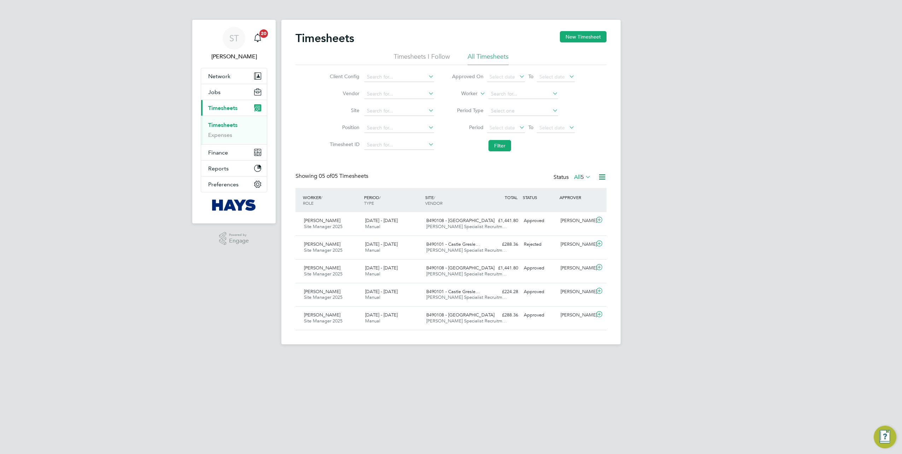
drag, startPoint x: 518, startPoint y: 94, endPoint x: 471, endPoint y: 106, distance: 48.3
click at [518, 94] on input at bounding box center [523, 94] width 70 height 10
click at [215, 95] on button "Jobs" at bounding box center [234, 92] width 66 height 16
click at [235, 37] on span "ST" at bounding box center [234, 38] width 10 height 9
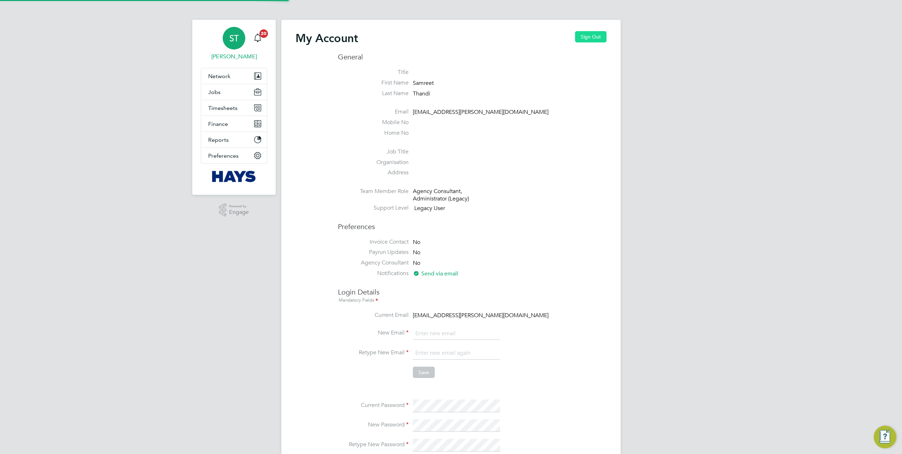
click at [584, 34] on button "Sign Out" at bounding box center [590, 36] width 31 height 11
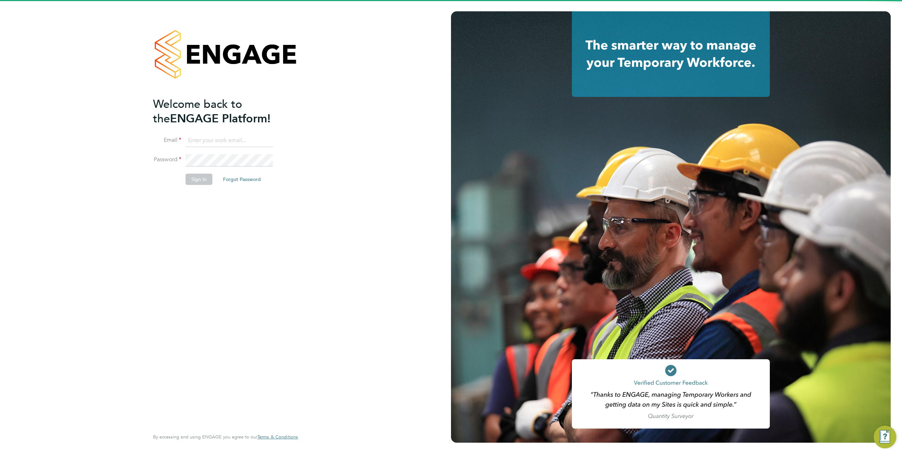
click at [208, 146] on input at bounding box center [229, 140] width 87 height 13
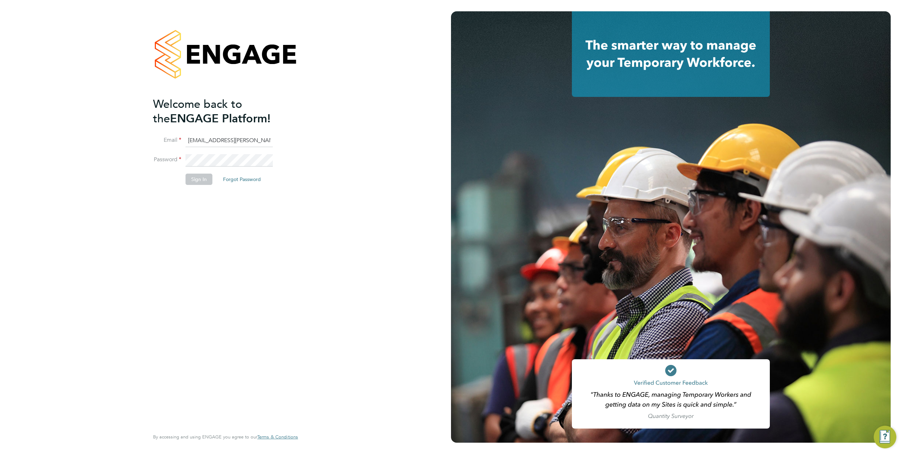
type input "Vendorkeyaccounts2@hays.com"
click at [205, 155] on fieldset "Email Vendorkeyaccounts2@hays.com Password Sign In Forgot Password" at bounding box center [222, 163] width 138 height 58
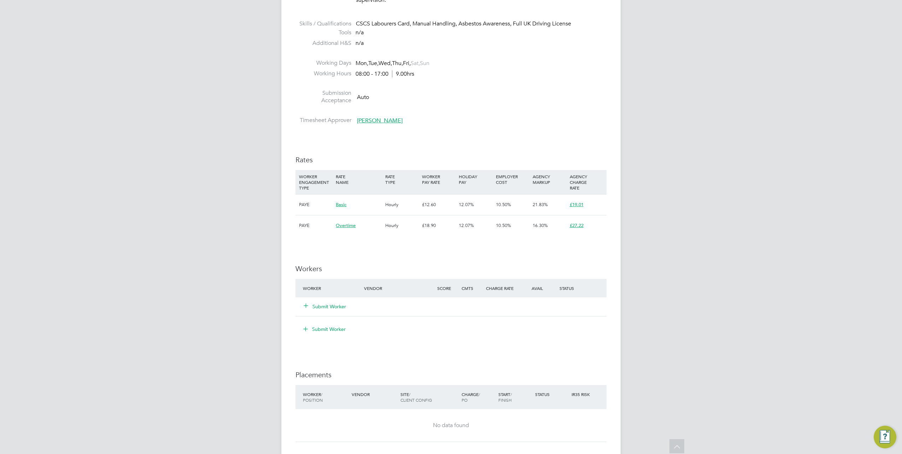
scroll to position [250, 0]
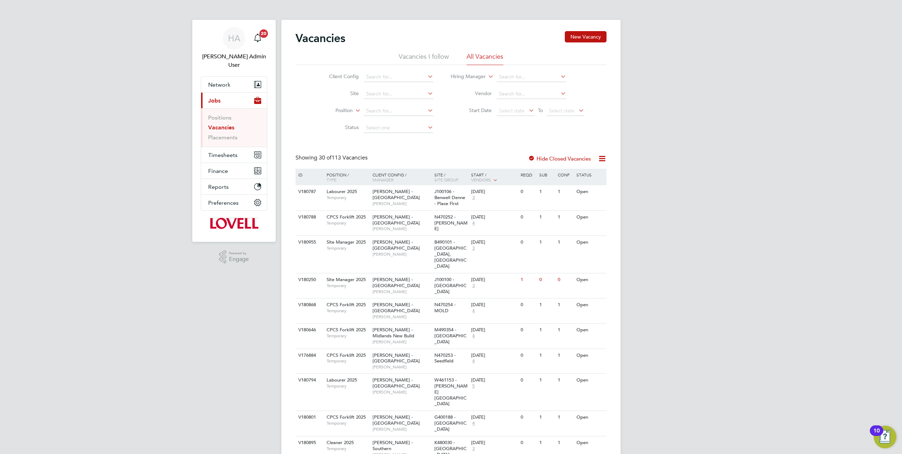
click at [207, 127] on ul "Positions Vacancies Placements" at bounding box center [234, 127] width 66 height 39
drag, startPoint x: 213, startPoint y: 127, endPoint x: 258, endPoint y: 127, distance: 45.2
click at [213, 134] on link "Placements" at bounding box center [222, 137] width 29 height 7
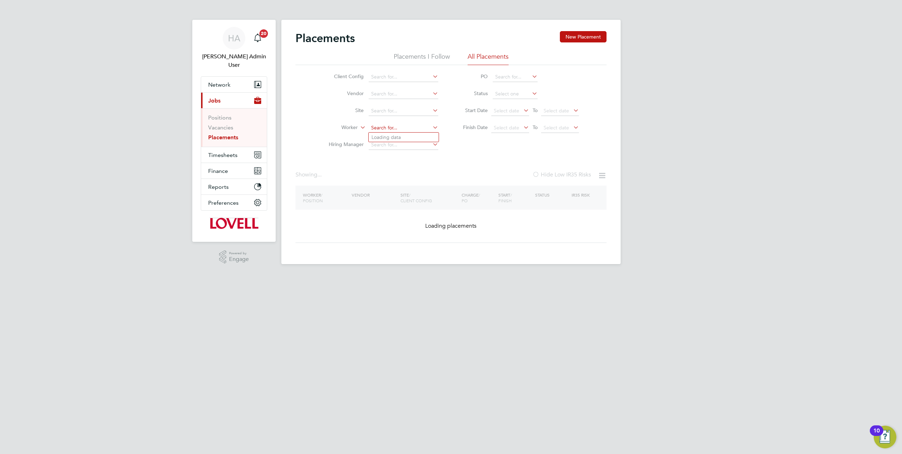
click at [385, 125] on input at bounding box center [404, 128] width 70 height 10
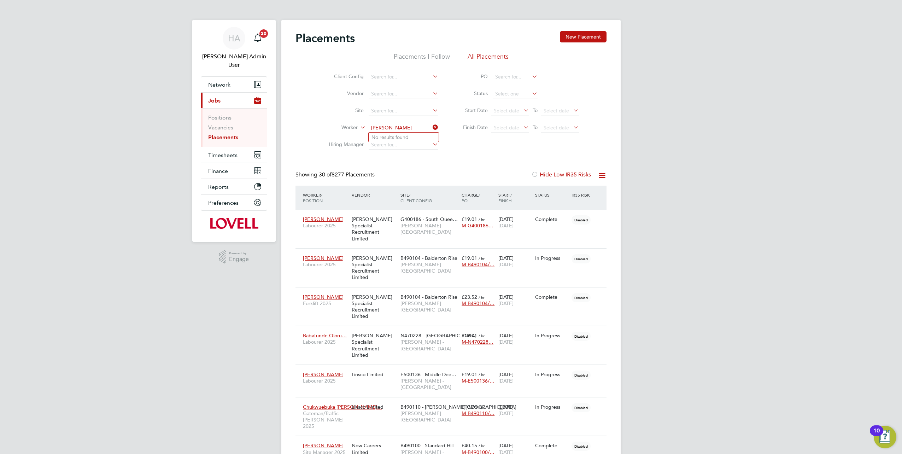
type input "[PERSON_NAME]"
click at [241, 41] on div "HA" at bounding box center [234, 38] width 23 height 23
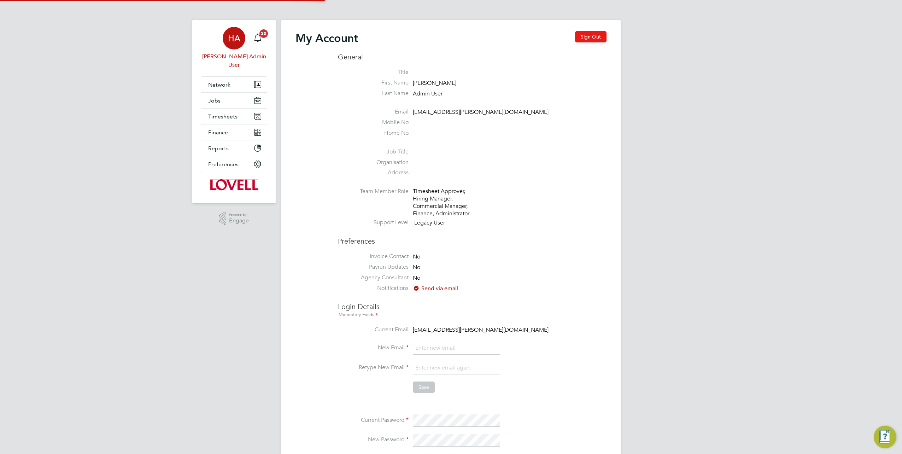
click at [588, 39] on button "Sign Out" at bounding box center [590, 36] width 31 height 11
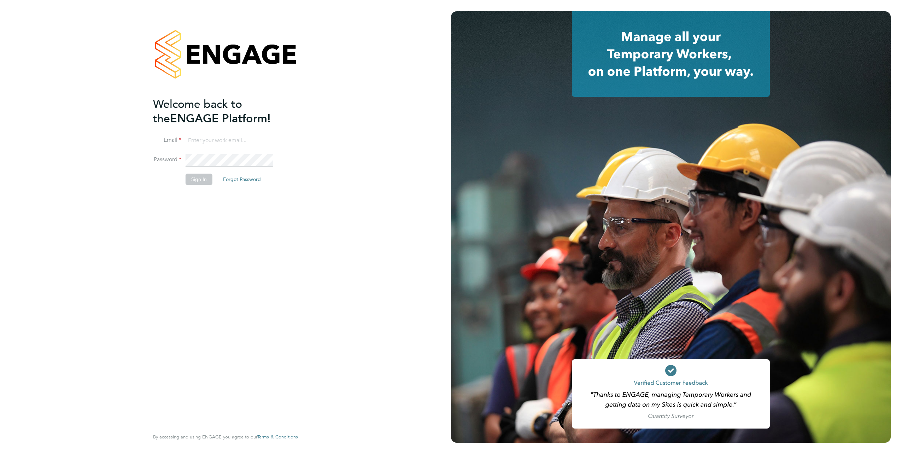
click at [221, 136] on input at bounding box center [229, 140] width 87 height 13
type input "V"
type input "s"
type input "[EMAIL_ADDRESS][PERSON_NAME][DOMAIN_NAME]"
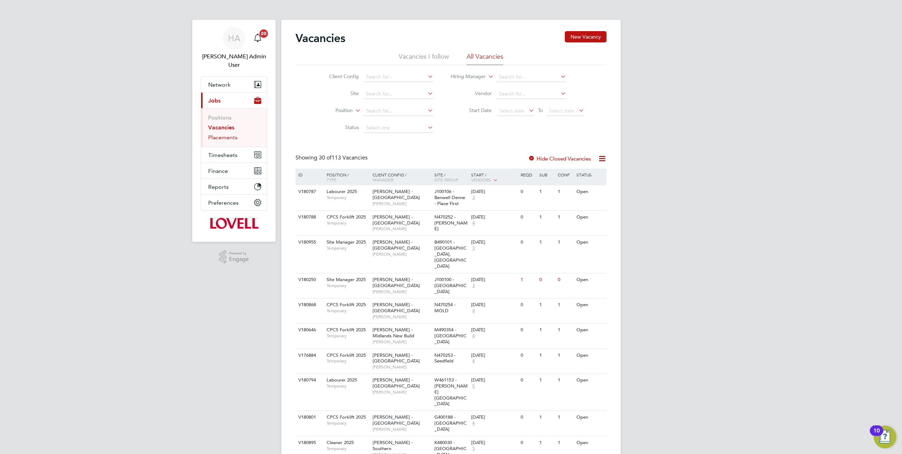
click at [219, 134] on link "Placements" at bounding box center [222, 137] width 29 height 7
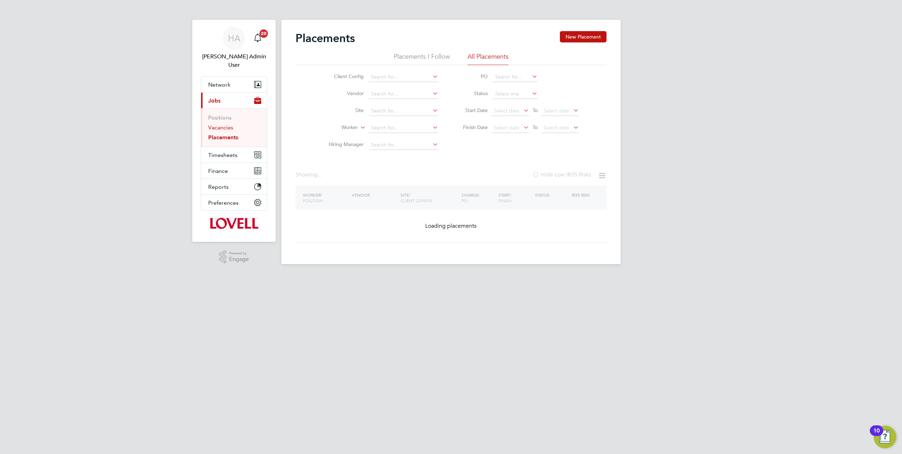
click at [219, 124] on link "Vacancies" at bounding box center [220, 127] width 25 height 7
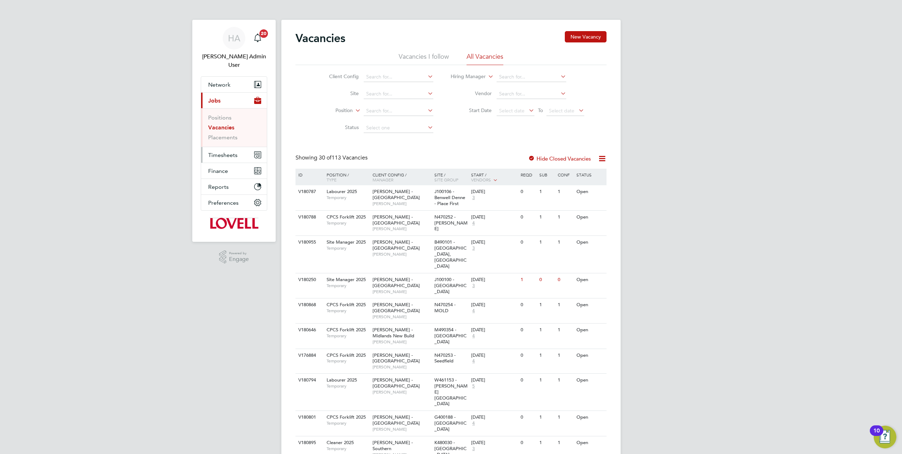
click at [215, 147] on button "Timesheets" at bounding box center [234, 155] width 66 height 16
click at [218, 130] on link "Timesheets" at bounding box center [222, 133] width 29 height 7
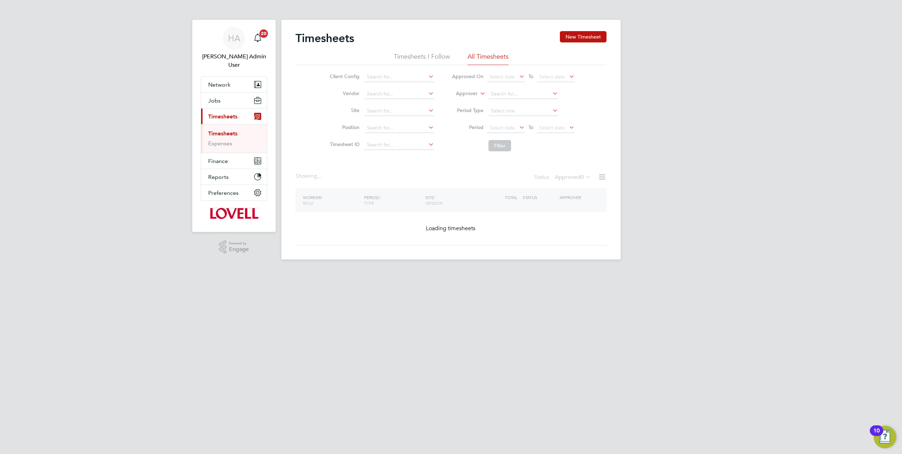
click at [465, 93] on label "Approver" at bounding box center [462, 93] width 32 height 7
click at [465, 98] on li "Worker" at bounding box center [460, 101] width 35 height 9
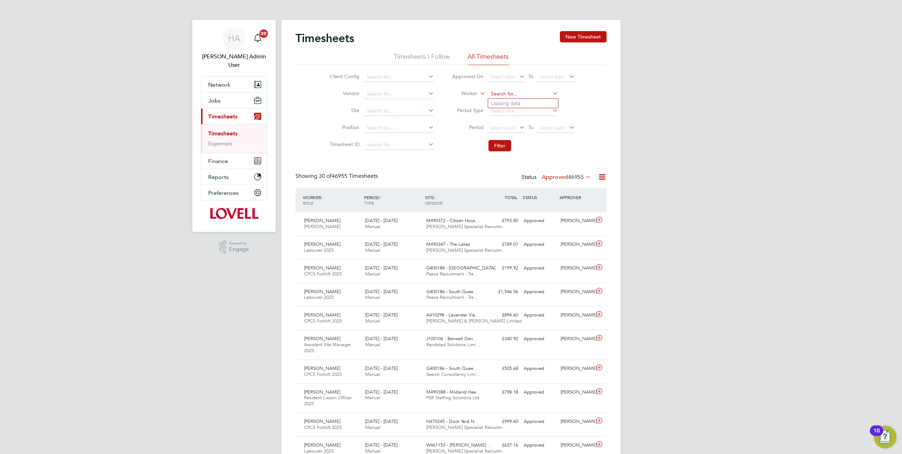
click at [500, 98] on input at bounding box center [523, 94] width 70 height 10
click at [512, 100] on li "Mark Daffer n" at bounding box center [523, 104] width 70 height 10
type input "Mark Daffern"
click at [499, 146] on button "Filter" at bounding box center [499, 145] width 23 height 11
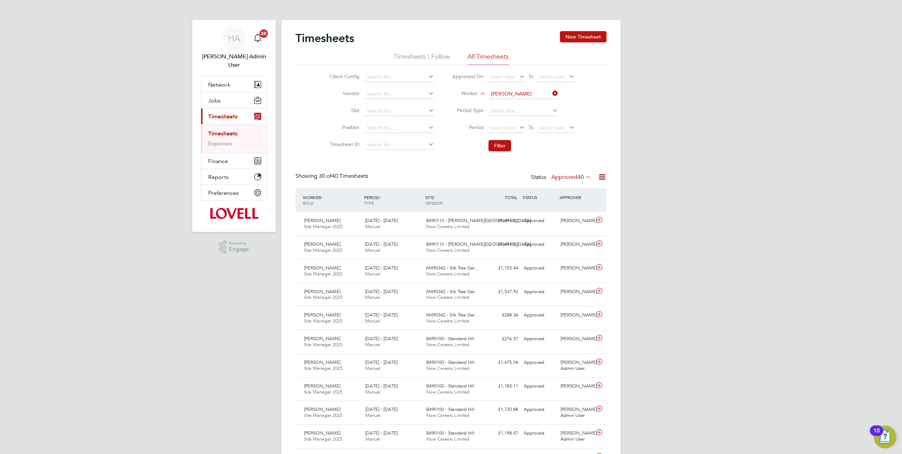
click at [582, 172] on div "Status Approved 40" at bounding box center [561, 177] width 61 height 10
click at [570, 175] on label "Approved 40" at bounding box center [571, 177] width 40 height 7
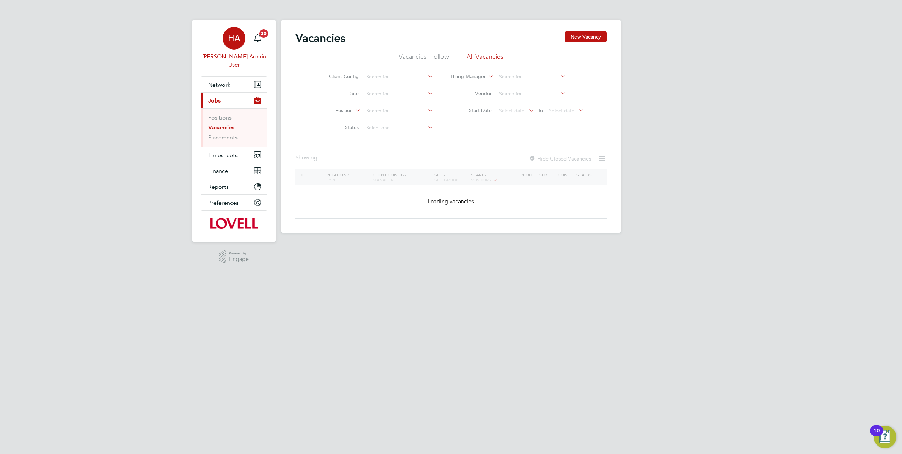
click at [234, 34] on span "HA" at bounding box center [234, 38] width 12 height 9
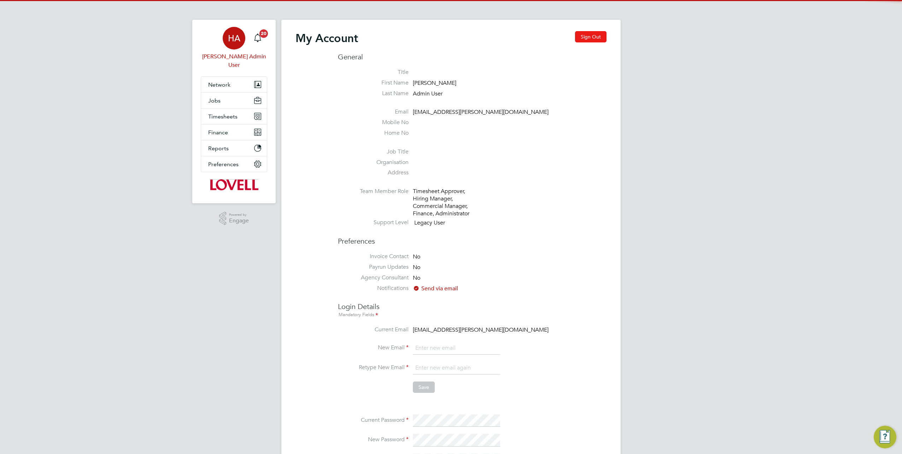
click at [598, 36] on button "Sign Out" at bounding box center [590, 36] width 31 height 11
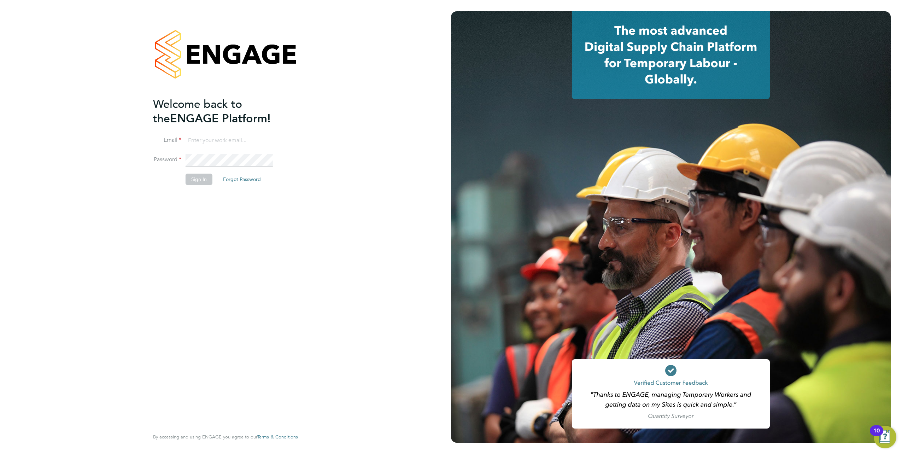
click at [196, 137] on input at bounding box center [229, 140] width 87 height 13
type input "[EMAIL_ADDRESS][PERSON_NAME][DOMAIN_NAME]"
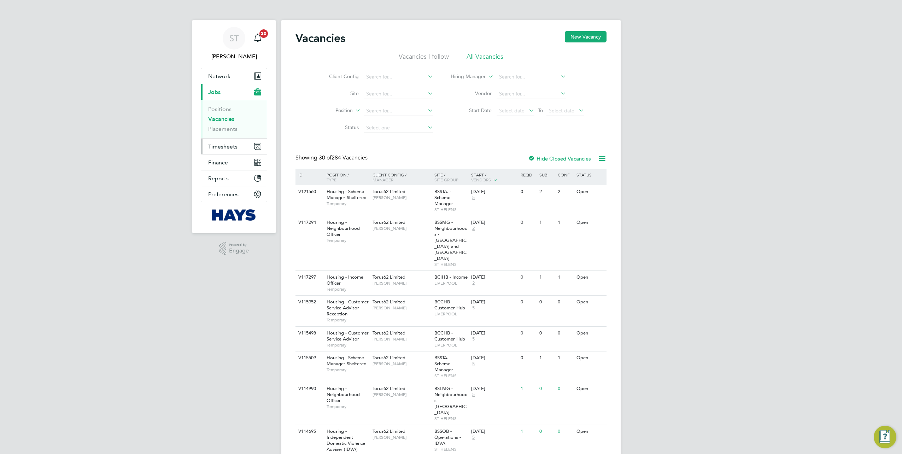
click at [215, 147] on span "Timesheets" at bounding box center [222, 146] width 29 height 7
click at [217, 125] on link "Timesheets" at bounding box center [222, 125] width 29 height 7
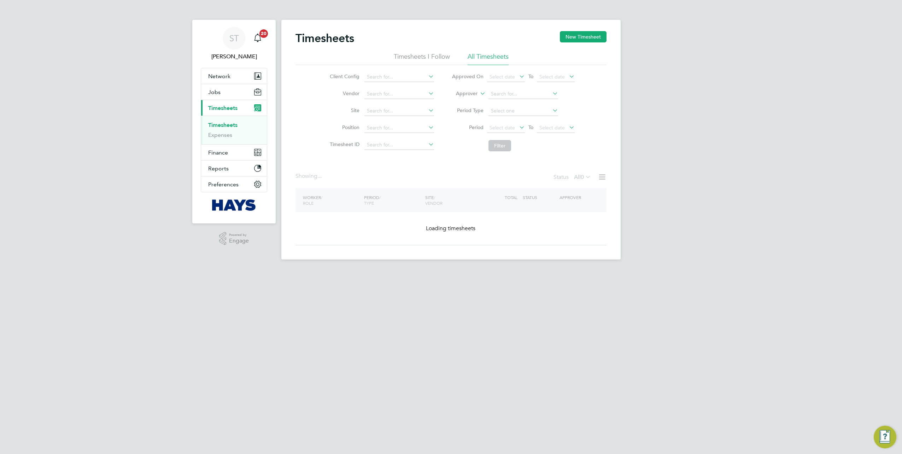
click at [462, 95] on label "Approver" at bounding box center [462, 93] width 32 height 7
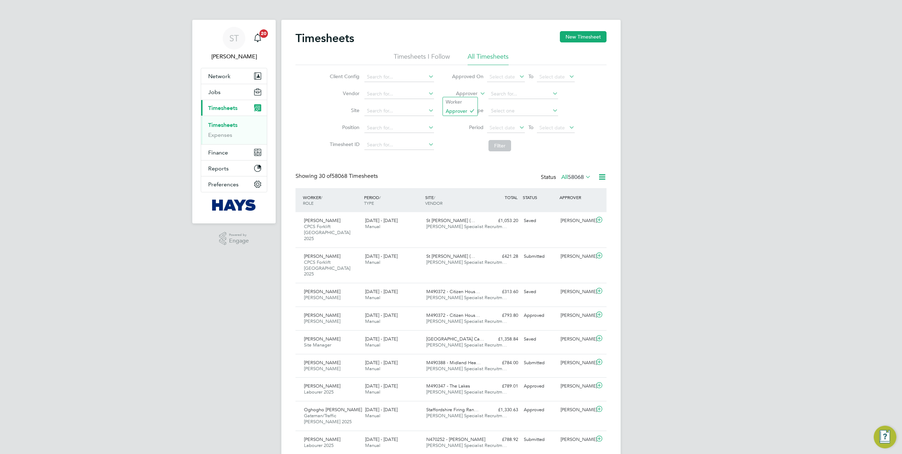
click at [457, 101] on li "Worker" at bounding box center [460, 101] width 35 height 9
click at [505, 100] on li "Worker" at bounding box center [513, 94] width 141 height 17
click at [501, 94] on input at bounding box center [523, 94] width 70 height 10
type input "Philip Doherty"
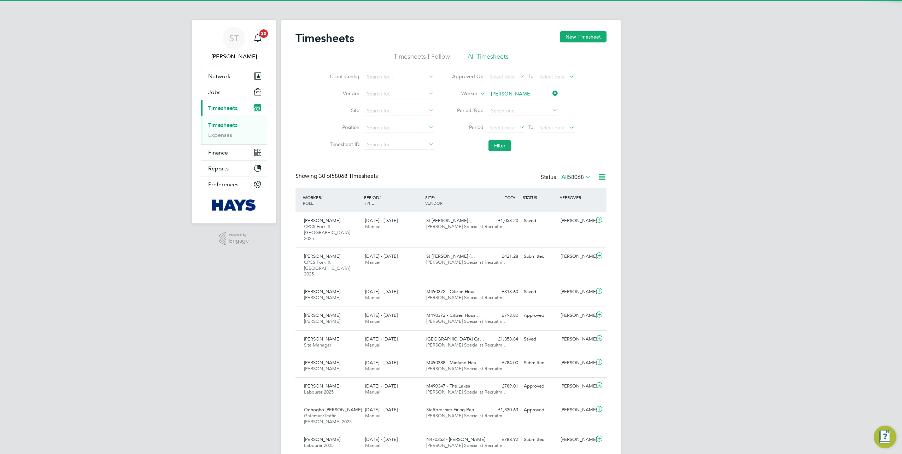
click at [501, 102] on b "Philip" at bounding box center [511, 103] width 41 height 6
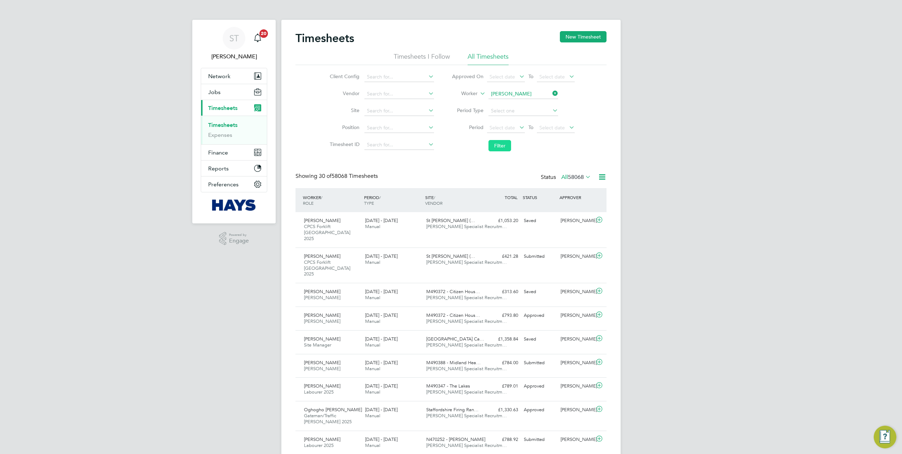
click at [500, 148] on button "Filter" at bounding box center [499, 145] width 23 height 11
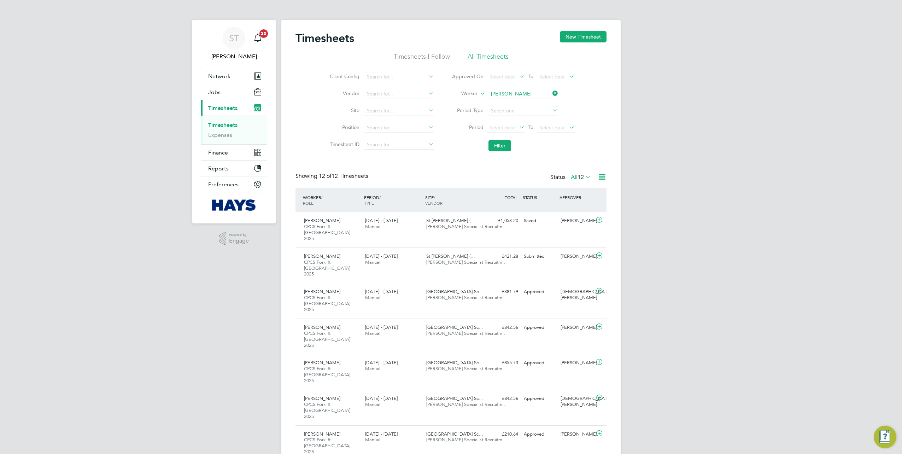
click at [572, 181] on div "Status All 12" at bounding box center [571, 177] width 42 height 10
click at [572, 178] on label "All 12" at bounding box center [581, 177] width 20 height 7
click at [569, 196] on li "Saved" at bounding box center [577, 199] width 33 height 10
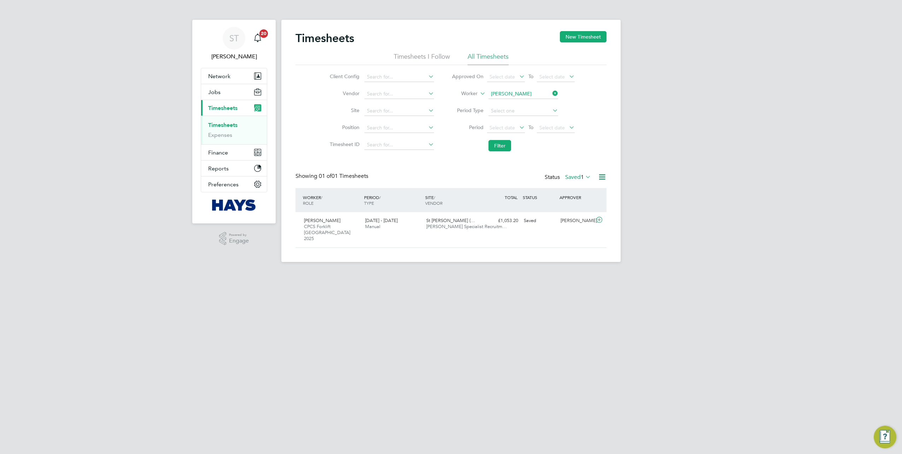
click at [566, 176] on label "Saved 1" at bounding box center [578, 177] width 26 height 7
click at [216, 94] on span "Jobs" at bounding box center [214, 92] width 12 height 7
click at [571, 178] on label "Saved 1" at bounding box center [578, 177] width 26 height 7
click at [569, 210] on li "Submitted" at bounding box center [574, 209] width 33 height 10
click at [460, 230] on div "St Margarets Clitherow (… Hays Specialist Recruitm…" at bounding box center [453, 224] width 61 height 18
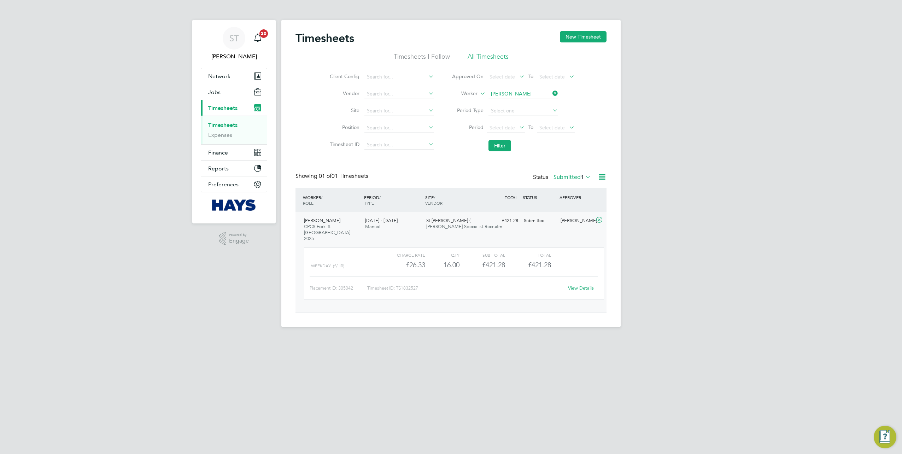
click at [581, 285] on link "View Details" at bounding box center [581, 288] width 26 height 6
click at [213, 97] on button "Jobs" at bounding box center [234, 92] width 66 height 16
click at [219, 130] on link "Placements" at bounding box center [222, 128] width 29 height 7
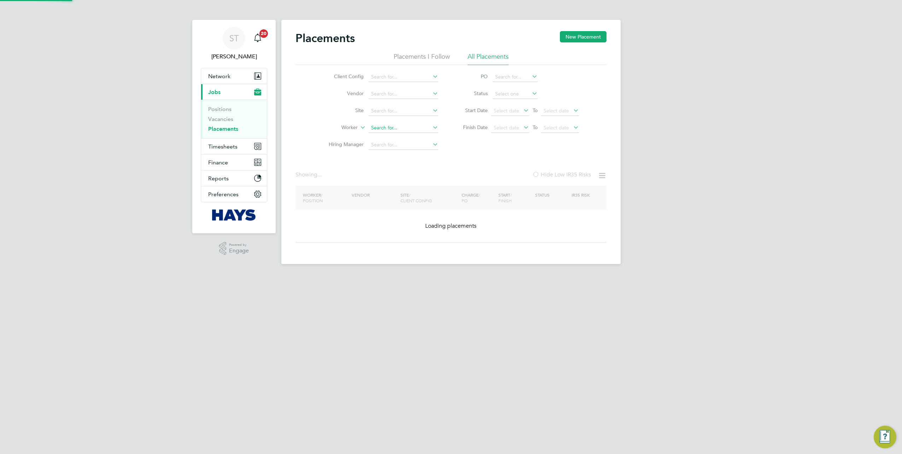
click at [374, 130] on input at bounding box center [404, 128] width 70 height 10
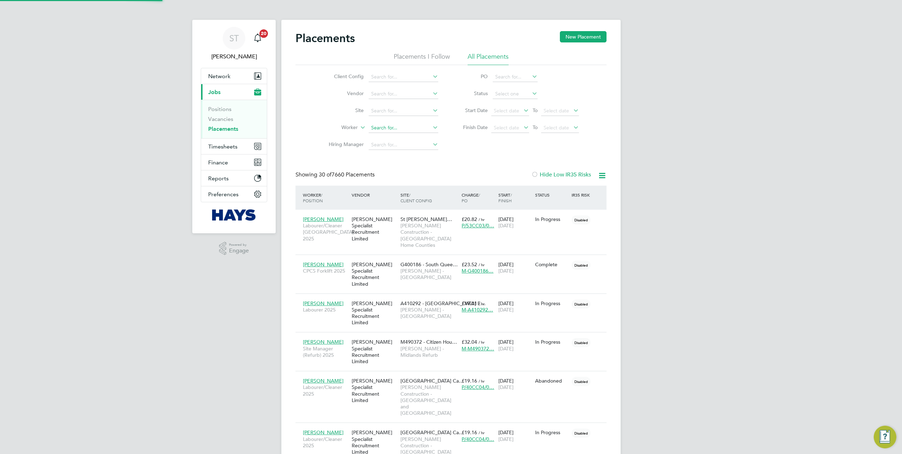
scroll to position [20, 61]
click at [414, 138] on b "Doherty" at bounding box center [434, 137] width 41 height 6
type input "[PERSON_NAME]"
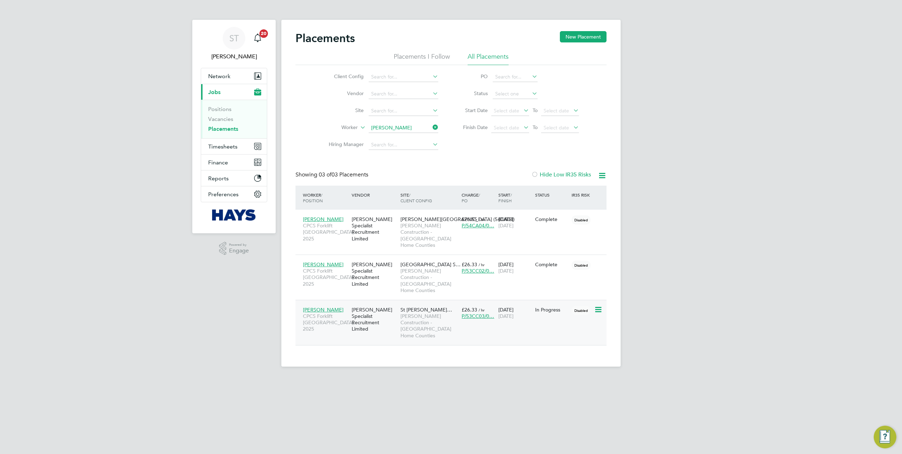
click at [398, 307] on div "[PERSON_NAME] Specialist Recruitment Limited" at bounding box center [374, 319] width 49 height 33
drag, startPoint x: 235, startPoint y: 54, endPoint x: 260, endPoint y: 52, distance: 25.5
click at [235, 54] on span "[PERSON_NAME]" at bounding box center [234, 56] width 66 height 8
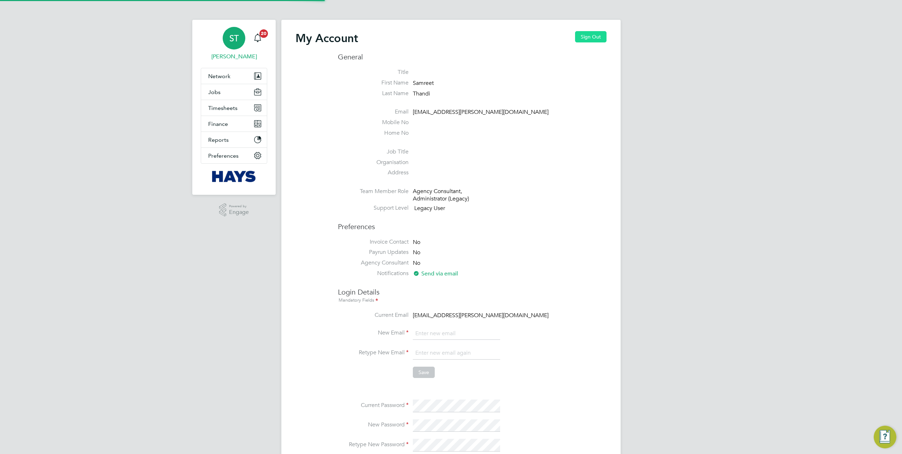
click at [576, 34] on button "Sign Out" at bounding box center [590, 36] width 31 height 11
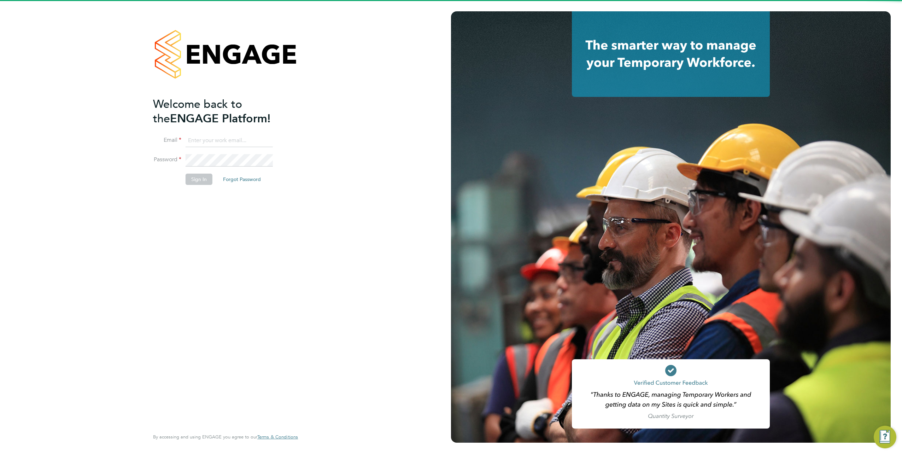
click at [214, 146] on input at bounding box center [229, 140] width 87 height 13
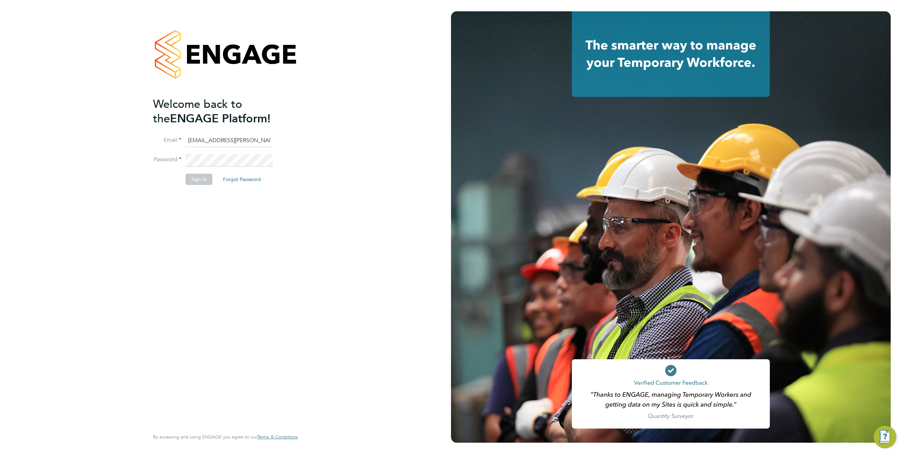
type input "samreet.thandi@hays.com"
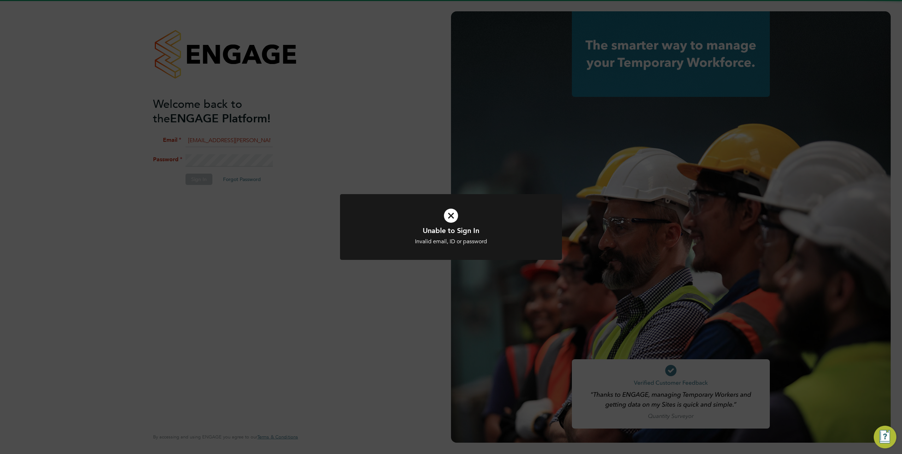
click at [235, 164] on div "Unable to Sign In Invalid email, ID or password Cancel Okay" at bounding box center [451, 227] width 902 height 454
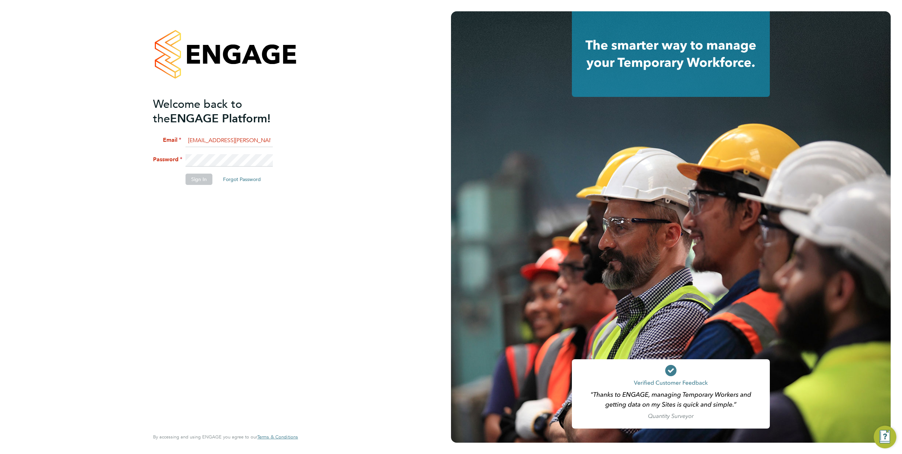
drag, startPoint x: 245, startPoint y: 141, endPoint x: 177, endPoint y: 141, distance: 67.1
click at [177, 141] on li "Email samreet.thandi@hays.com" at bounding box center [222, 144] width 138 height 20
type input "Vendorkeyaccounts2@hays.com"
click at [196, 184] on li "Sign In Forgot Password" at bounding box center [222, 183] width 138 height 18
click at [191, 178] on button "Sign In" at bounding box center [199, 179] width 27 height 11
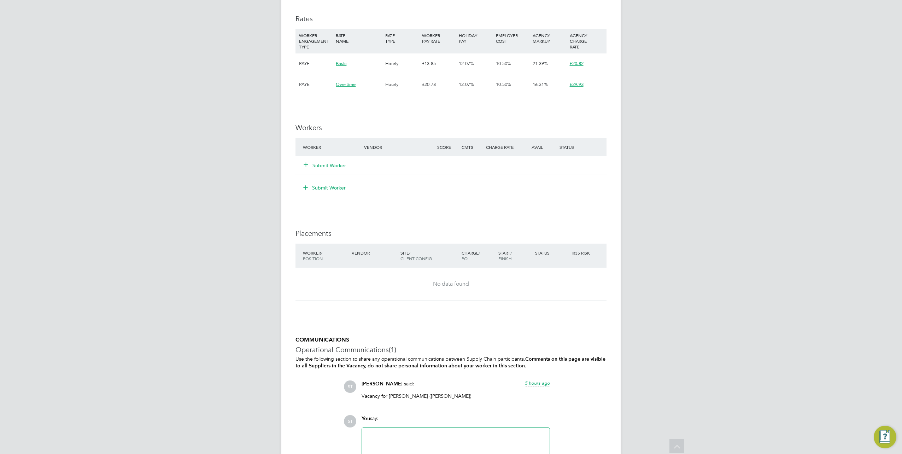
scroll to position [459, 0]
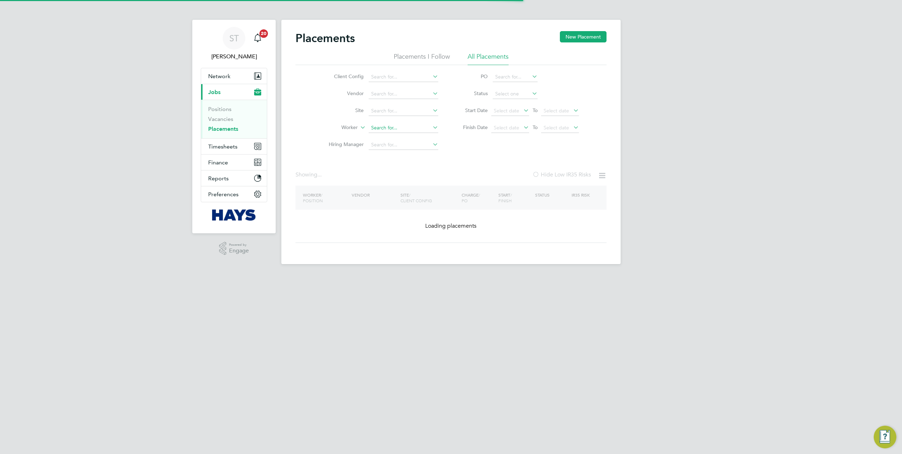
click at [382, 131] on input at bounding box center [404, 128] width 70 height 10
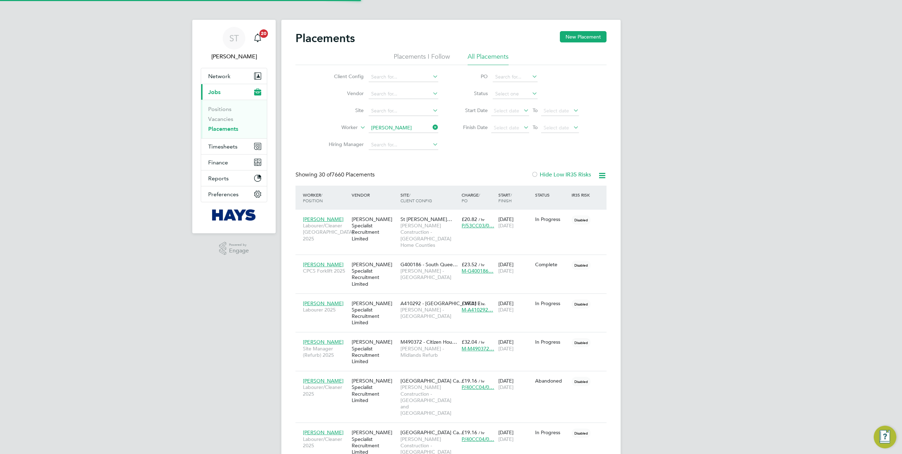
click at [414, 139] on b "Do" at bounding box center [417, 137] width 7 height 6
type input "[PERSON_NAME]"
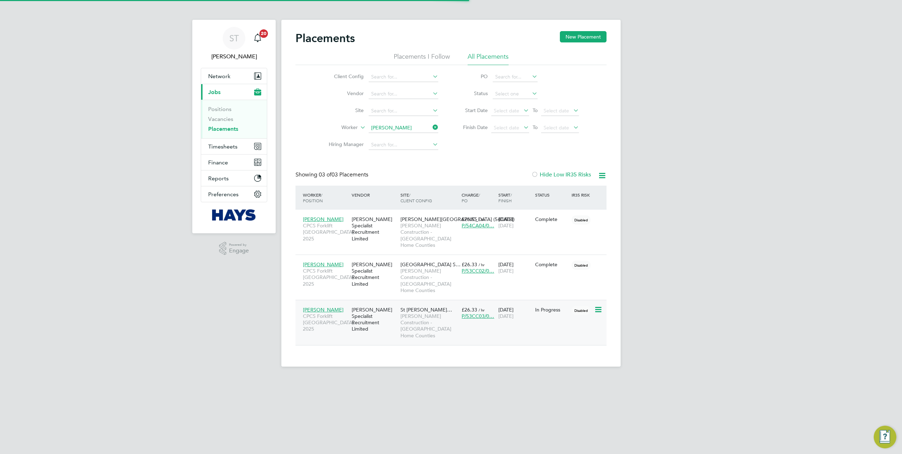
click at [400, 303] on div "St Margarets Clitherow… Morgan Sindall Construction - London Home Counties" at bounding box center [429, 322] width 61 height 39
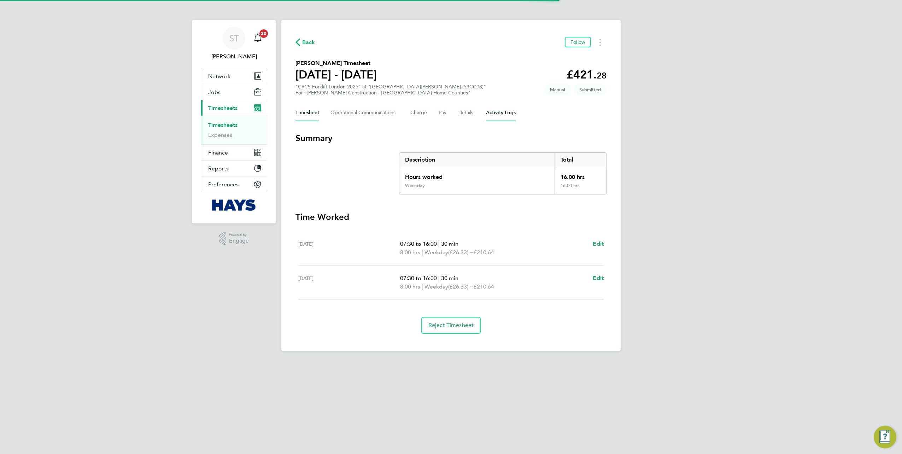
click at [494, 113] on Logs-tab "Activity Logs" at bounding box center [501, 112] width 30 height 17
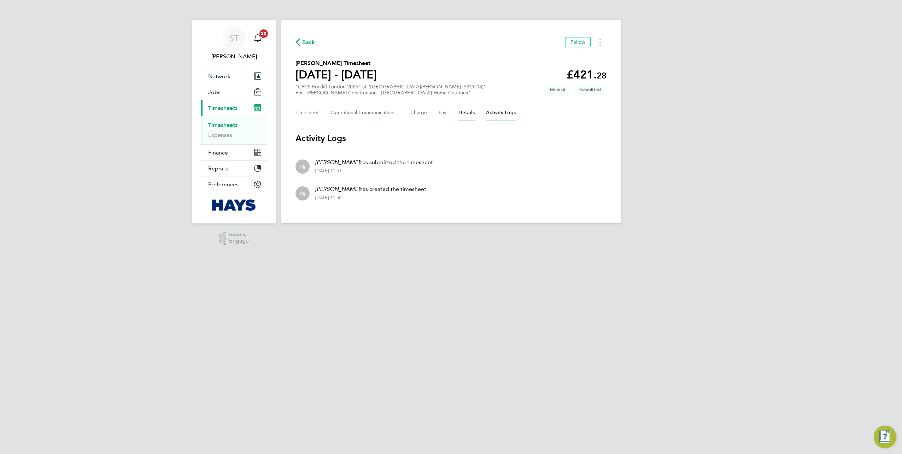
click at [461, 114] on button "Details" at bounding box center [466, 112] width 16 height 17
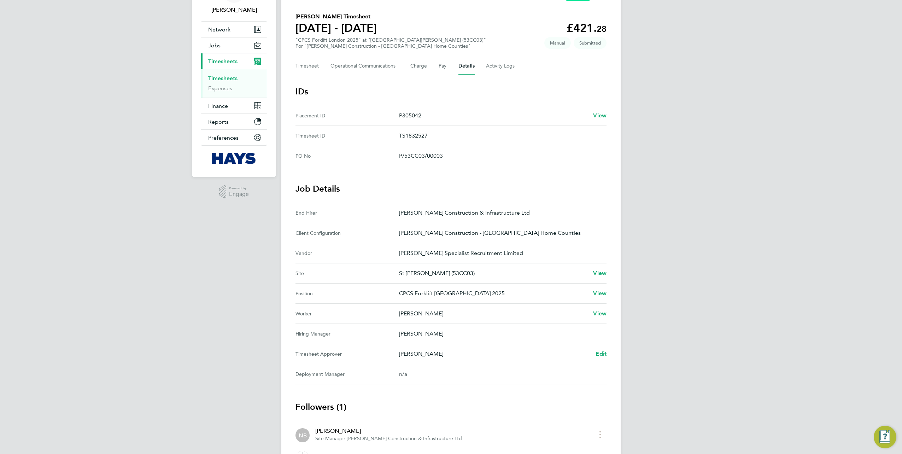
scroll to position [87, 0]
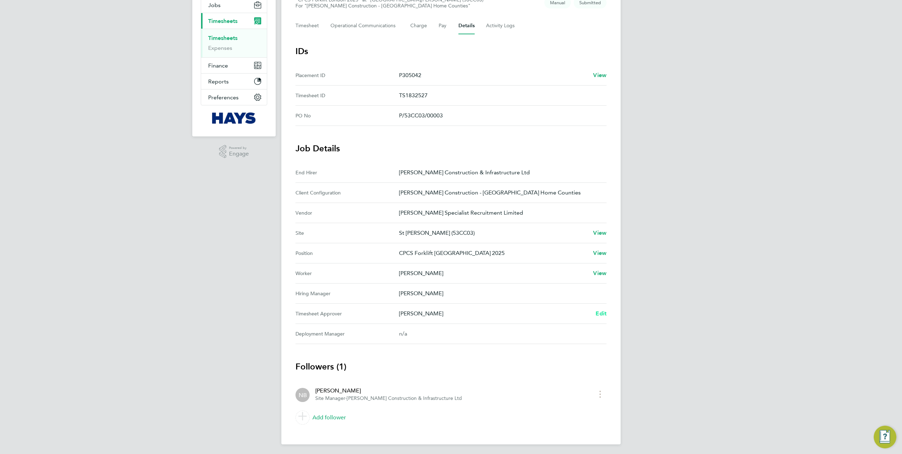
click at [600, 314] on span "Edit" at bounding box center [600, 313] width 11 height 7
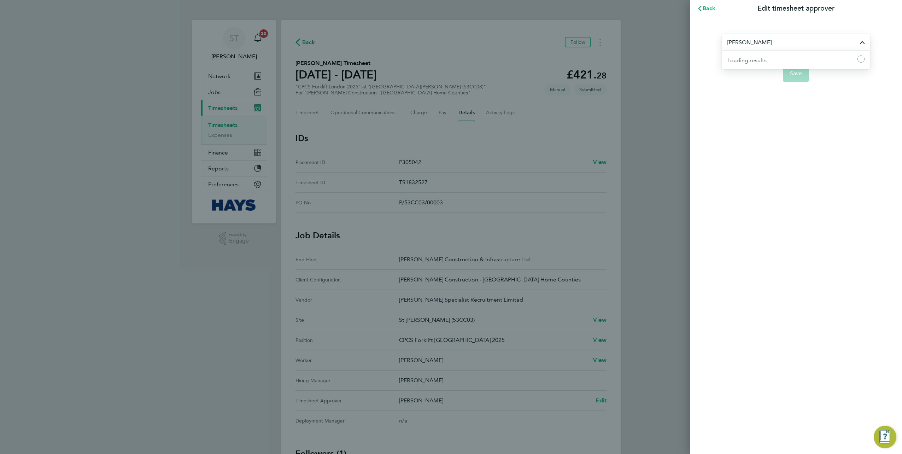
click at [758, 36] on input "[PERSON_NAME]" at bounding box center [796, 42] width 148 height 17
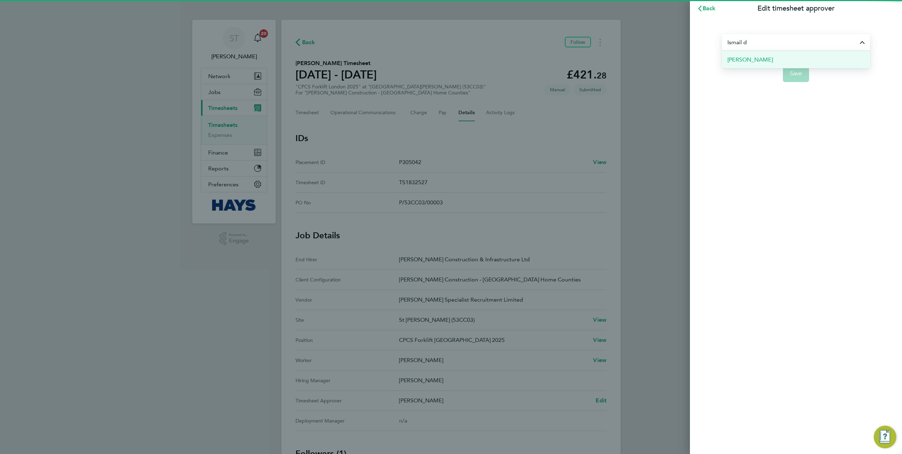
click at [760, 60] on li "[PERSON_NAME]" at bounding box center [796, 59] width 148 height 17
type input "[PERSON_NAME]"
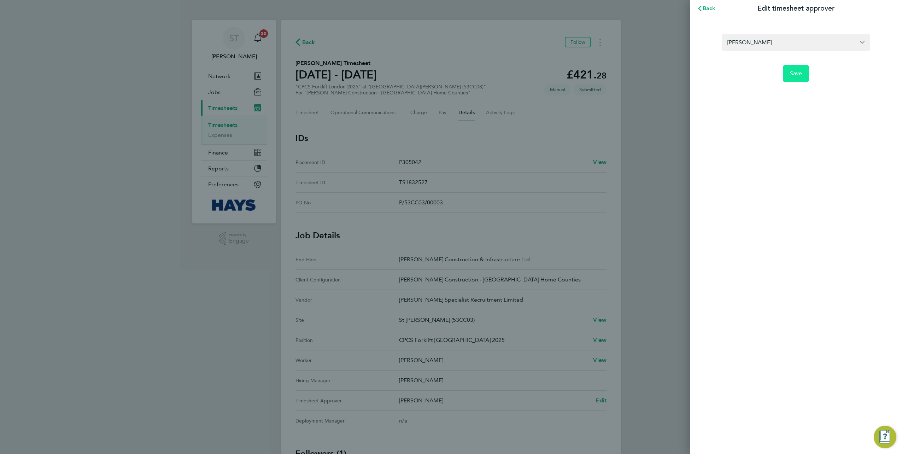
click at [796, 78] on button "Save" at bounding box center [796, 73] width 27 height 17
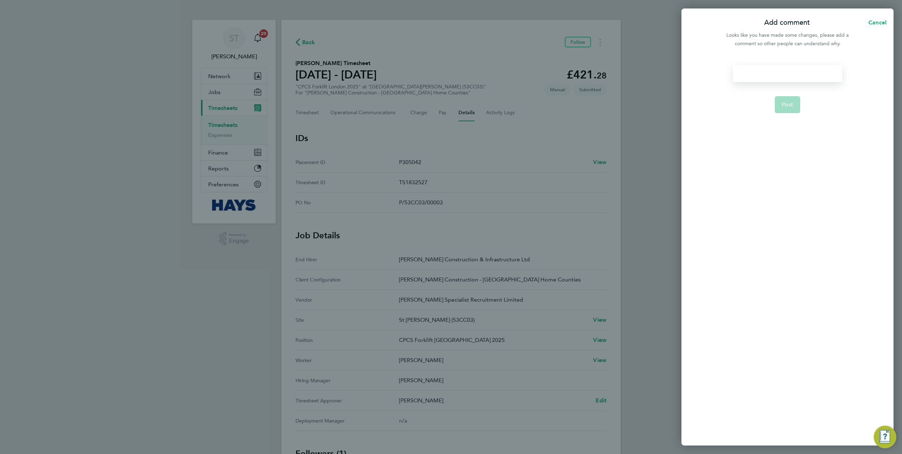
click at [784, 76] on div at bounding box center [787, 73] width 109 height 17
click at [782, 71] on div at bounding box center [787, 73] width 109 height 17
click at [784, 104] on span "Post" at bounding box center [788, 104] width 12 height 7
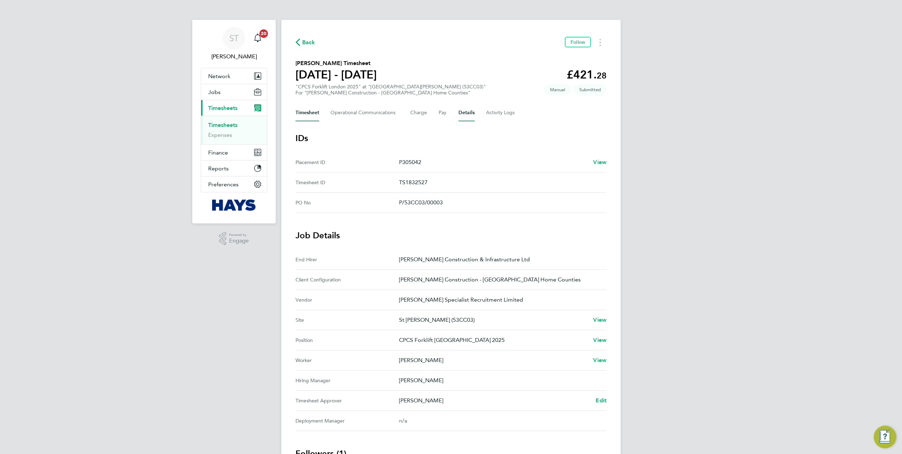
click at [298, 111] on button "Timesheet" at bounding box center [307, 112] width 24 height 17
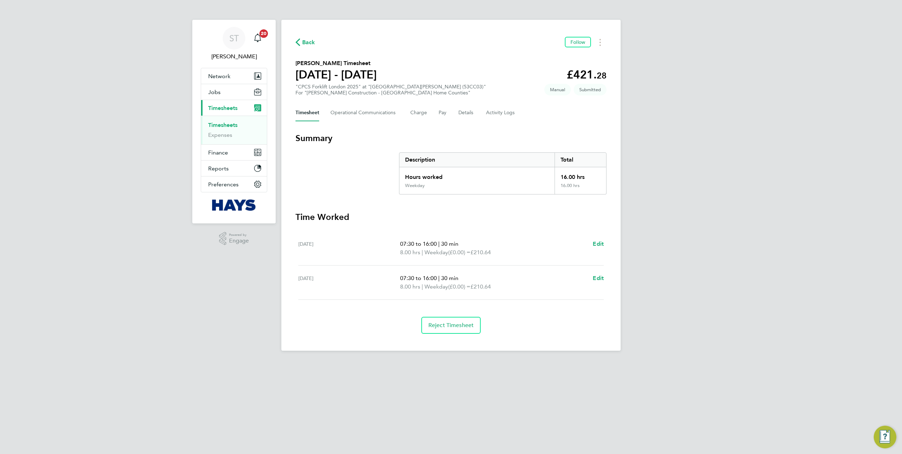
click at [308, 41] on span "Back" at bounding box center [308, 42] width 13 height 8
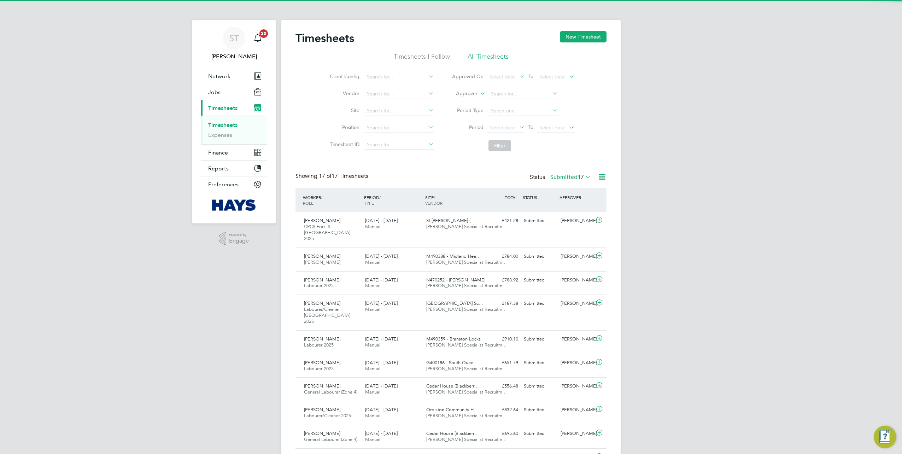
click at [471, 92] on label "Approver" at bounding box center [462, 93] width 32 height 7
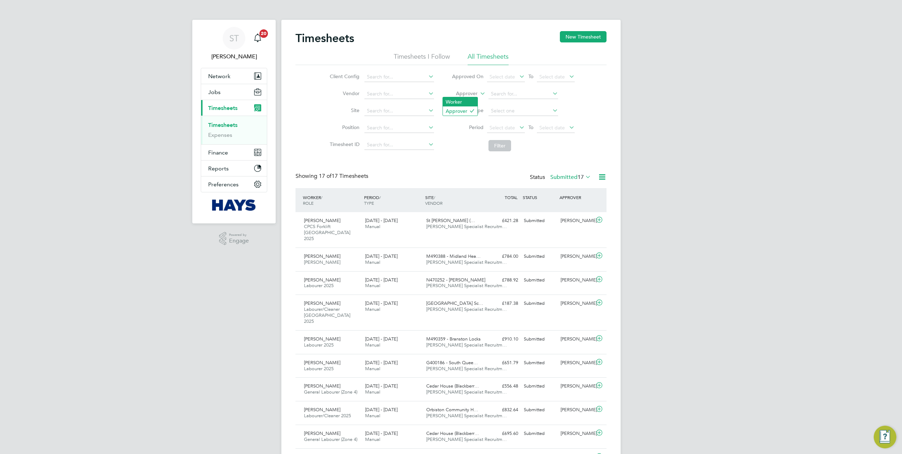
click at [461, 101] on li "Worker" at bounding box center [460, 101] width 35 height 9
click at [505, 97] on input at bounding box center [523, 94] width 70 height 10
click at [503, 102] on b "Philip" at bounding box center [511, 103] width 41 height 6
type input "Philip Doherty"
click at [499, 141] on button "Filter" at bounding box center [499, 145] width 23 height 11
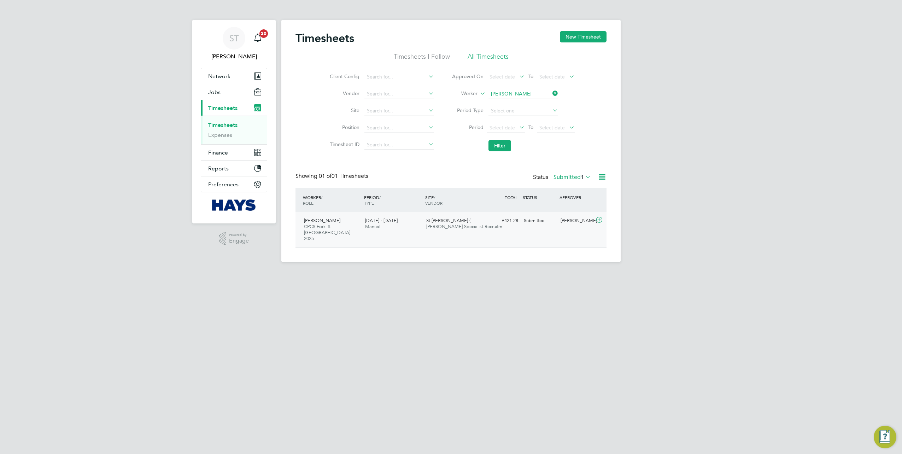
click at [600, 221] on icon at bounding box center [599, 220] width 9 height 6
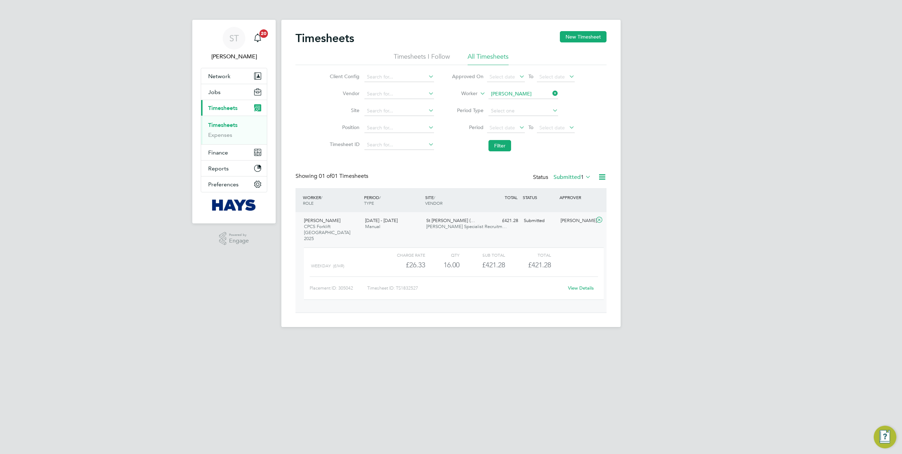
click at [551, 92] on icon at bounding box center [551, 93] width 0 height 10
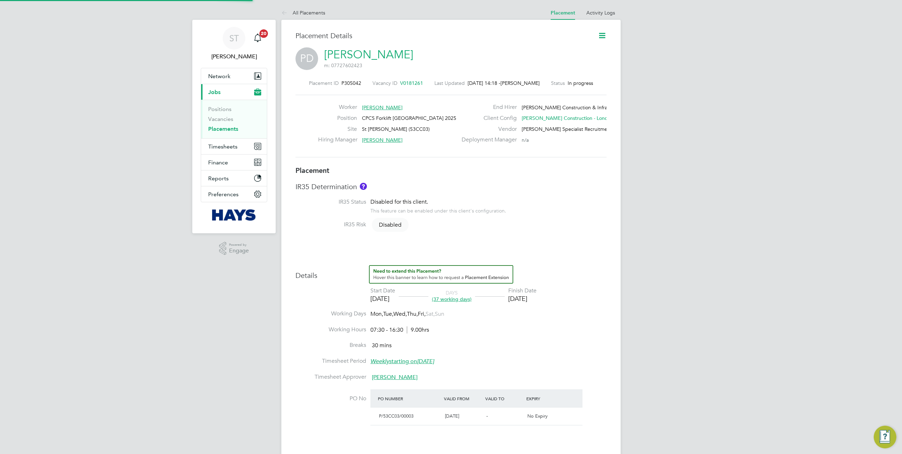
scroll to position [7, 116]
click at [603, 17] on li "Activity Logs" at bounding box center [600, 13] width 29 height 14
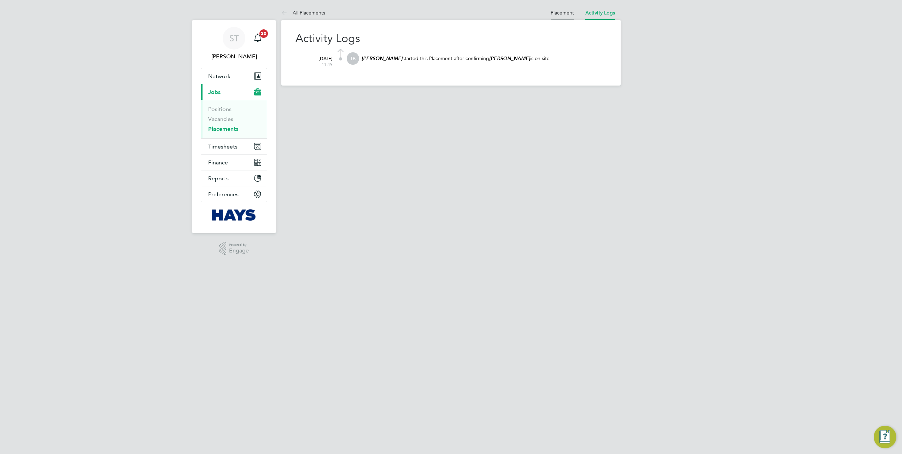
click at [567, 15] on link "Placement" at bounding box center [562, 13] width 23 height 6
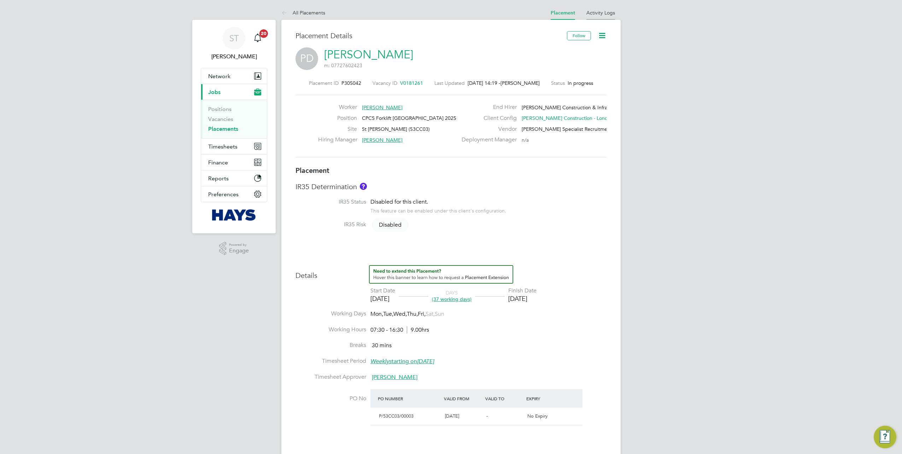
click at [593, 13] on link "Activity Logs" at bounding box center [600, 13] width 29 height 6
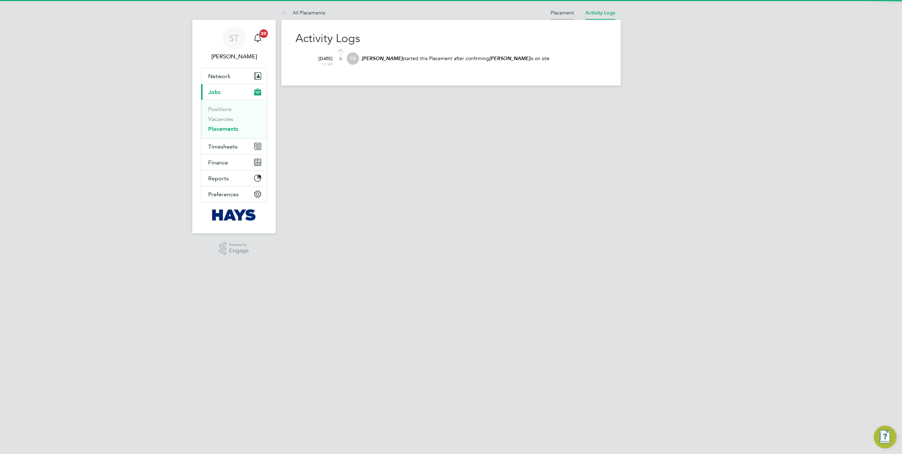
click at [560, 12] on link "Placement" at bounding box center [562, 13] width 23 height 6
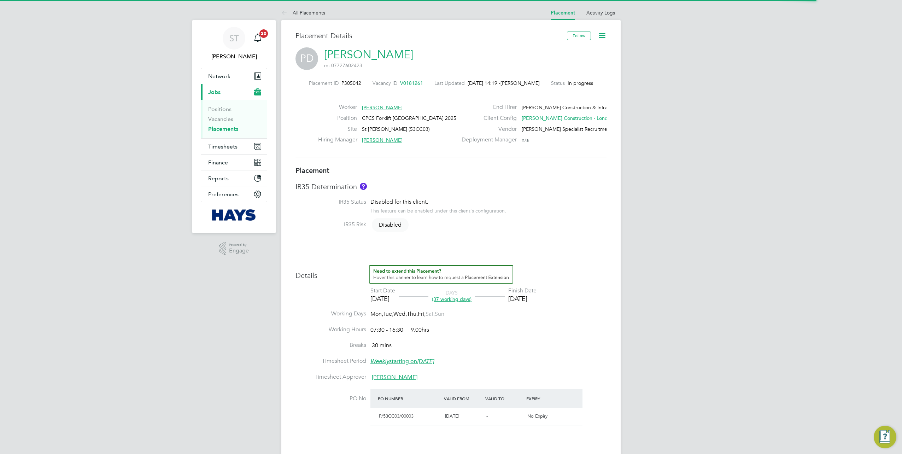
click at [604, 36] on icon at bounding box center [602, 35] width 9 height 9
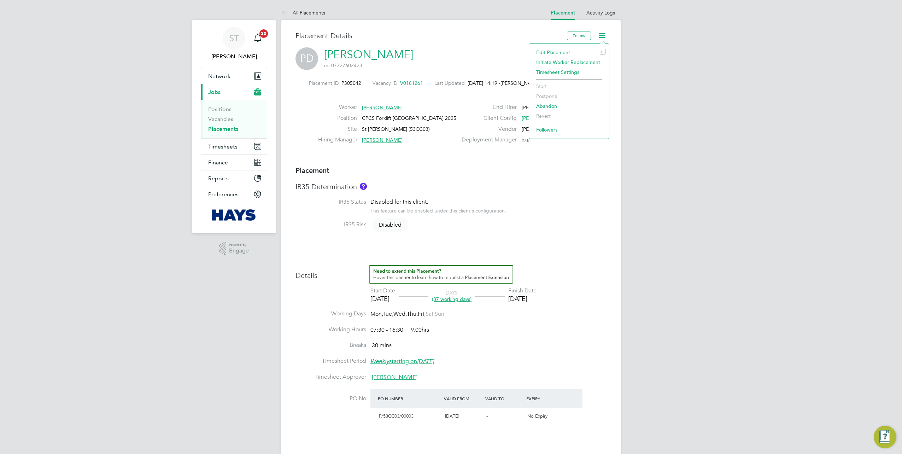
click at [553, 54] on li "Edit Placement e" at bounding box center [569, 52] width 73 height 10
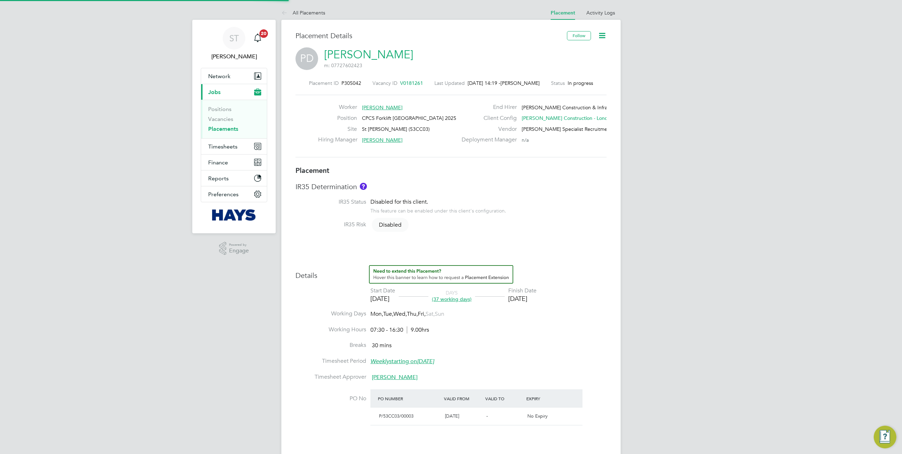
type input "[PERSON_NAME]"
type input "[DATE]"
type input "07:30"
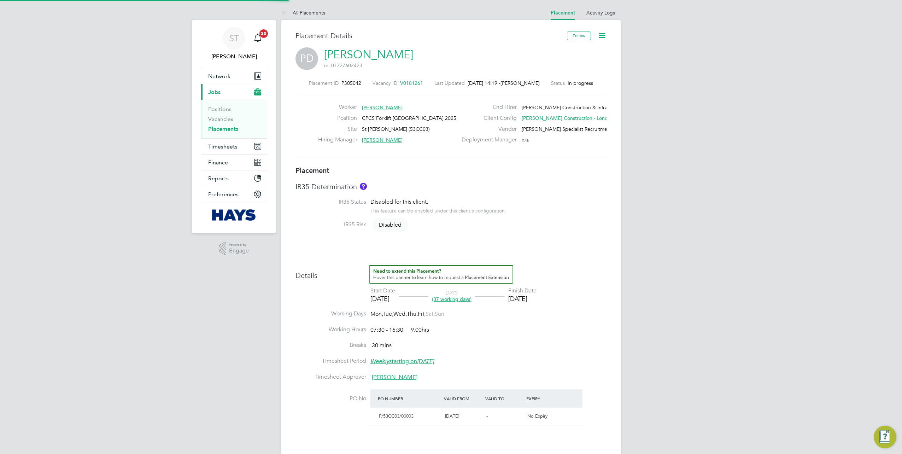
type input "16:30"
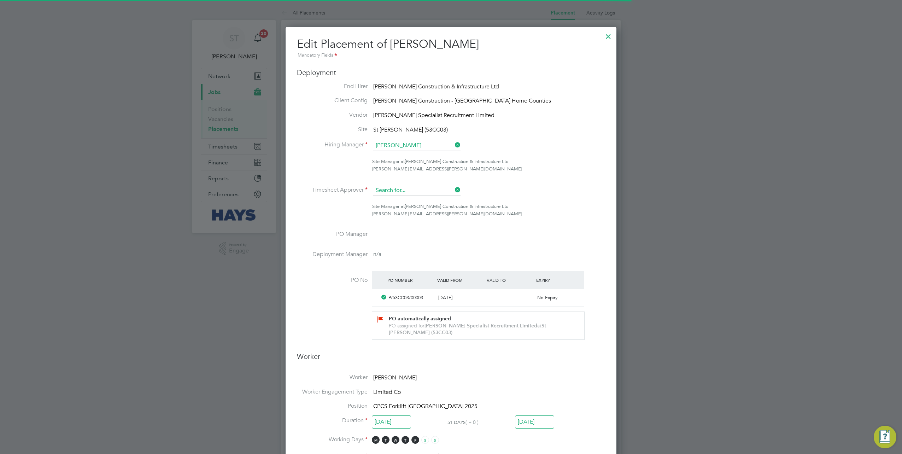
click at [420, 190] on input at bounding box center [416, 190] width 87 height 11
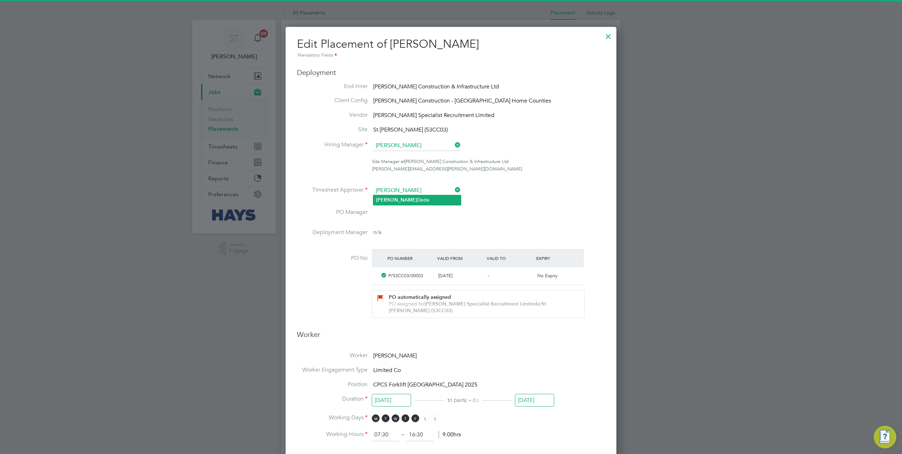
click at [407, 200] on li "Ismail Dede" at bounding box center [417, 200] width 88 height 10
type input "Ismail Dede"
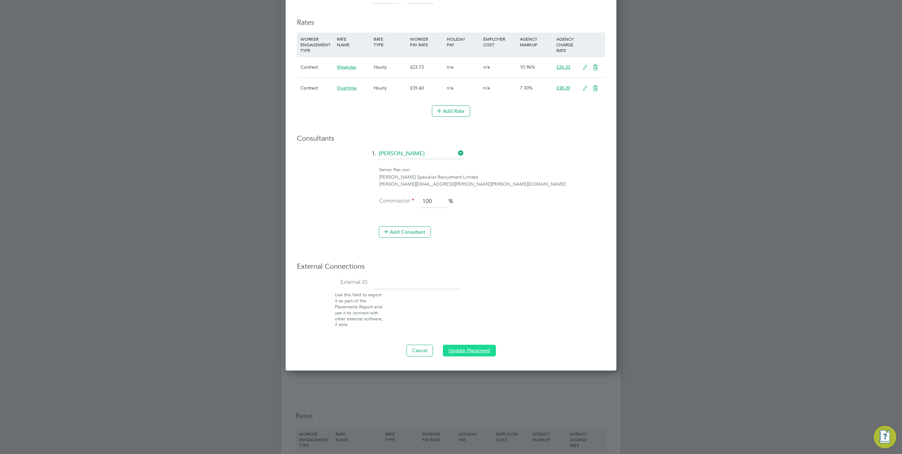
click at [460, 347] on button "Update Placement" at bounding box center [469, 350] width 53 height 11
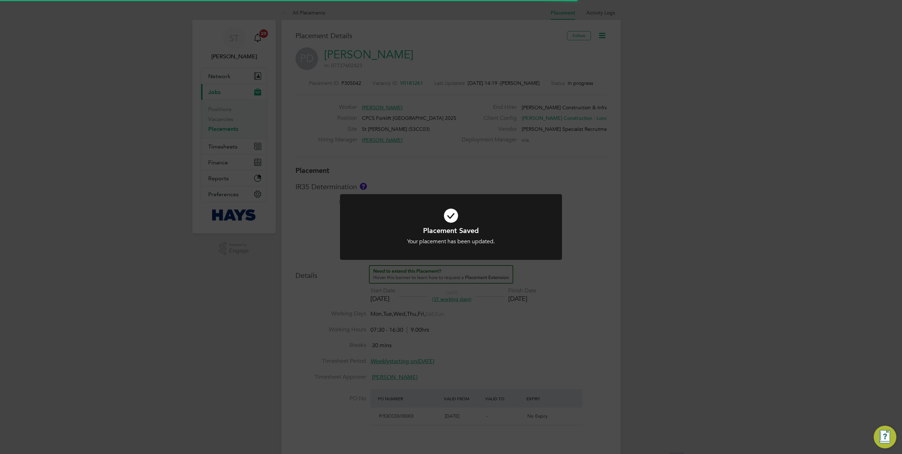
click at [643, 297] on div "Placement Saved Your placement has been updated. Cancel Okay" at bounding box center [451, 227] width 902 height 454
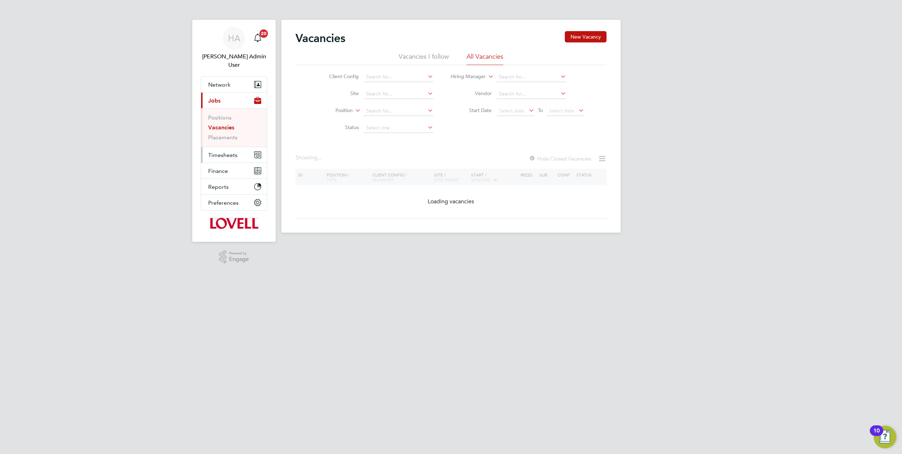
click at [223, 152] on span "Timesheets" at bounding box center [222, 155] width 29 height 7
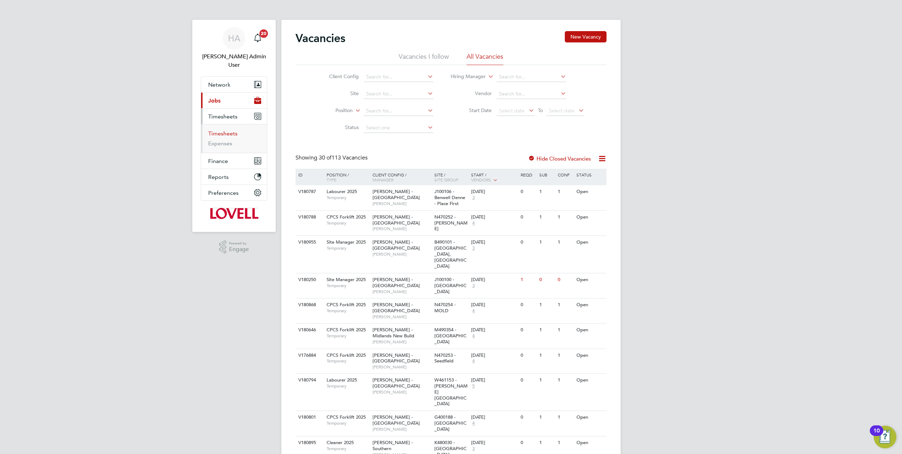
click at [224, 130] on link "Timesheets" at bounding box center [222, 133] width 29 height 7
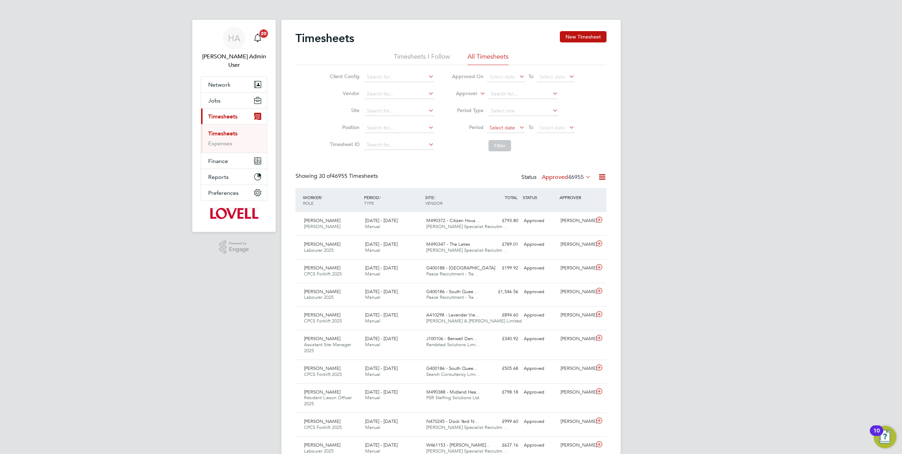
click at [501, 128] on span "Select date" at bounding box center [501, 127] width 25 height 6
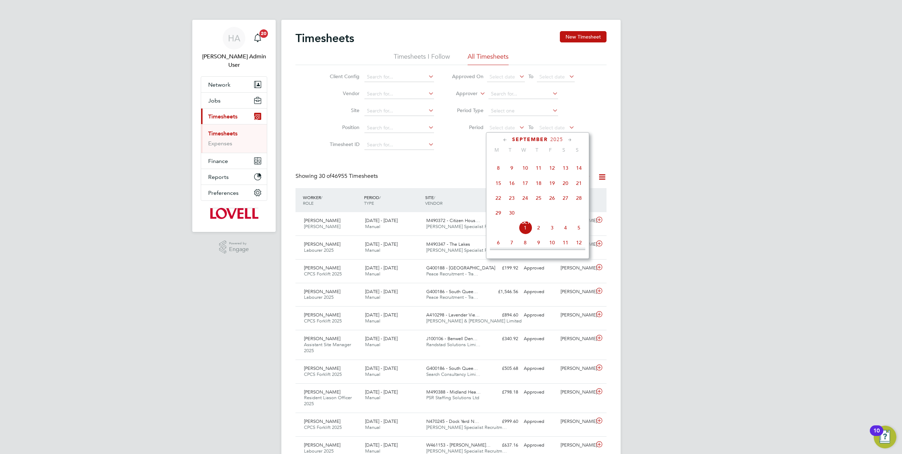
click at [568, 185] on span "20" at bounding box center [565, 182] width 13 height 13
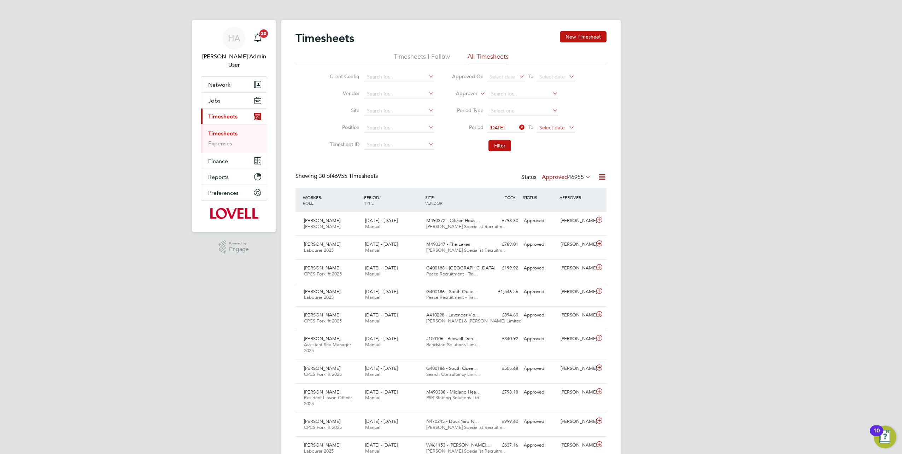
click at [552, 127] on span "Select date" at bounding box center [551, 127] width 25 height 6
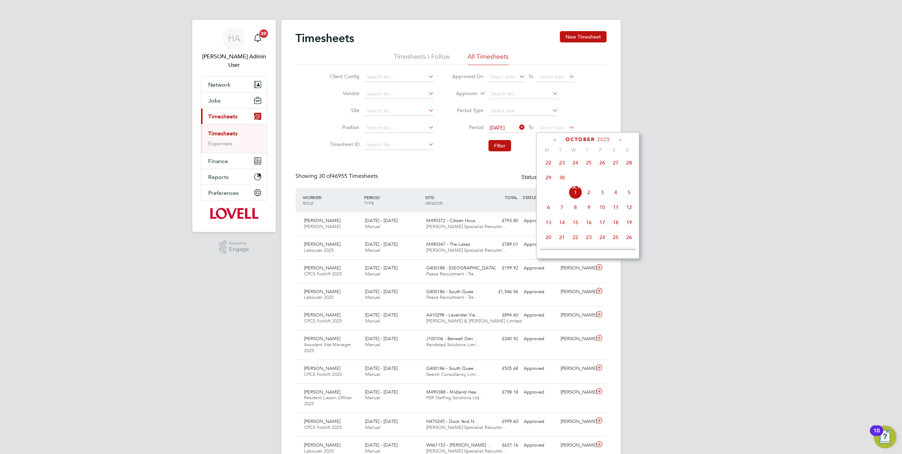
click at [599, 163] on span "26" at bounding box center [601, 162] width 13 height 13
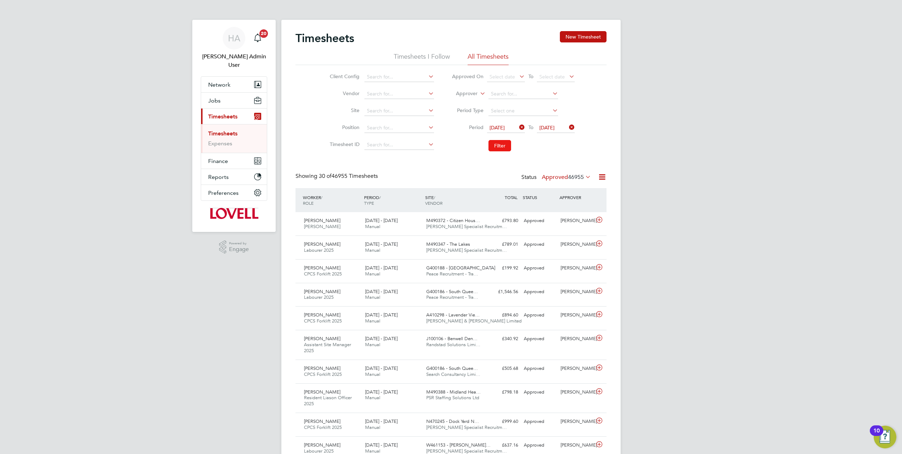
click at [492, 147] on button "Filter" at bounding box center [499, 145] width 23 height 11
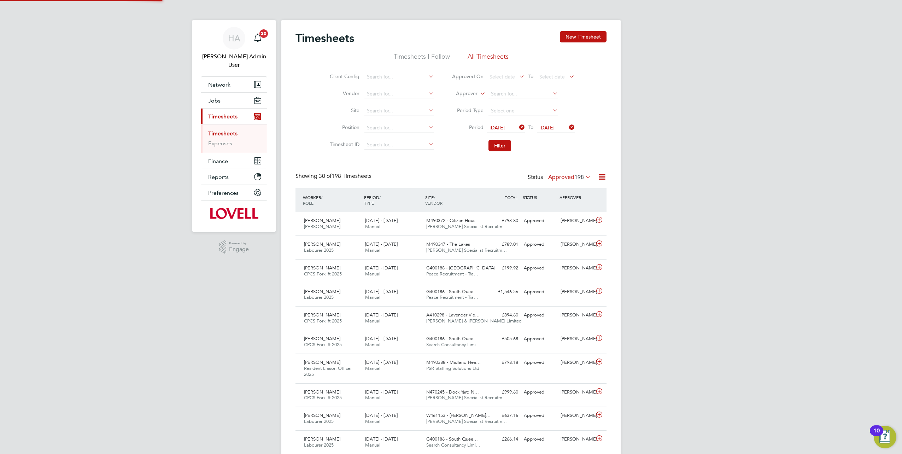
click at [584, 176] on icon at bounding box center [584, 177] width 0 height 10
click at [563, 206] on li "Submitted" at bounding box center [563, 209] width 33 height 10
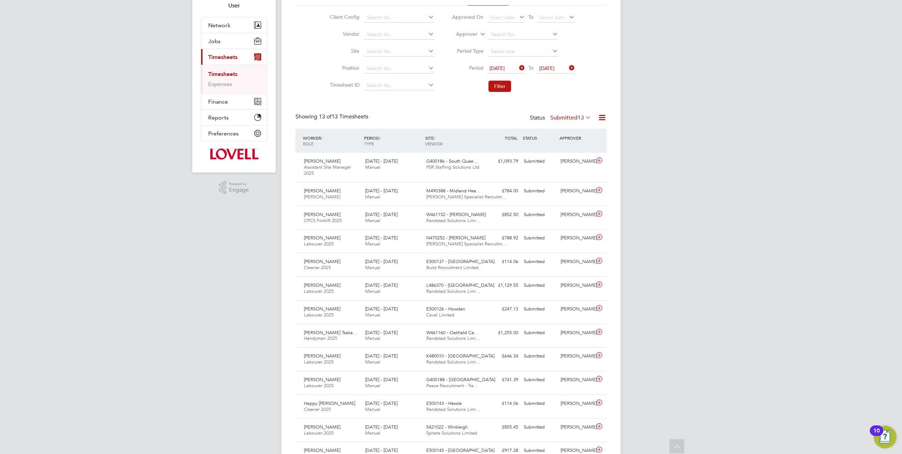
click at [602, 117] on icon at bounding box center [602, 117] width 9 height 9
click at [557, 146] on li "Download Timesheets Report" at bounding box center [559, 148] width 94 height 10
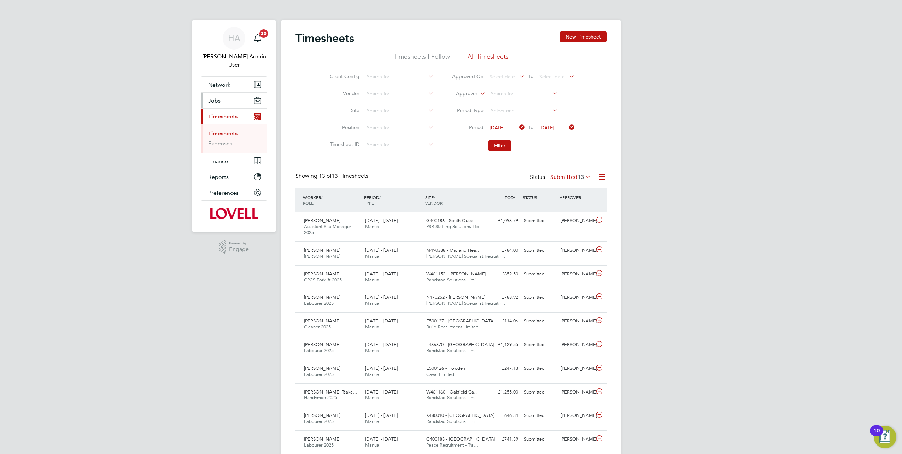
click at [215, 97] on span "Jobs" at bounding box center [214, 100] width 12 height 7
click at [220, 134] on link "Placements" at bounding box center [222, 137] width 29 height 7
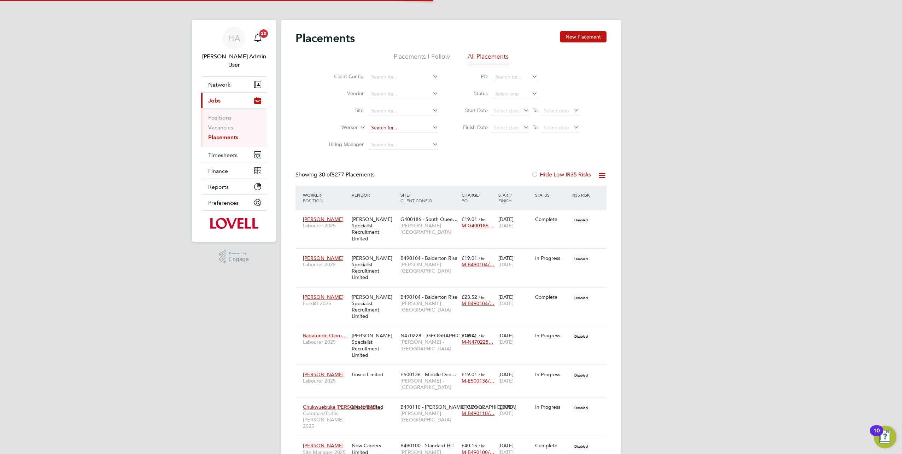
scroll to position [20, 61]
click at [379, 128] on input at bounding box center [404, 128] width 70 height 10
type input "Philip M"
drag, startPoint x: 393, startPoint y: 131, endPoint x: 345, endPoint y: 131, distance: 48.4
click at [345, 131] on li "Worker Philip M" at bounding box center [380, 127] width 133 height 17
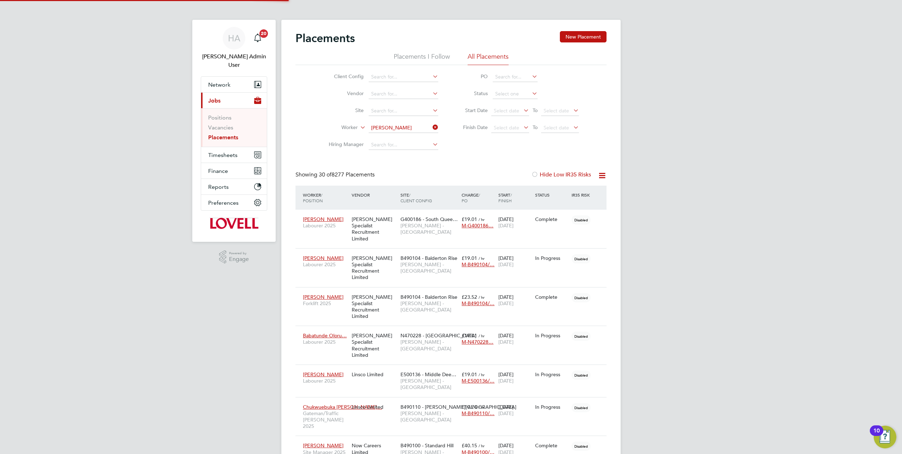
click at [382, 135] on li "Phillip Mclatchy" at bounding box center [412, 138] width 87 height 10
type input "Phillip Mclatchy"
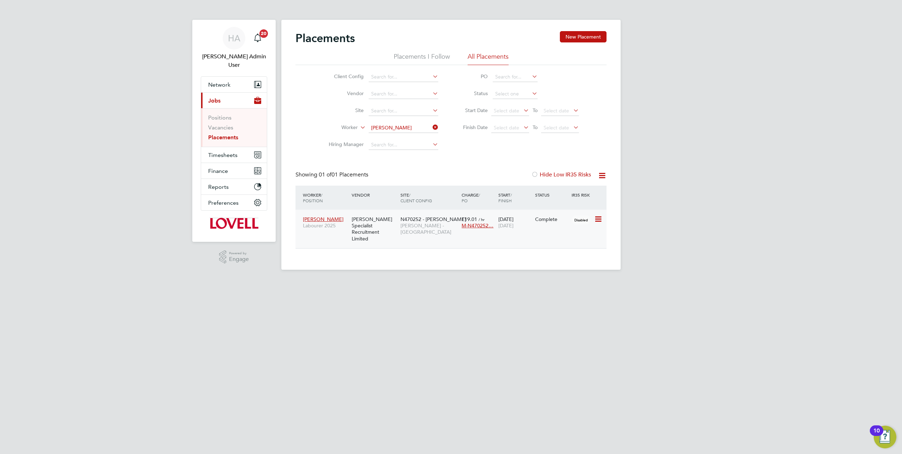
click at [415, 222] on span "Lovell - North West" at bounding box center [429, 228] width 58 height 13
click at [217, 81] on button "Network" at bounding box center [234, 85] width 66 height 16
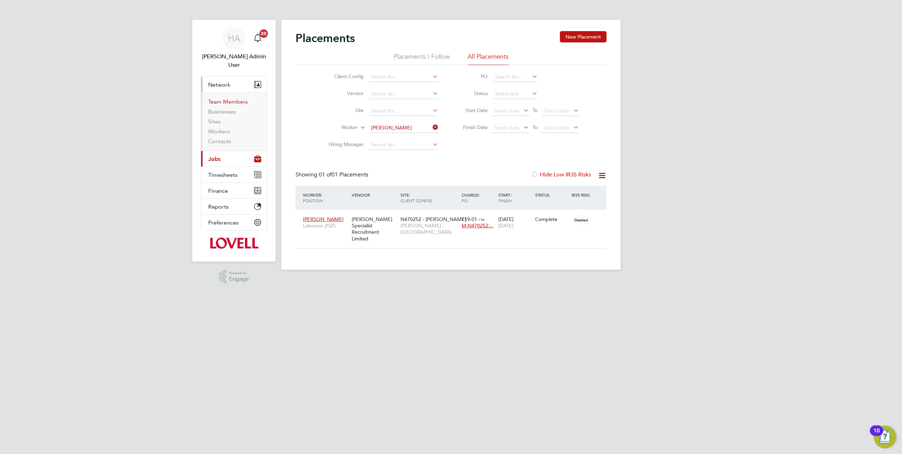
click at [217, 98] on link "Team Members" at bounding box center [228, 101] width 40 height 7
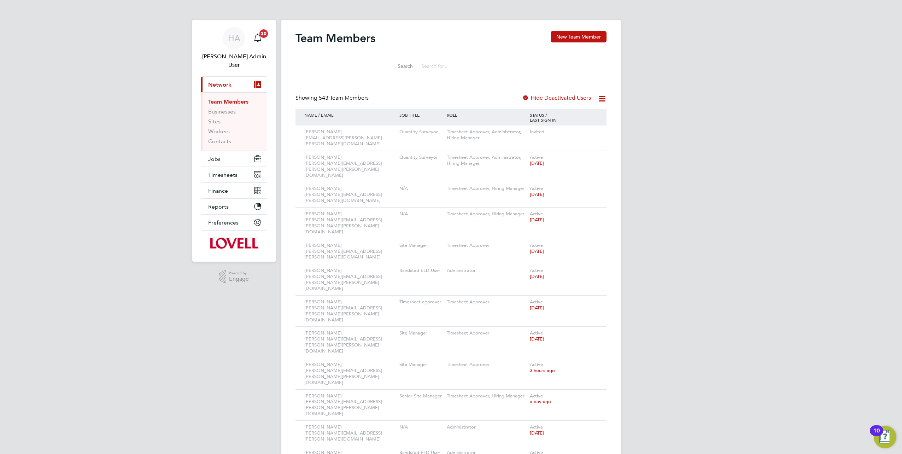
click at [443, 59] on li "Search" at bounding box center [451, 66] width 158 height 21
click at [435, 64] on input at bounding box center [469, 66] width 103 height 14
paste input "Andrew Hamilton"
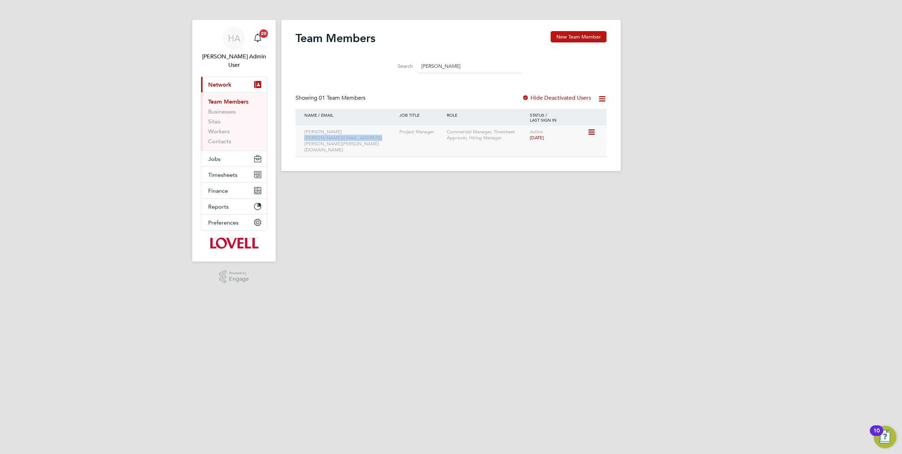
drag, startPoint x: 367, startPoint y: 137, endPoint x: 304, endPoint y: 141, distance: 63.4
click at [304, 141] on div "Andrew Hamilton andrew.hamilton@lovell.co.uk" at bounding box center [349, 140] width 95 height 31
copy div "andrew.hamilton@lovell.co.uk"
drag, startPoint x: 468, startPoint y: 68, endPoint x: 394, endPoint y: 74, distance: 74.1
click at [394, 74] on li "Search Andrew Hamilton" at bounding box center [451, 66] width 158 height 21
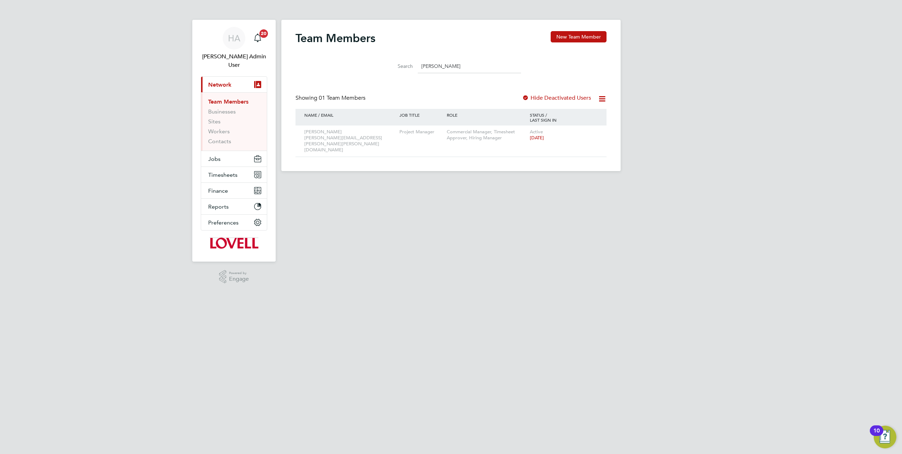
paste input "Cian Lewis"
drag, startPoint x: 356, startPoint y: 140, endPoint x: 303, endPoint y: 139, distance: 53.0
click at [303, 139] on div "Cian Lewis cian.lewis@lovell.co.uk" at bounding box center [349, 137] width 95 height 25
copy div "cian.lewis@lovell.co.uk"
drag, startPoint x: 469, startPoint y: 73, endPoint x: 407, endPoint y: 70, distance: 62.3
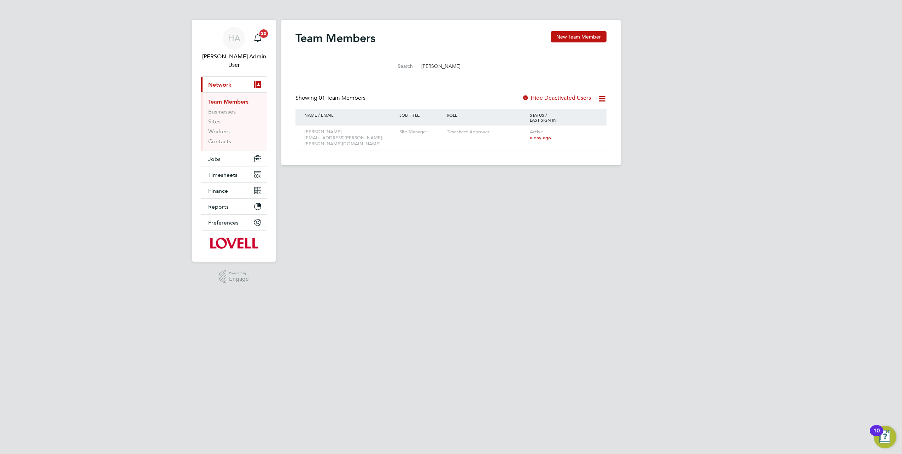
click at [407, 70] on div "Search Cian Lewis" at bounding box center [451, 66] width 140 height 14
paste input "Jamie Phillipson"
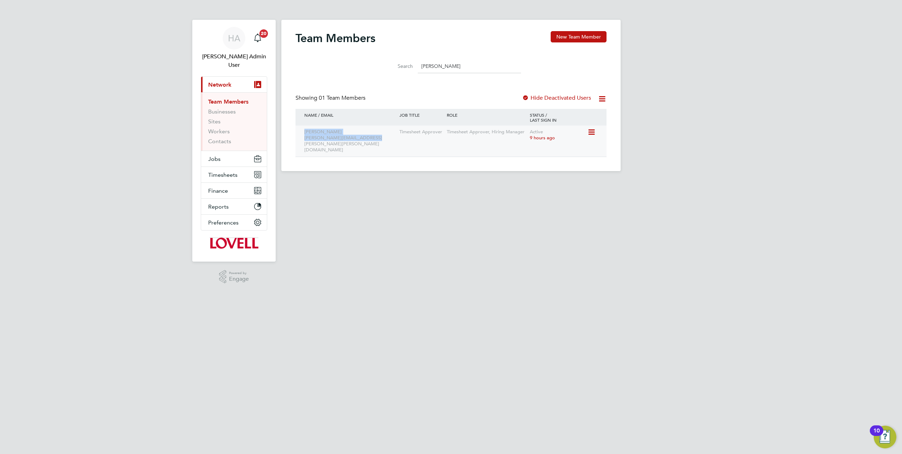
drag, startPoint x: 369, startPoint y: 141, endPoint x: 302, endPoint y: 143, distance: 66.5
click at [302, 143] on div "Jamie Phillipson jamie.philipson@lovell.co.uk Timesheet Approver Timesheet Appr…" at bounding box center [450, 140] width 311 height 31
copy div "Jamie Phillipson jamie.philipson@lovell.co.uk"
drag, startPoint x: 483, startPoint y: 67, endPoint x: 377, endPoint y: 67, distance: 106.0
click at [378, 67] on li "Search Jamie Phillipson" at bounding box center [451, 66] width 158 height 21
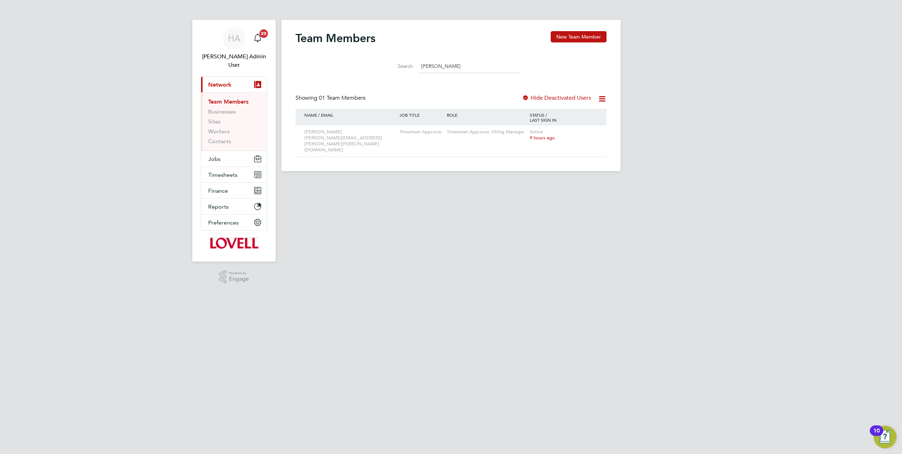
paste input "Brian Thom"
type input "Brian Thomson"
click at [380, 130] on div "Brian Thomson brian.thomson@lovell.co.uk" at bounding box center [349, 140] width 95 height 31
drag, startPoint x: 334, startPoint y: 138, endPoint x: 305, endPoint y: 140, distance: 29.0
click at [305, 140] on div "Brian Thomson brian.thomson@lovell.co.uk" at bounding box center [349, 140] width 95 height 31
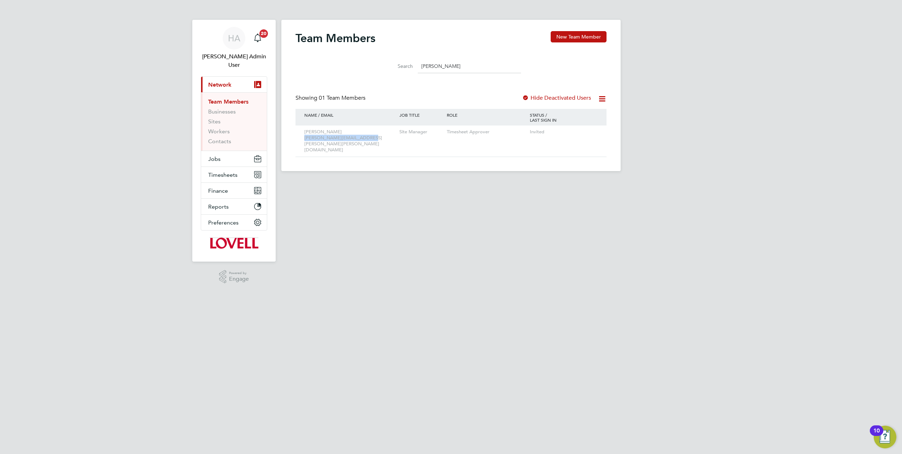
copy div "brian.thomson@lovell.co.uk"
click at [232, 38] on span "HA" at bounding box center [234, 38] width 12 height 9
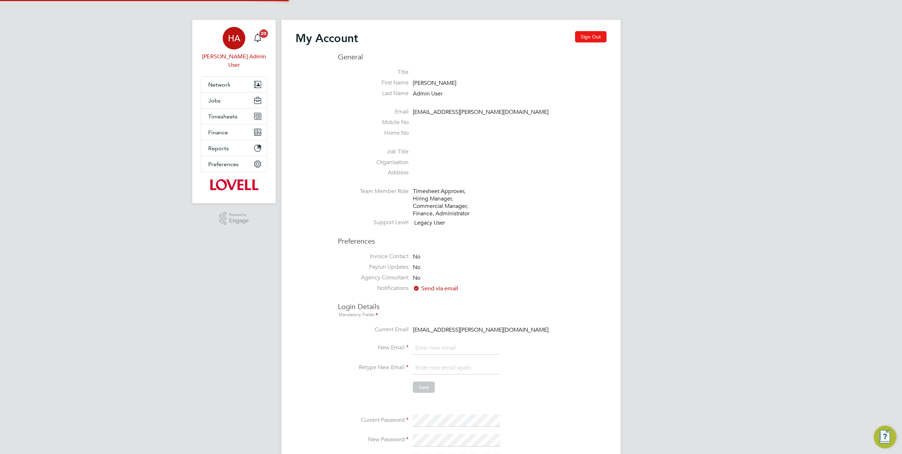
click at [589, 35] on button "Sign Out" at bounding box center [590, 36] width 31 height 11
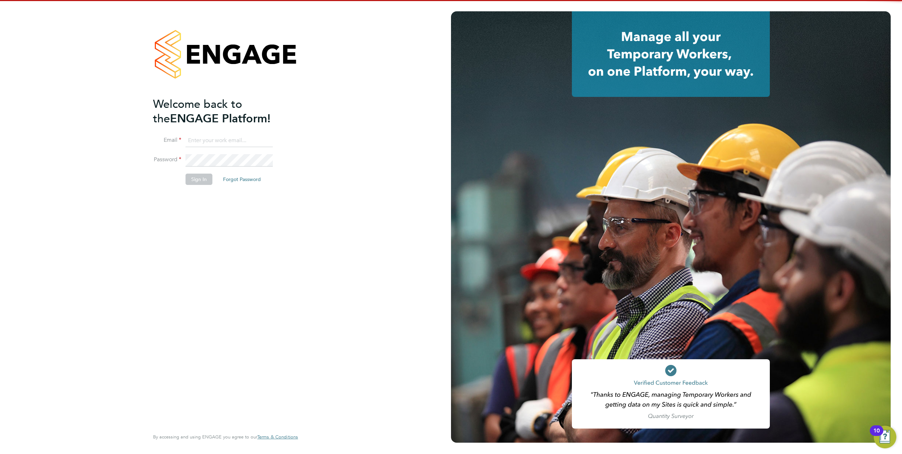
click at [225, 140] on input at bounding box center [229, 140] width 87 height 13
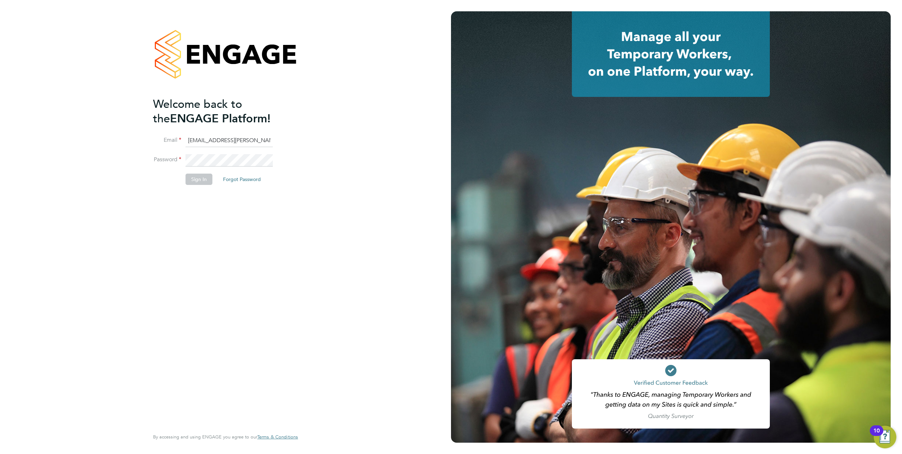
type input "engagemasterlogins@hays.com"
click at [227, 153] on li "Email engagemasterlogins@hays.com" at bounding box center [222, 144] width 138 height 20
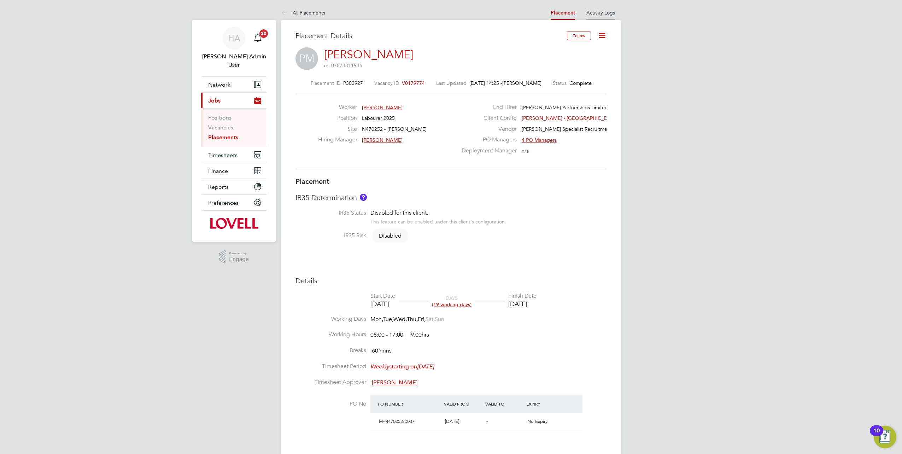
click at [592, 16] on li "Activity Logs" at bounding box center [600, 13] width 29 height 14
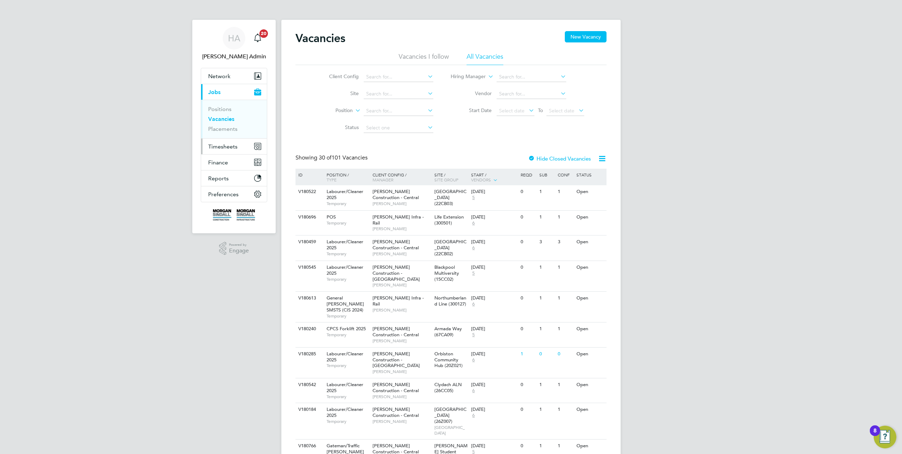
click at [215, 143] on span "Timesheets" at bounding box center [222, 146] width 29 height 7
click at [219, 124] on link "Timesheets" at bounding box center [222, 125] width 29 height 7
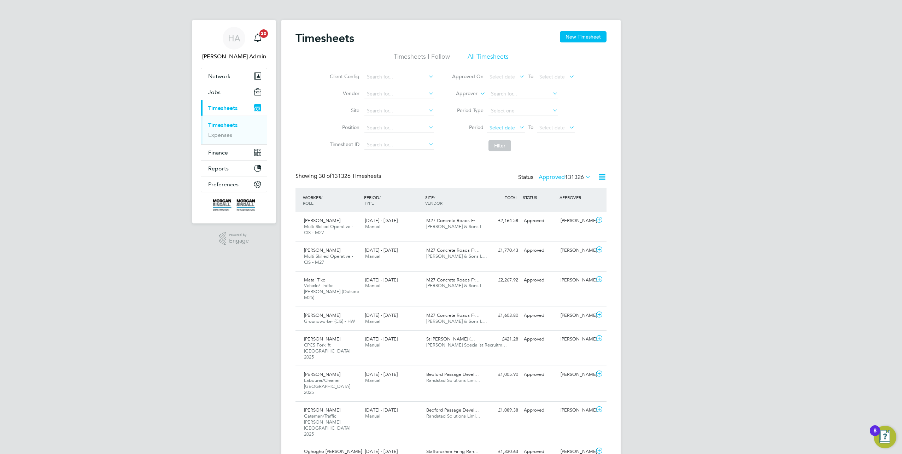
click at [496, 125] on span "Select date" at bounding box center [501, 127] width 25 height 6
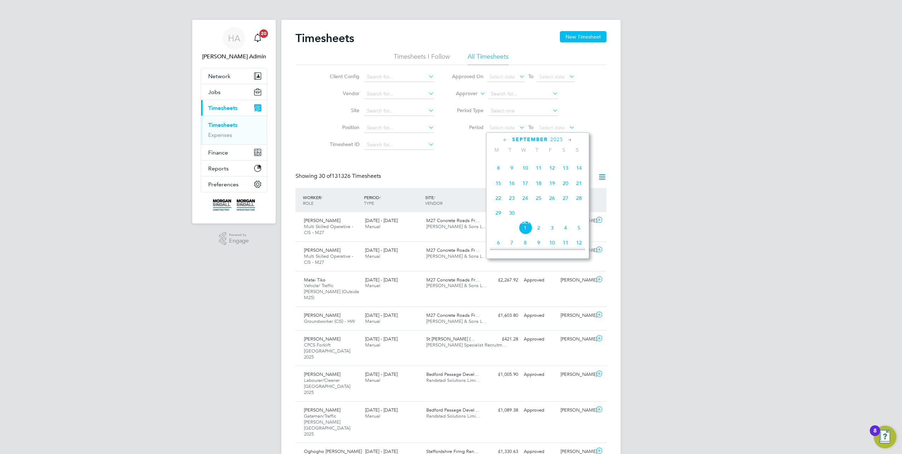
click at [564, 186] on span "20" at bounding box center [565, 182] width 13 height 13
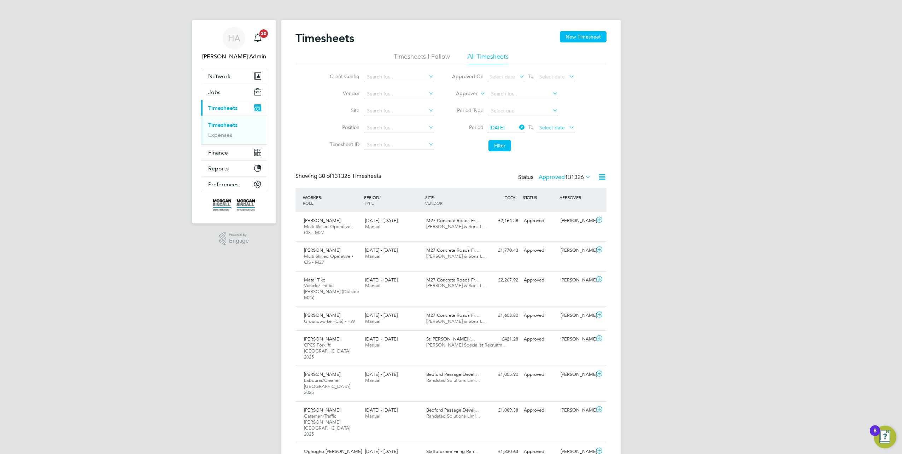
click at [545, 129] on span "Select date" at bounding box center [551, 127] width 25 height 6
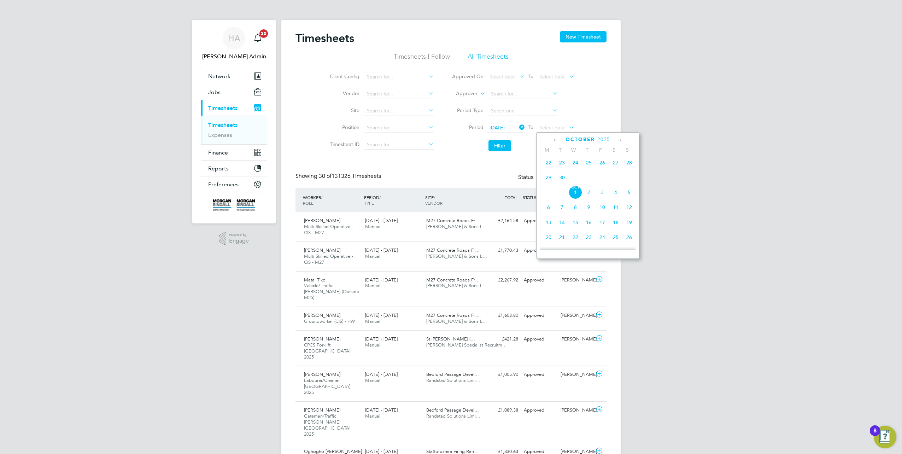
click at [601, 167] on span "26" at bounding box center [601, 162] width 13 height 13
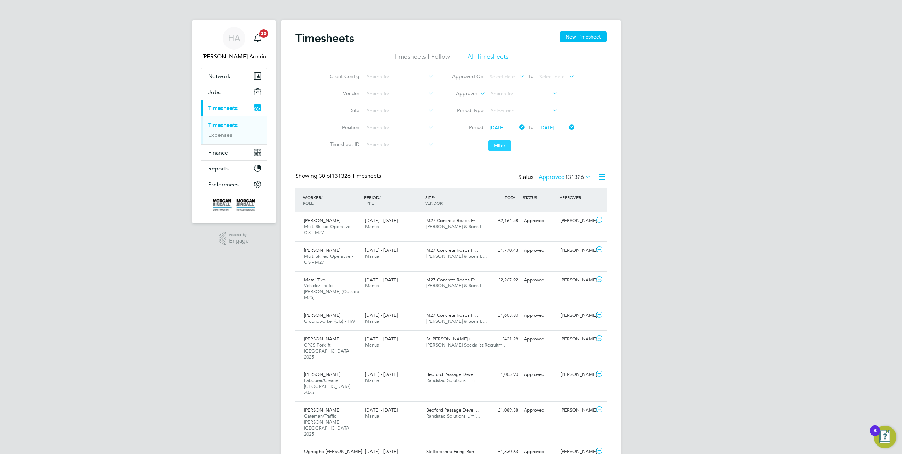
click at [506, 148] on button "Filter" at bounding box center [499, 145] width 23 height 11
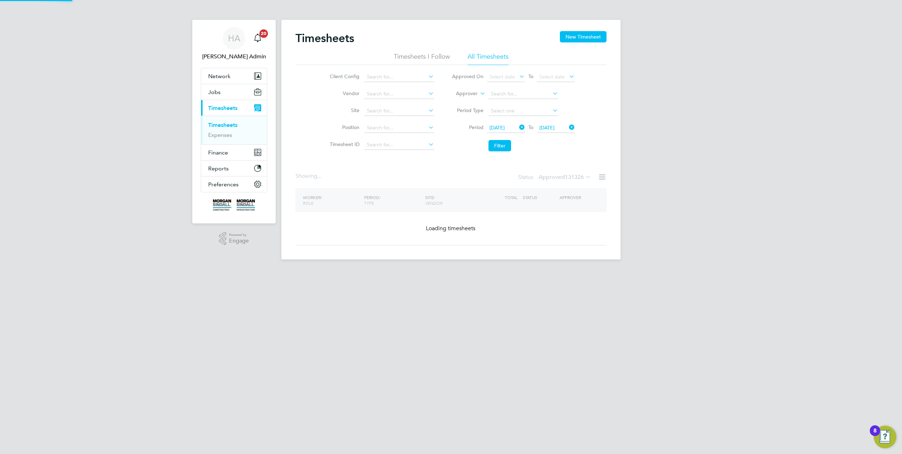
click at [583, 175] on span "131326" at bounding box center [574, 177] width 19 height 7
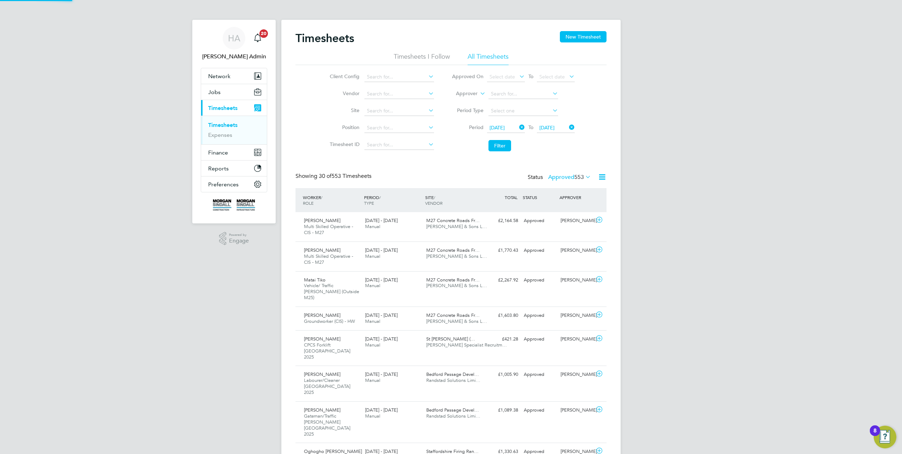
click at [572, 176] on label "Approved 553" at bounding box center [569, 177] width 43 height 7
click at [584, 177] on icon at bounding box center [584, 177] width 0 height 10
click at [558, 206] on li "Submitted" at bounding box center [563, 209] width 33 height 10
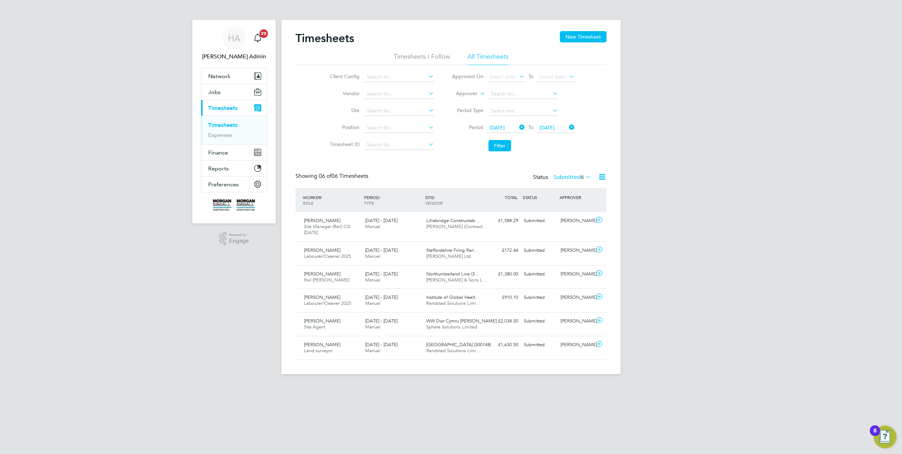
click at [600, 179] on icon at bounding box center [602, 176] width 9 height 9
click at [547, 207] on li "Download Timesheets Report" at bounding box center [559, 207] width 94 height 10
drag, startPoint x: 210, startPoint y: 70, endPoint x: 224, endPoint y: 89, distance: 23.7
click at [210, 70] on button "Network" at bounding box center [234, 76] width 66 height 16
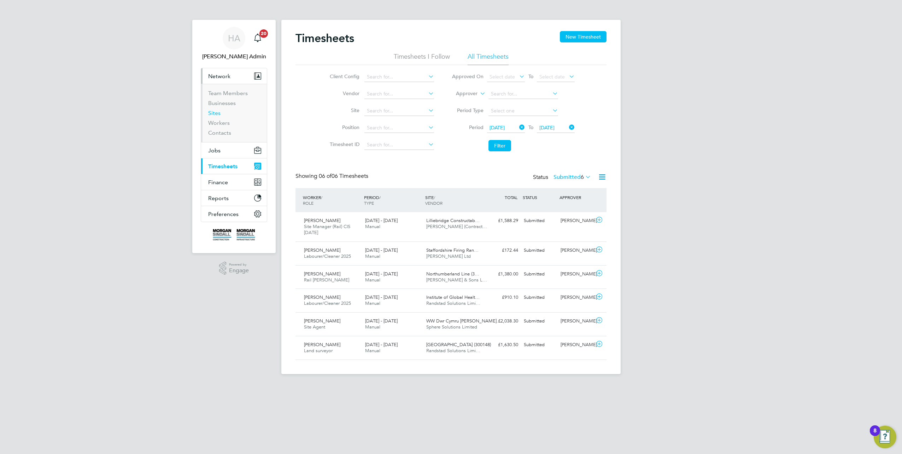
click at [216, 115] on link "Sites" at bounding box center [214, 113] width 12 height 7
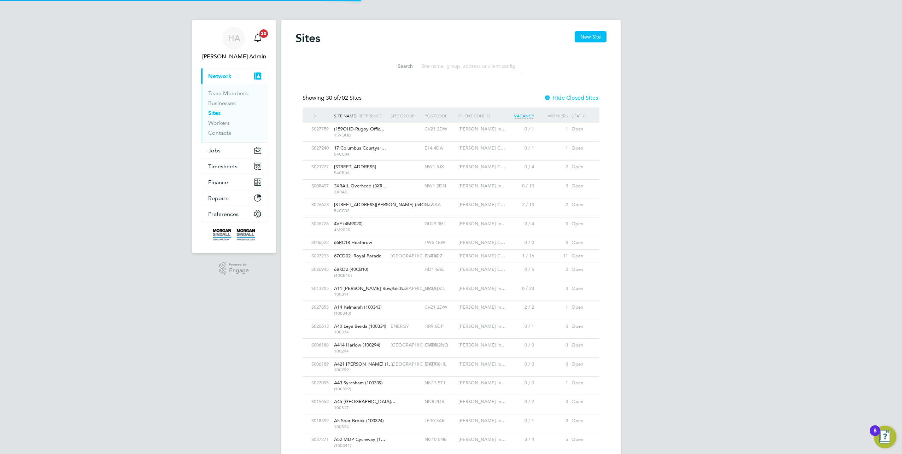
scroll to position [13, 34]
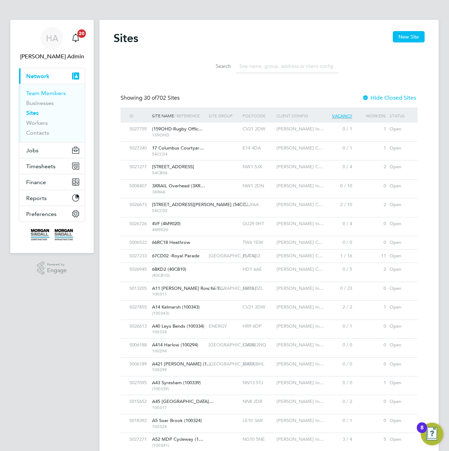
drag, startPoint x: 41, startPoint y: 92, endPoint x: 61, endPoint y: 92, distance: 20.1
click at [41, 92] on link "Team Members" at bounding box center [46, 93] width 40 height 7
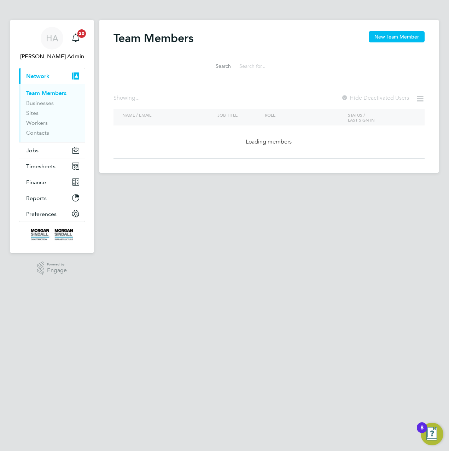
click at [269, 70] on input at bounding box center [287, 66] width 103 height 14
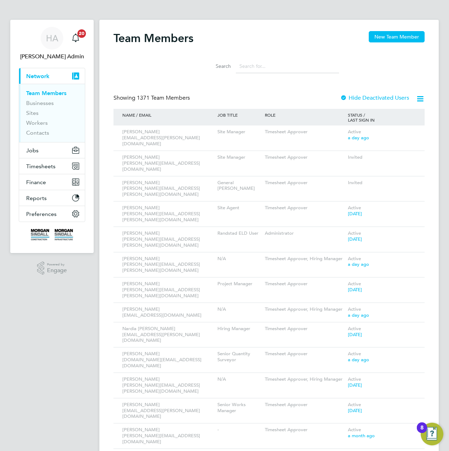
click at [253, 68] on input at bounding box center [287, 66] width 103 height 14
paste input "Russ Gretton"
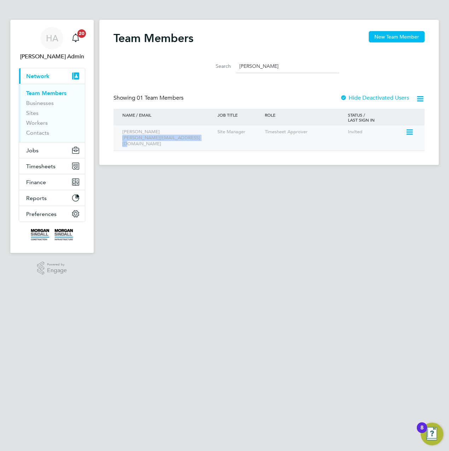
drag, startPoint x: 196, startPoint y: 139, endPoint x: 122, endPoint y: 140, distance: 74.2
click at [122, 140] on div "Russ Gretton russ.gretton@morgansindall.com" at bounding box center [167, 137] width 95 height 25
copy div "russ.gretton@morgansindall.com"
click at [410, 135] on icon at bounding box center [408, 132] width 7 height 8
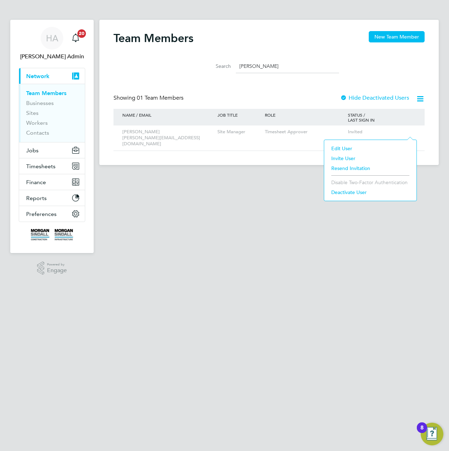
drag, startPoint x: 274, startPoint y: 67, endPoint x: 204, endPoint y: 61, distance: 70.5
click at [204, 62] on div "Search Russ Gretton" at bounding box center [269, 66] width 140 height 14
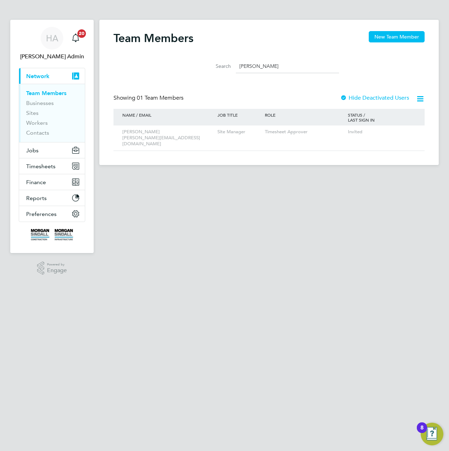
paste input "David Shepherd"
type input "David Shepherd"
drag, startPoint x: 202, startPoint y: 141, endPoint x: 148, endPoint y: 136, distance: 54.3
click at [148, 136] on div "David Shepherd david.shepherd@morgansindall.com" at bounding box center [167, 137] width 95 height 25
drag, startPoint x: 148, startPoint y: 136, endPoint x: 194, endPoint y: 147, distance: 47.0
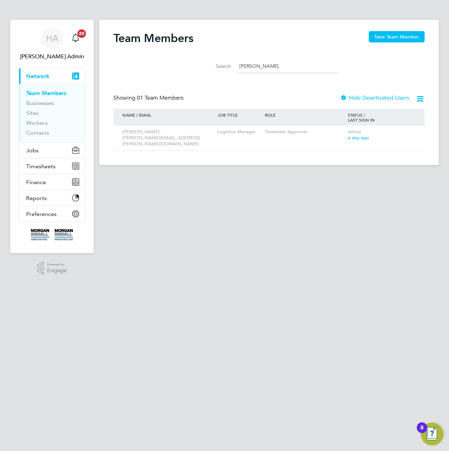
click at [194, 147] on div "Team Members New Team Member Search David Shepherd Showing 01 Team Members Hide…" at bounding box center [268, 92] width 339 height 145
drag, startPoint x: 200, startPoint y: 139, endPoint x: 122, endPoint y: 141, distance: 77.8
click at [122, 141] on div "David Shepherd david.shepherd@morgansindall.com" at bounding box center [167, 137] width 95 height 25
copy div "david.shepherd@morgansindall.com"
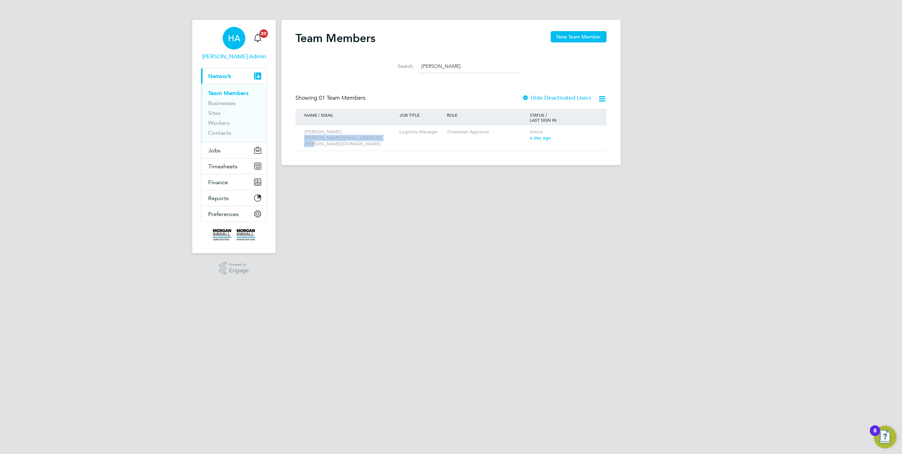
click at [229, 56] on span "Hays Admin" at bounding box center [234, 56] width 66 height 8
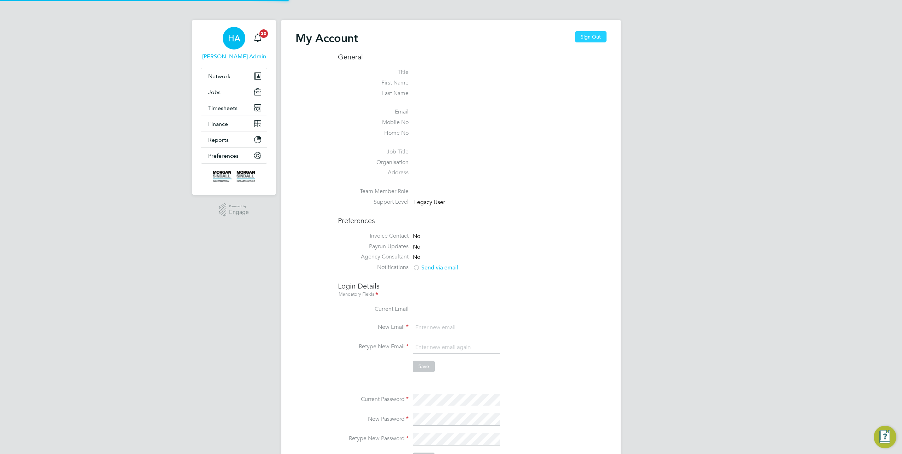
click at [601, 35] on button "Sign Out" at bounding box center [590, 36] width 31 height 11
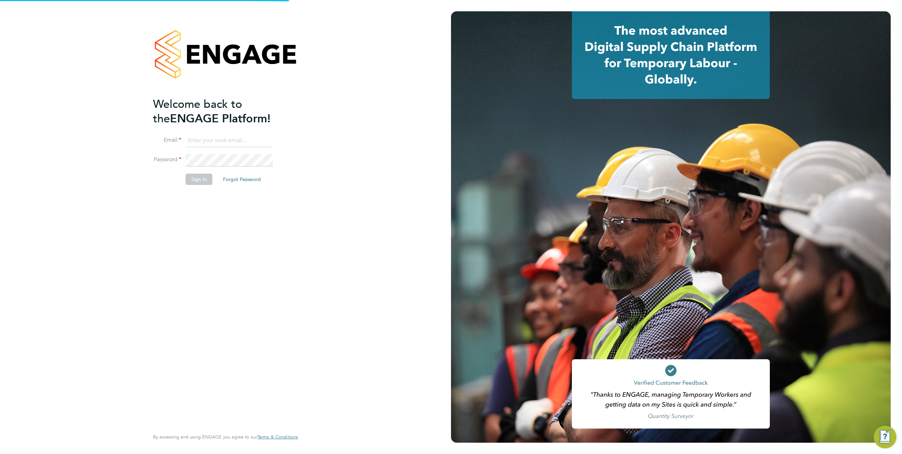
click at [223, 140] on input at bounding box center [229, 140] width 87 height 13
type input "SAMREET.THANDI@HAYS.COM"
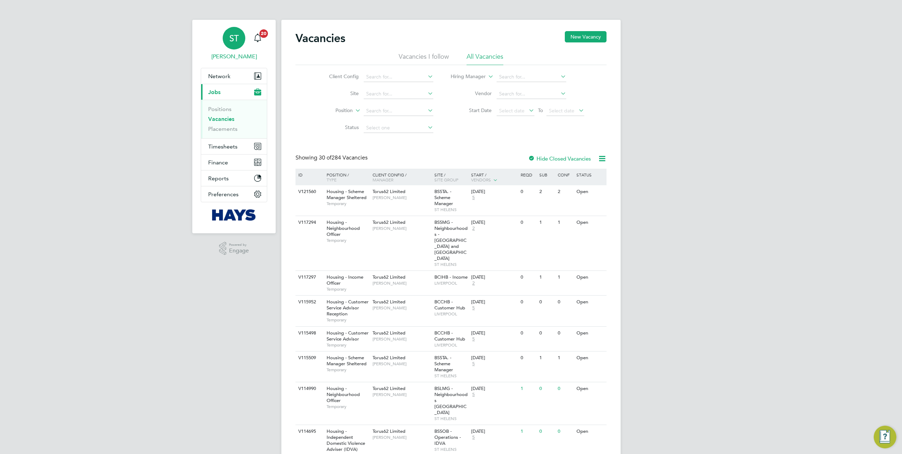
click at [232, 59] on span "[PERSON_NAME]" at bounding box center [234, 56] width 66 height 8
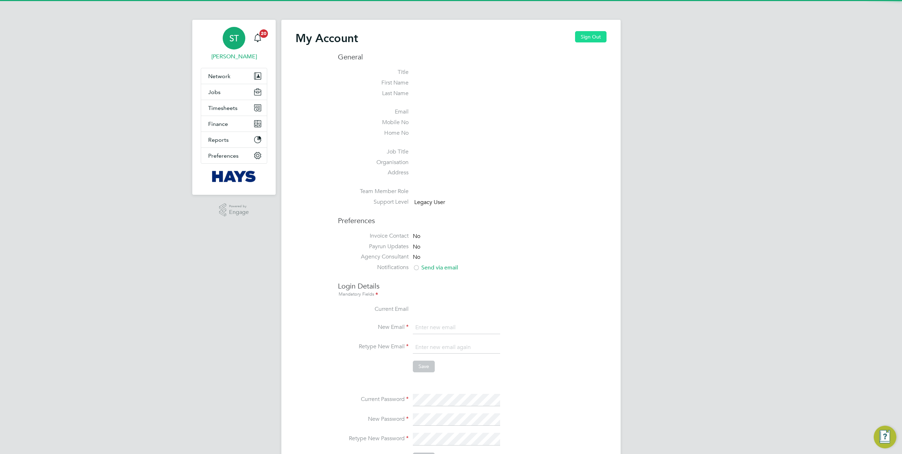
click at [584, 38] on button "Sign Out" at bounding box center [590, 36] width 31 height 11
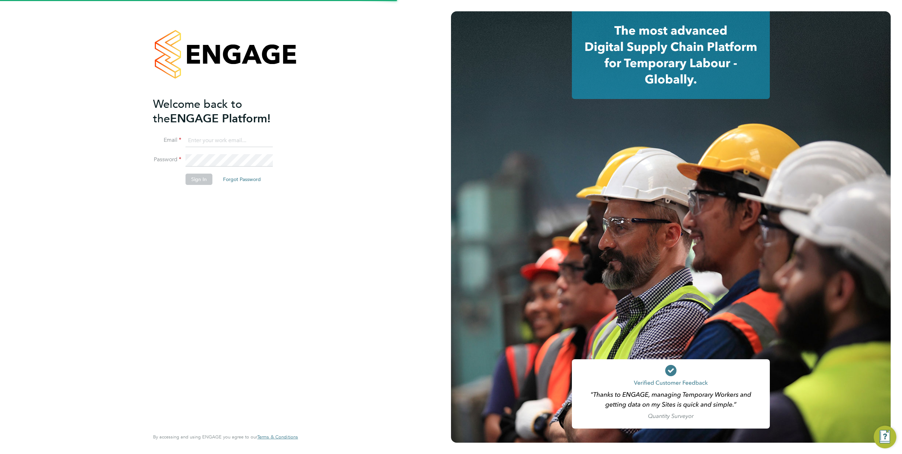
click at [220, 138] on input at bounding box center [229, 140] width 87 height 13
type input "[EMAIL_ADDRESS][PERSON_NAME][DOMAIN_NAME]"
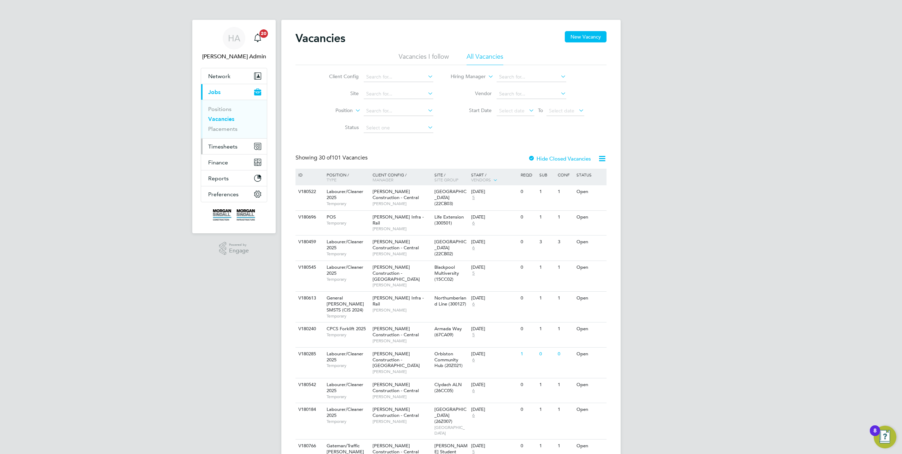
click at [221, 145] on span "Timesheets" at bounding box center [222, 146] width 29 height 7
drag, startPoint x: 217, startPoint y: 124, endPoint x: 246, endPoint y: 133, distance: 30.1
click at [217, 124] on link "Timesheets" at bounding box center [222, 125] width 29 height 7
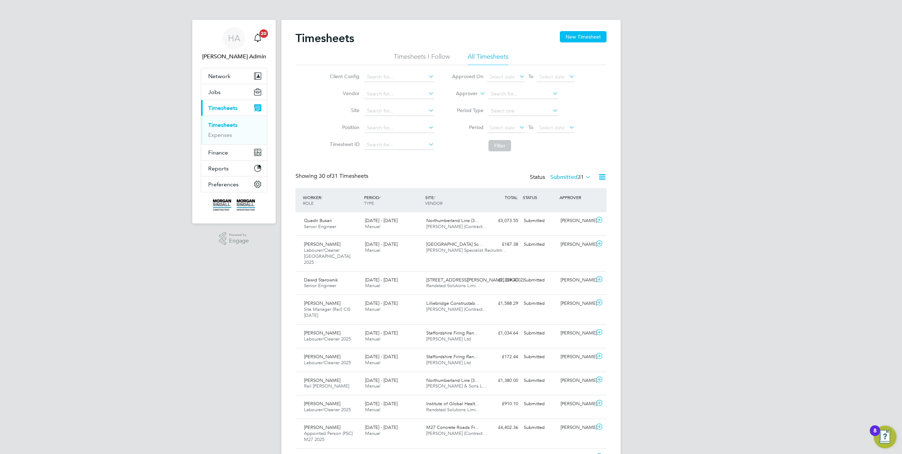
click at [474, 95] on label "Approver" at bounding box center [462, 93] width 32 height 7
click at [461, 99] on li "Worker" at bounding box center [460, 101] width 35 height 9
click at [510, 94] on input at bounding box center [523, 94] width 70 height 10
paste input "Chris Sturgess"
type input "Chris Sturgess"
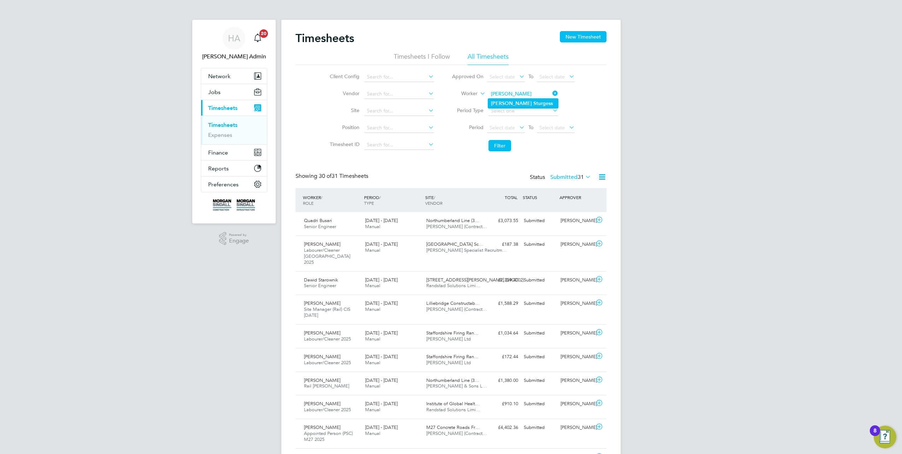
click at [533, 101] on b "Sturgess" at bounding box center [542, 103] width 19 height 6
click at [500, 138] on li "Filter" at bounding box center [513, 145] width 141 height 18
click at [497, 145] on button "Filter" at bounding box center [499, 145] width 23 height 11
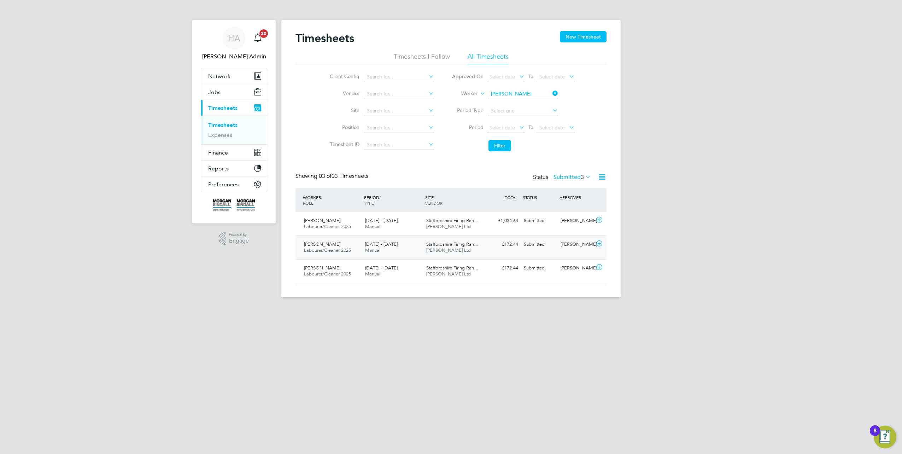
click at [502, 250] on div "Chris Sturgess Labourer/Cleaner 2025 20 - 26 Sep 2025 20 - 26 Sep 2025 Manual S…" at bounding box center [450, 247] width 311 height 24
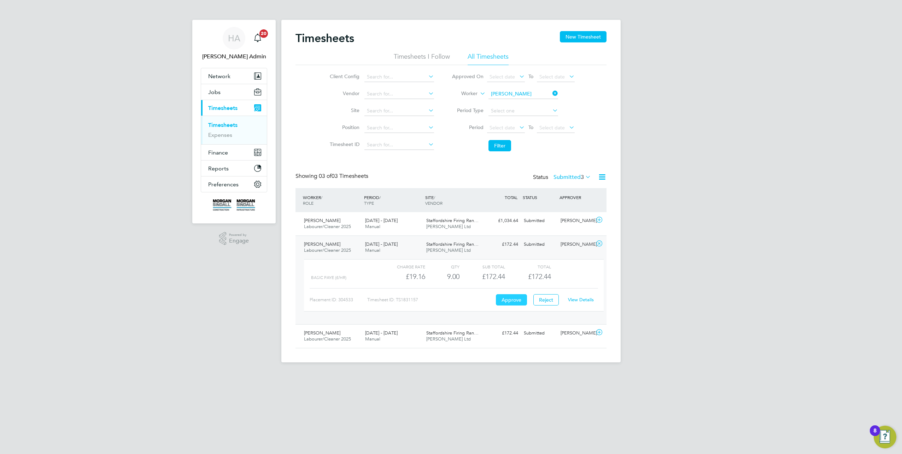
click at [512, 299] on button "Approve" at bounding box center [511, 299] width 31 height 11
click at [228, 32] on div "HA" at bounding box center [234, 38] width 23 height 23
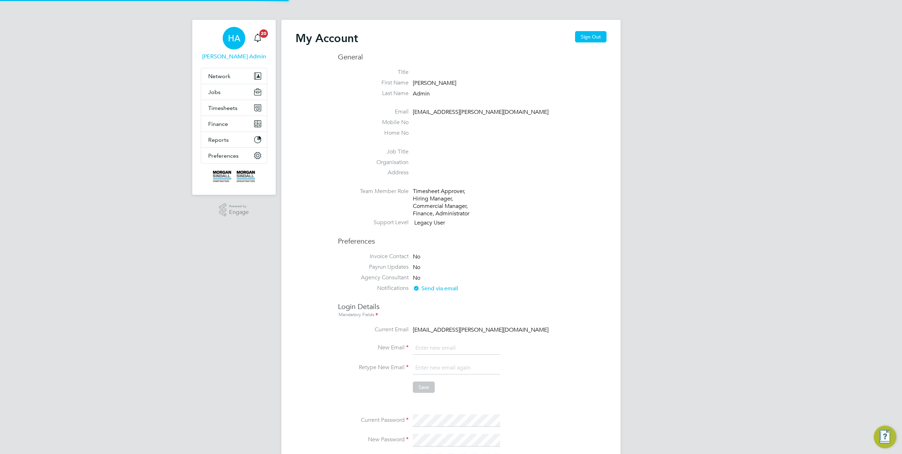
click at [600, 30] on div "My Account Sign Out General Title First Name Hays Last Name Admin Email engagem…" at bounding box center [450, 322] width 339 height 605
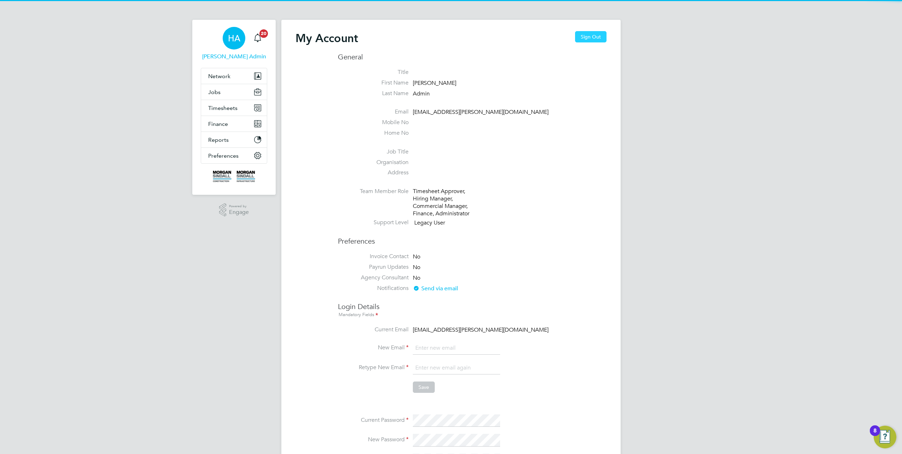
click at [589, 37] on button "Sign Out" at bounding box center [590, 36] width 31 height 11
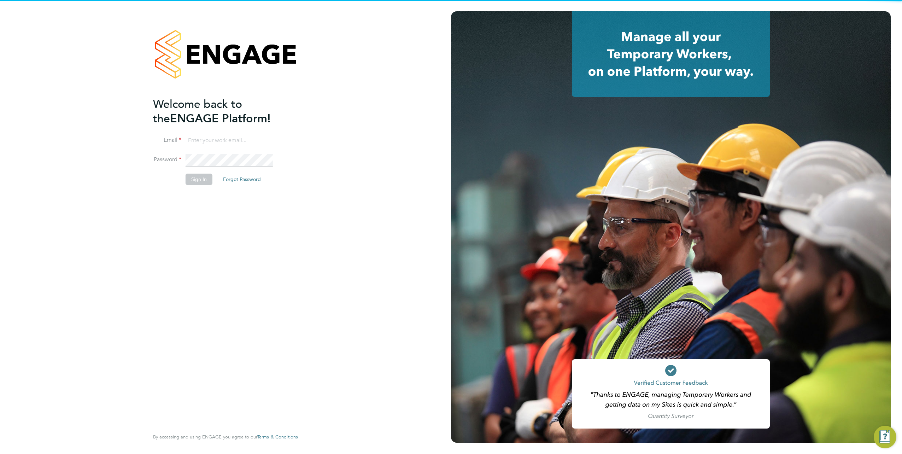
click at [230, 141] on input at bounding box center [229, 140] width 87 height 13
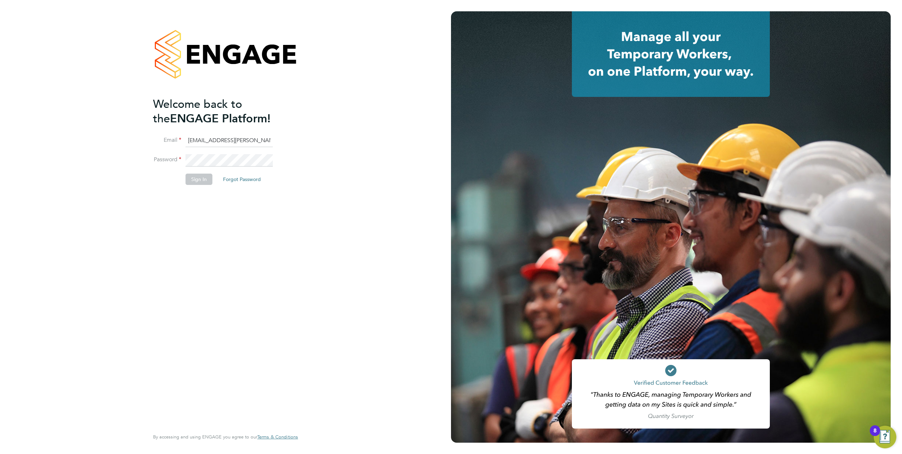
type input "samreet.thandi@hays.com"
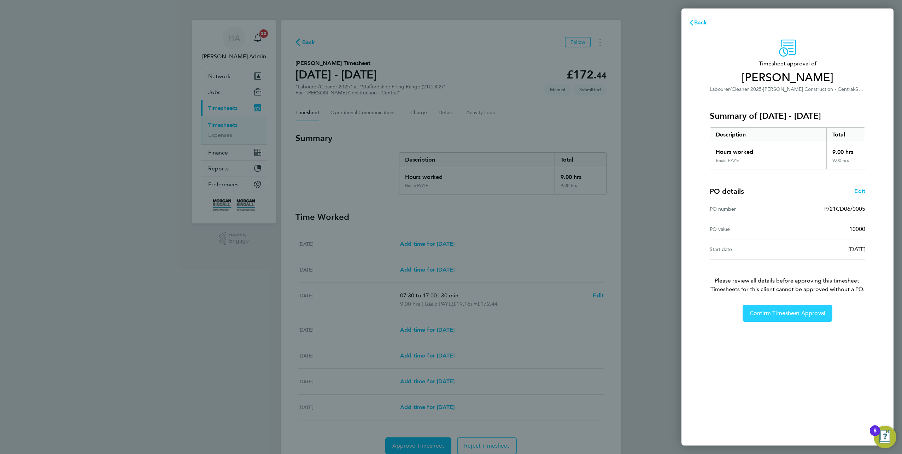
click at [787, 313] on span "Confirm Timesheet Approval" at bounding box center [787, 313] width 76 height 7
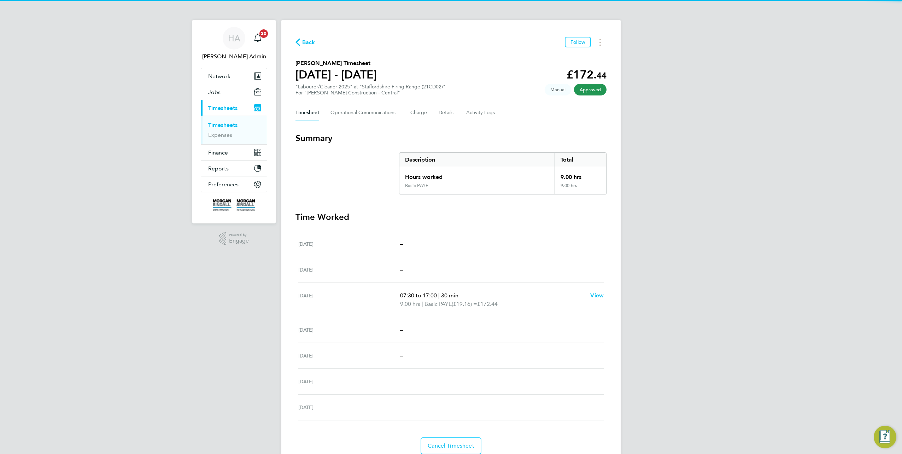
click at [666, 282] on div "[PERSON_NAME] Admin Notifications 20 Applications: Network Team Members Busines…" at bounding box center [451, 241] width 902 height 482
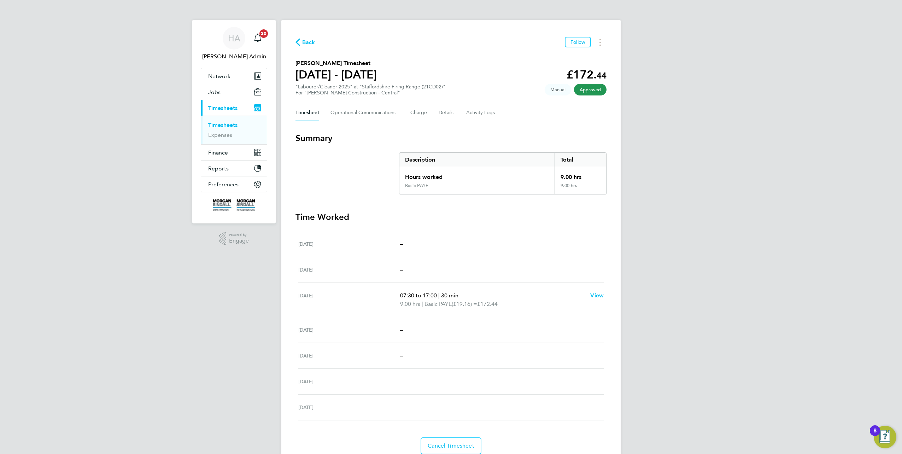
click at [298, 45] on icon "button" at bounding box center [297, 42] width 5 height 7
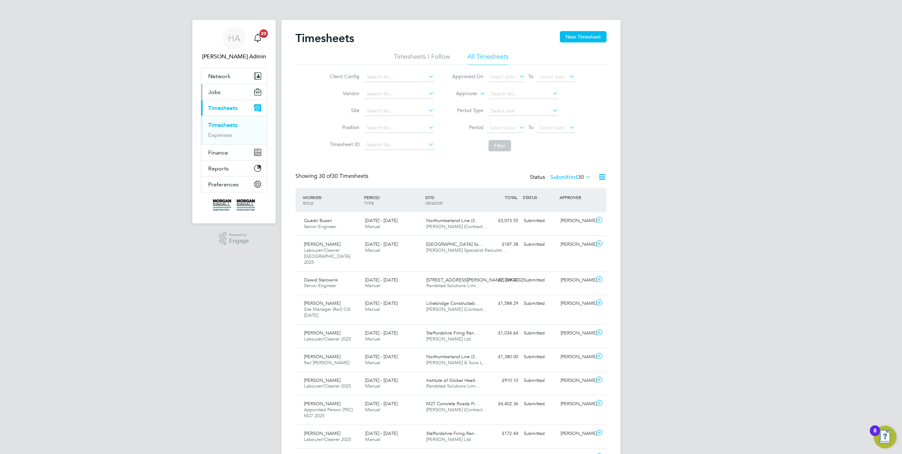
click at [213, 94] on span "Jobs" at bounding box center [214, 92] width 12 height 7
click at [217, 129] on link "Placements" at bounding box center [222, 128] width 29 height 7
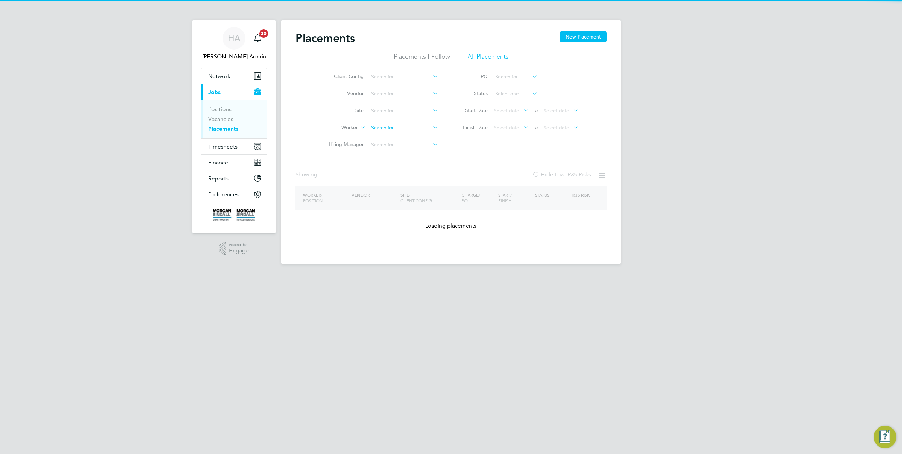
click at [378, 122] on li "Worker" at bounding box center [380, 127] width 133 height 17
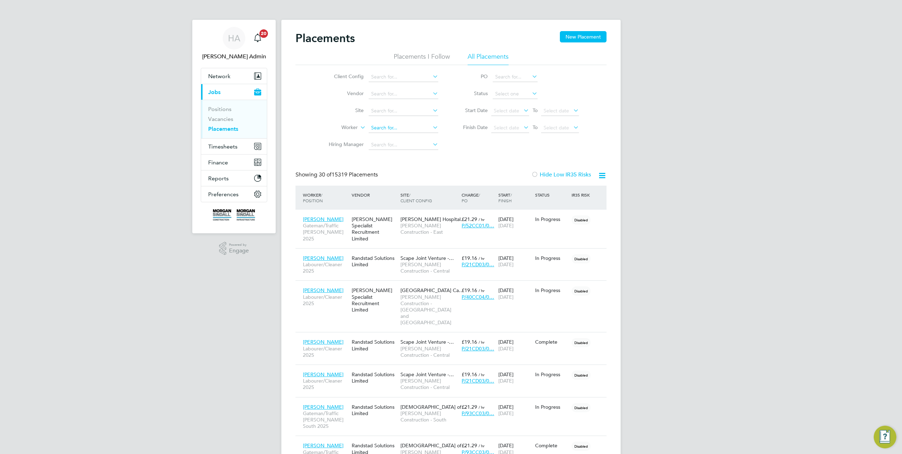
click at [373, 126] on input at bounding box center [404, 128] width 70 height 10
paste input "[PERSON_NAME]"
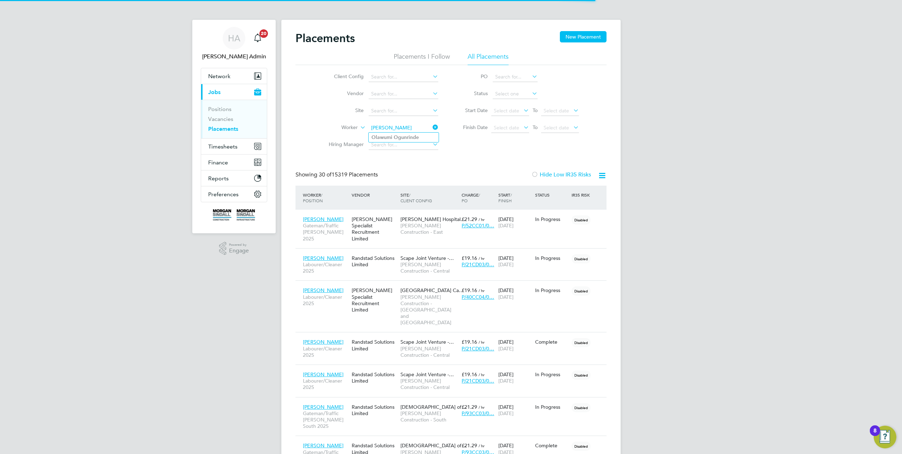
type input "[PERSON_NAME]"
click at [403, 137] on b "Ogunrinde" at bounding box center [406, 137] width 25 height 6
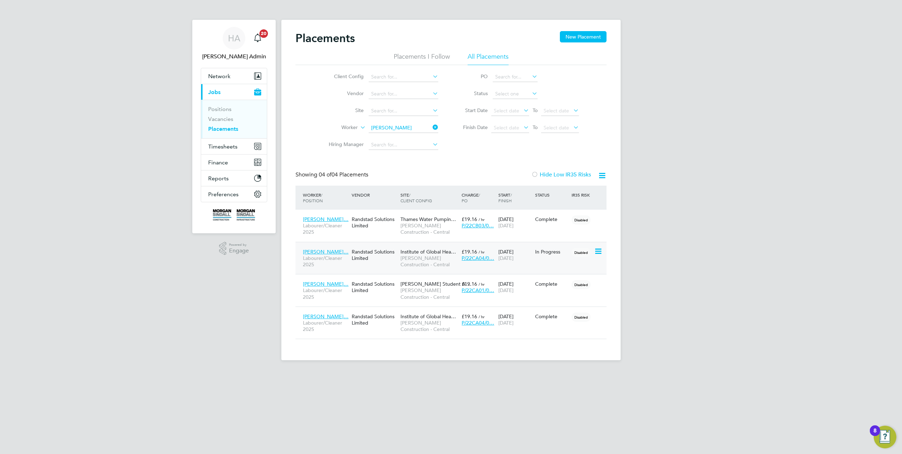
click at [433, 259] on span "[PERSON_NAME] Construction - Central" at bounding box center [429, 261] width 58 height 13
click at [224, 148] on span "Timesheets" at bounding box center [222, 146] width 29 height 7
click at [215, 127] on link "Timesheets" at bounding box center [222, 125] width 29 height 7
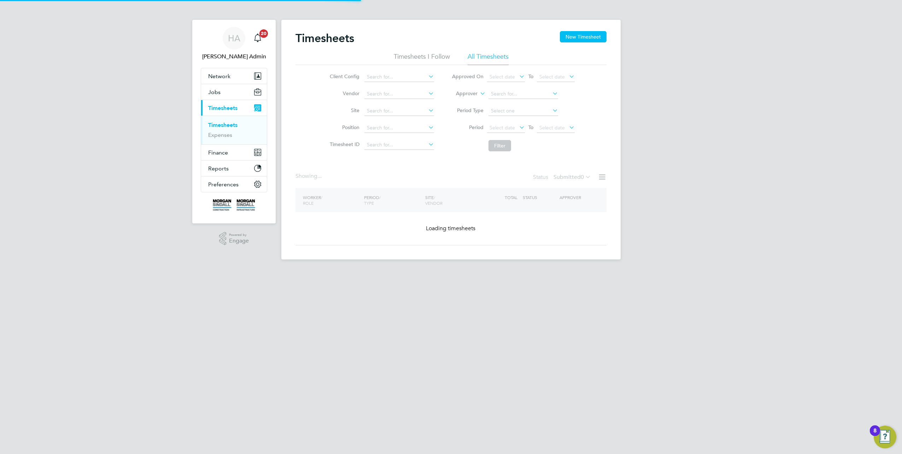
click at [475, 95] on label "Approver" at bounding box center [462, 93] width 32 height 7
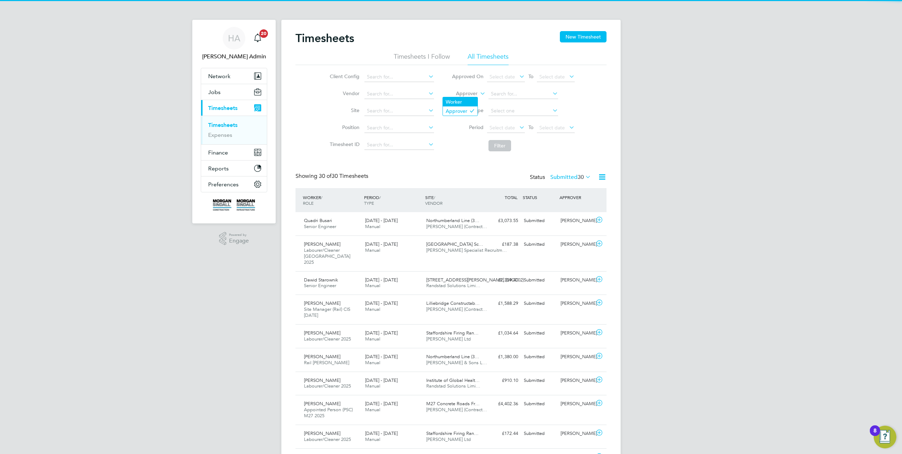
scroll to position [18, 61]
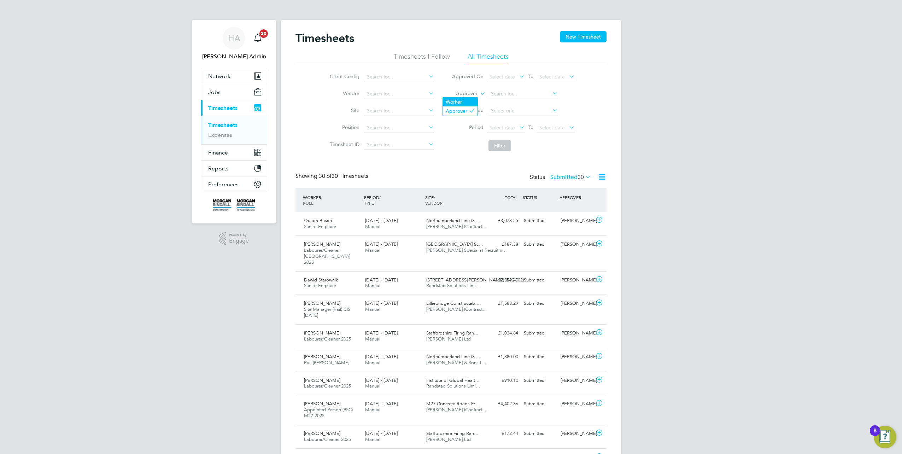
click at [458, 101] on li "Worker" at bounding box center [460, 101] width 35 height 9
click at [524, 94] on input at bounding box center [523, 94] width 70 height 10
type input "oluwumi"
click at [500, 86] on li "Worker" at bounding box center [513, 94] width 141 height 17
click at [497, 90] on input at bounding box center [523, 94] width 70 height 10
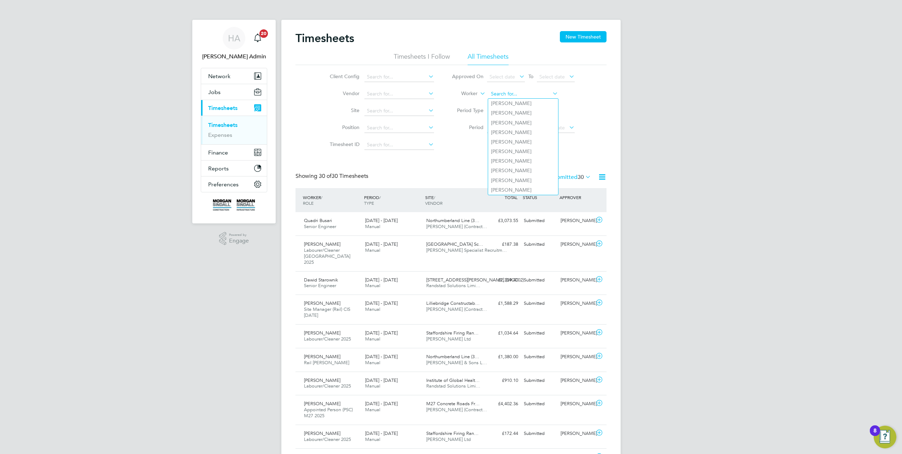
click at [498, 91] on input at bounding box center [523, 94] width 70 height 10
paste input "[PERSON_NAME]"
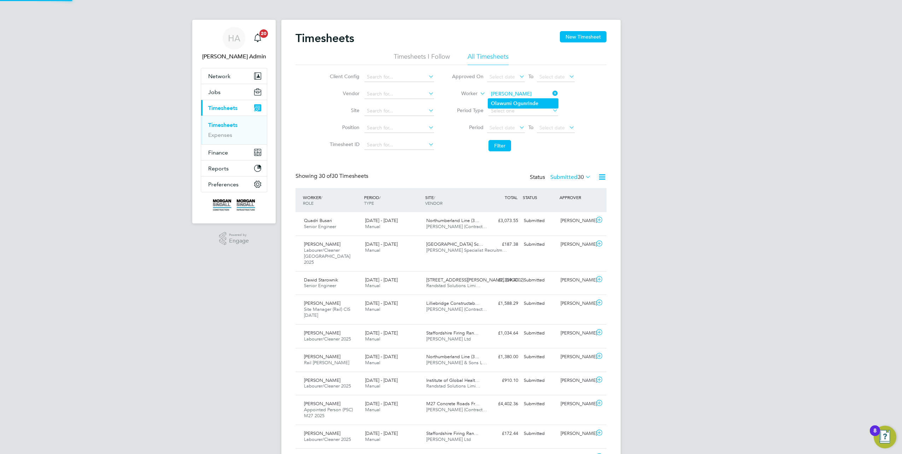
type input "[PERSON_NAME]"
click at [523, 102] on b "Ogunrinde" at bounding box center [525, 103] width 25 height 6
click at [498, 147] on button "Filter" at bounding box center [499, 145] width 23 height 11
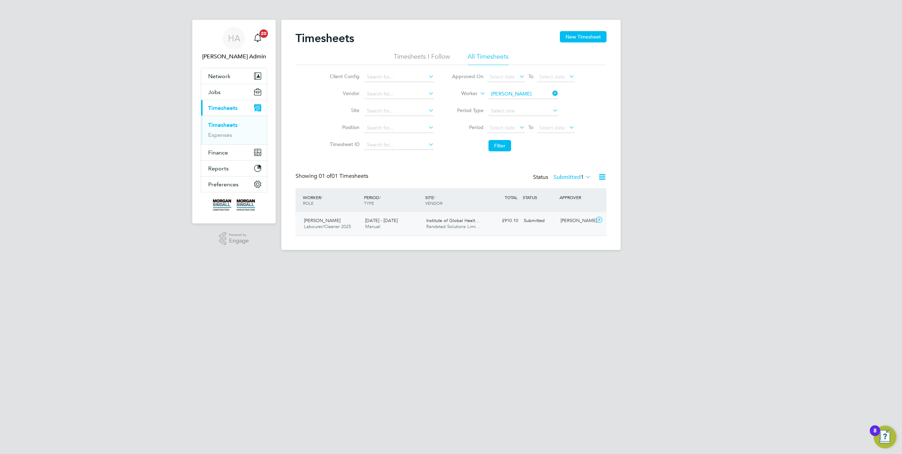
click at [468, 226] on span "Randstad Solutions Limi…" at bounding box center [453, 226] width 54 height 6
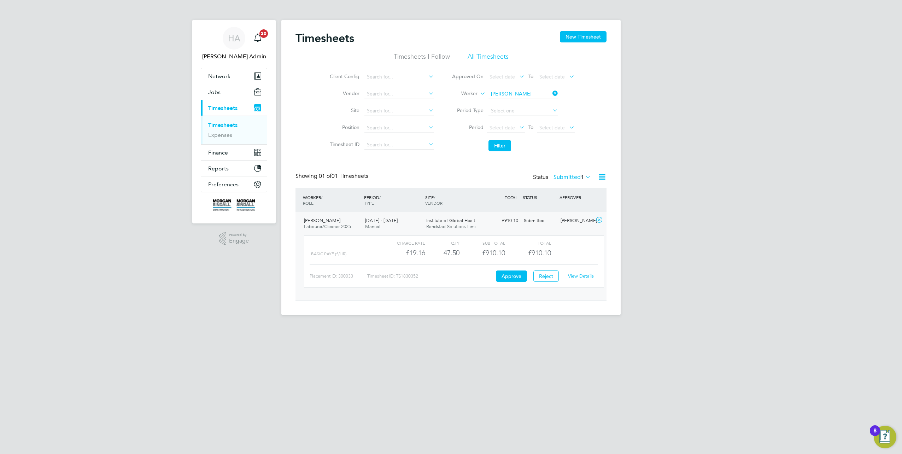
click at [583, 272] on div "View Details" at bounding box center [580, 275] width 35 height 11
click at [580, 274] on link "View Details" at bounding box center [581, 276] width 26 height 6
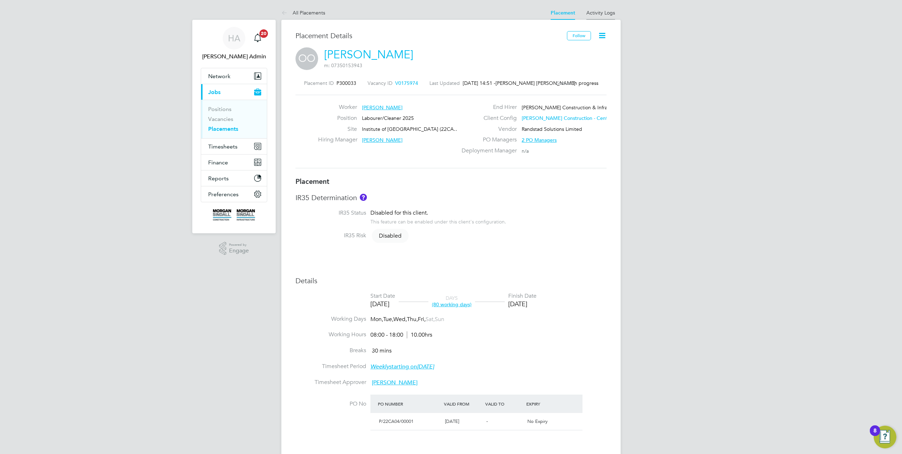
click at [592, 18] on li "Activity Logs" at bounding box center [600, 13] width 29 height 14
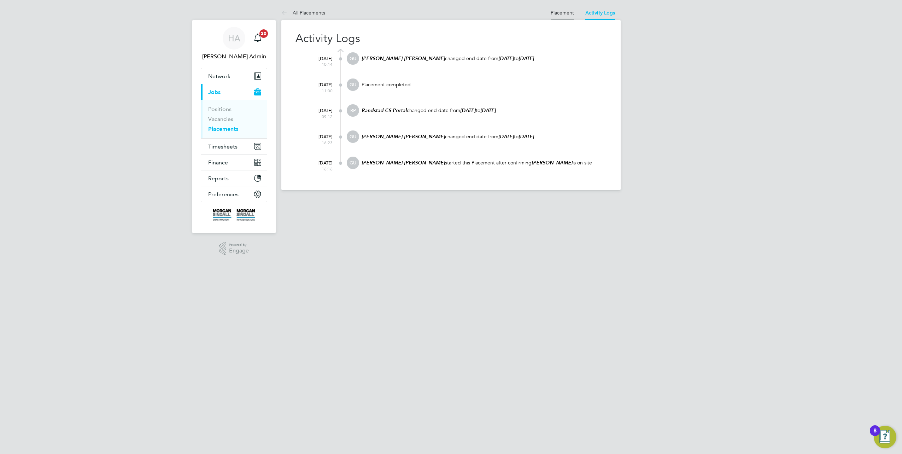
click at [565, 15] on link "Placement" at bounding box center [562, 13] width 23 height 6
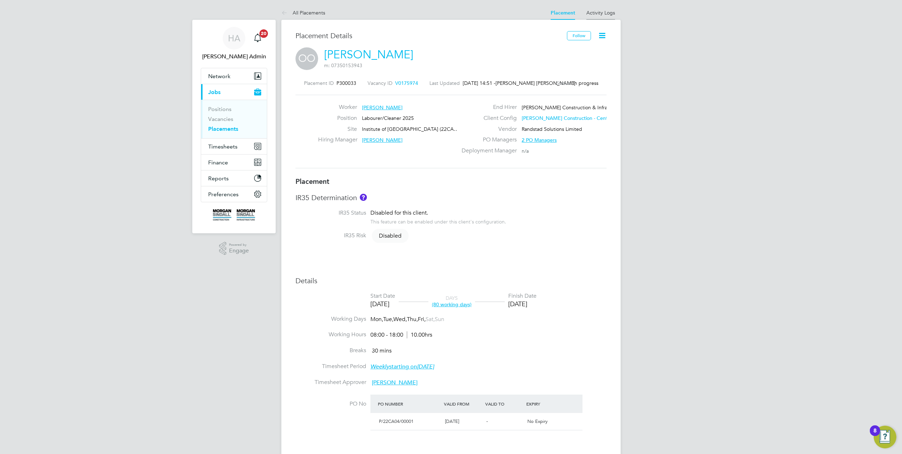
click at [592, 11] on link "Activity Logs" at bounding box center [600, 13] width 29 height 6
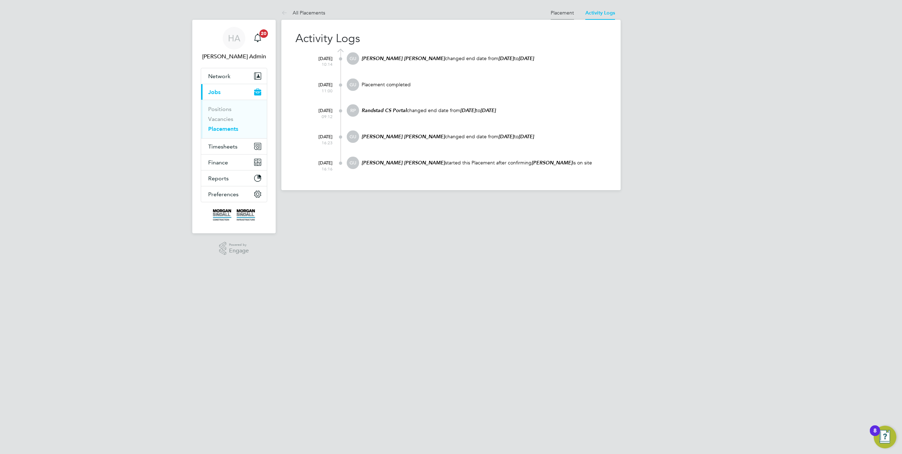
click at [568, 6] on li "Placement" at bounding box center [562, 13] width 23 height 14
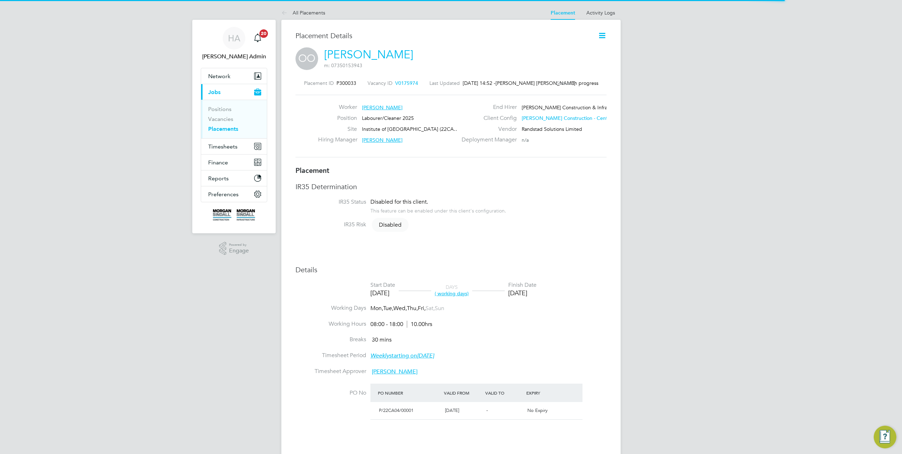
click at [599, 35] on icon at bounding box center [602, 35] width 9 height 9
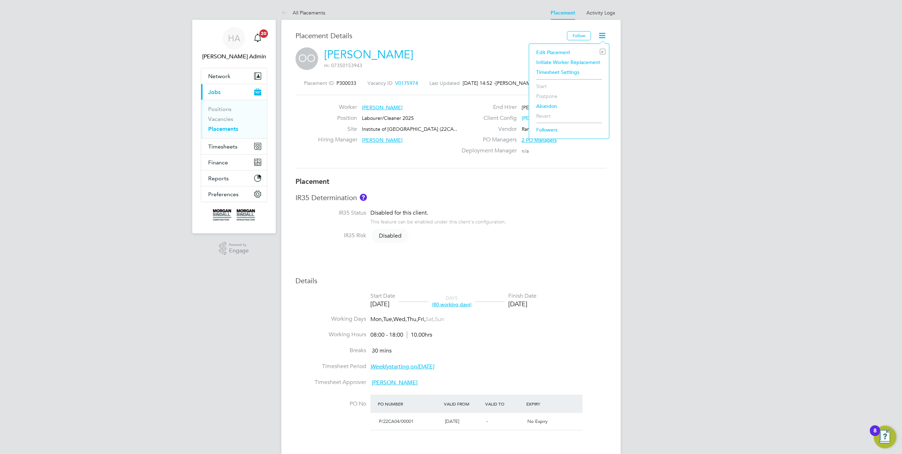
click at [555, 53] on li "Edit Placement e" at bounding box center [569, 52] width 73 height 10
type input "[PERSON_NAME]"
type input "[DATE]"
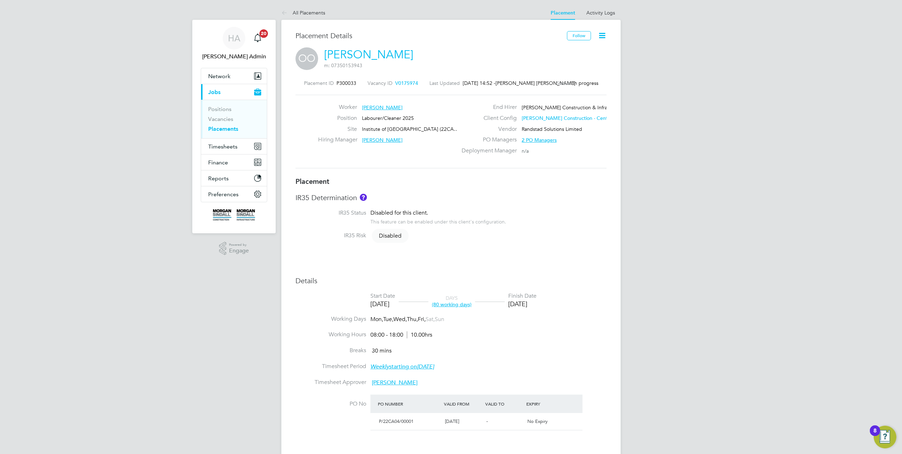
type input "08:00"
type input "18:00"
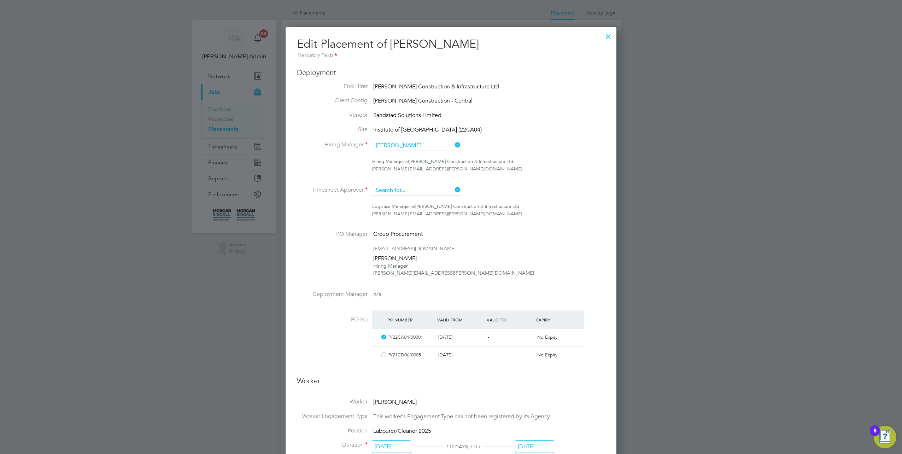
click at [424, 194] on input at bounding box center [416, 190] width 87 height 11
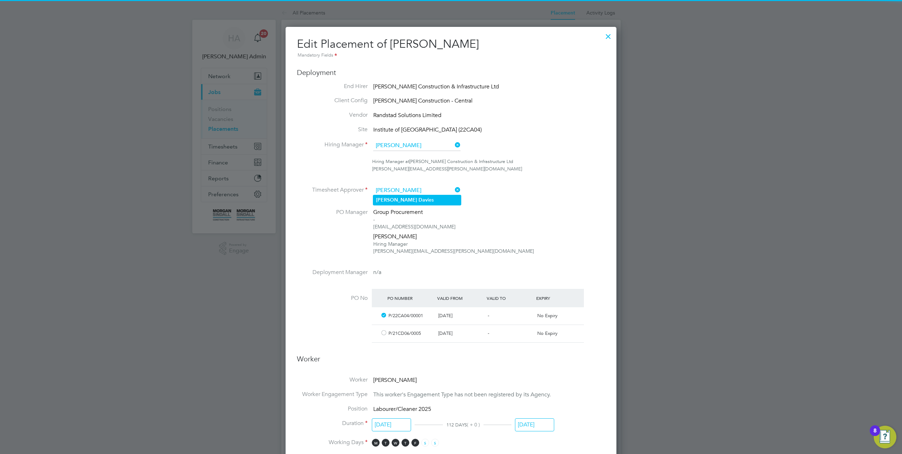
click at [413, 199] on li "[PERSON_NAME] ies" at bounding box center [417, 200] width 88 height 10
type input "[PERSON_NAME]"
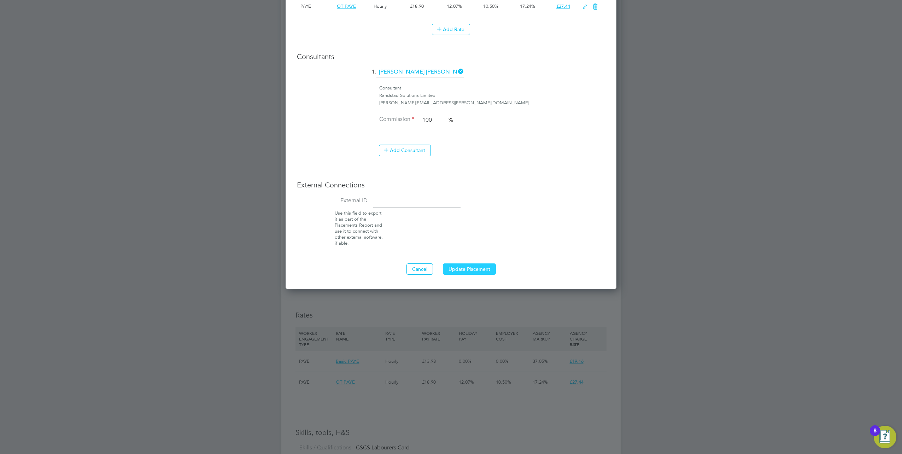
click at [460, 266] on button "Update Placement" at bounding box center [469, 268] width 53 height 11
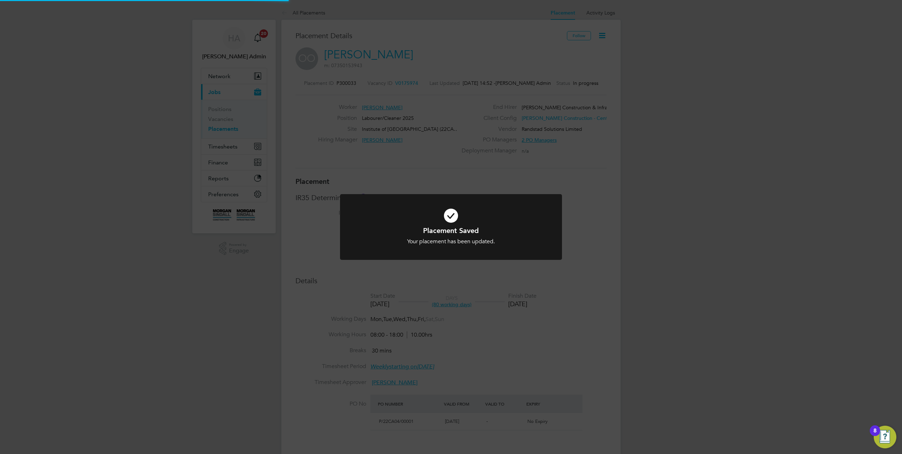
click at [636, 263] on div "Placement Saved Your placement has been updated. Cancel Okay" at bounding box center [451, 227] width 902 height 454
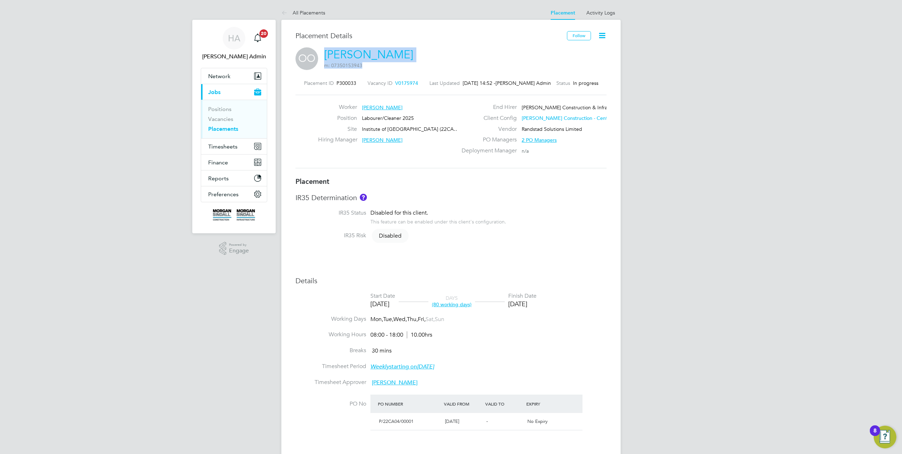
drag, startPoint x: 440, startPoint y: 51, endPoint x: 317, endPoint y: 51, distance: 122.3
click at [317, 51] on div "OO [PERSON_NAME] m: 07350153943" at bounding box center [450, 59] width 311 height 24
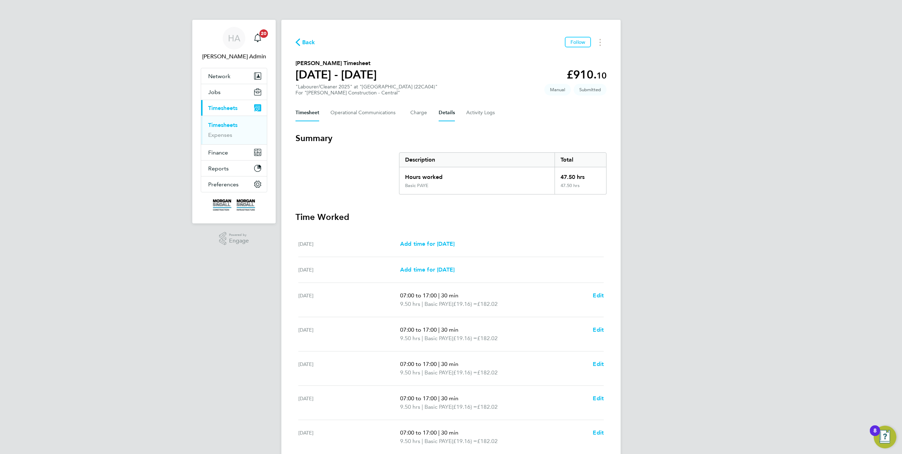
click at [445, 116] on button "Details" at bounding box center [447, 112] width 16 height 17
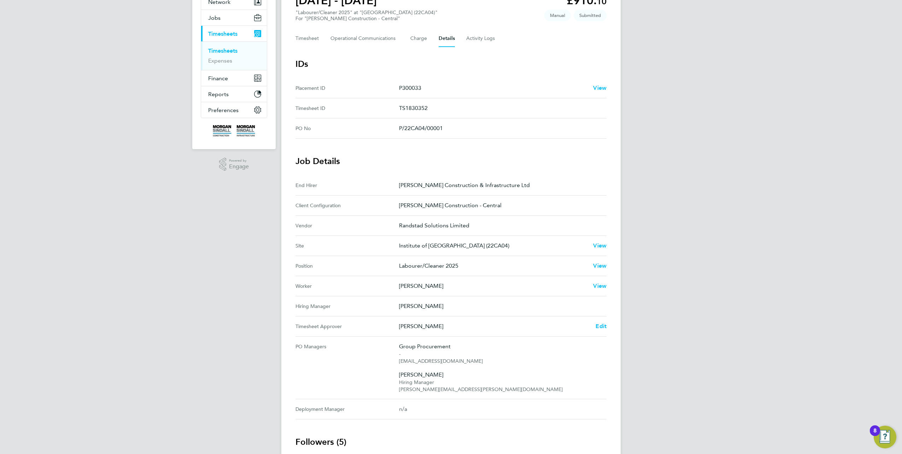
scroll to position [106, 0]
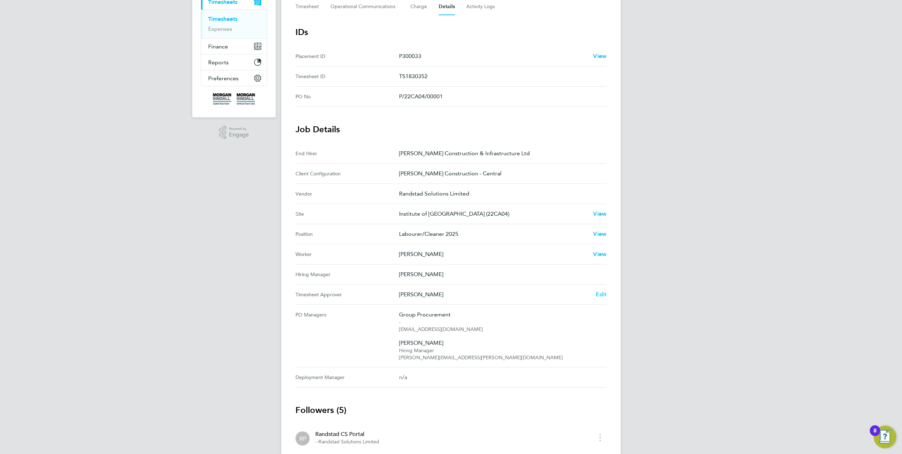
click at [596, 294] on span "Edit" at bounding box center [600, 294] width 11 height 7
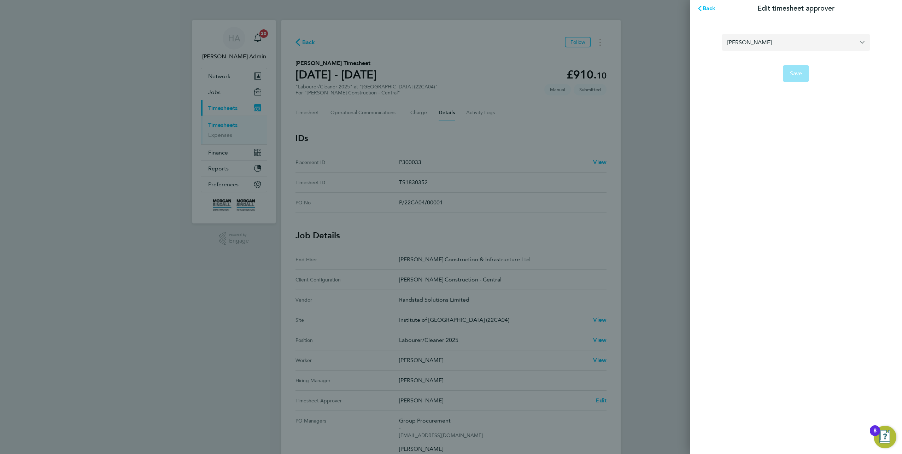
click at [782, 40] on input "[PERSON_NAME]" at bounding box center [796, 42] width 148 height 17
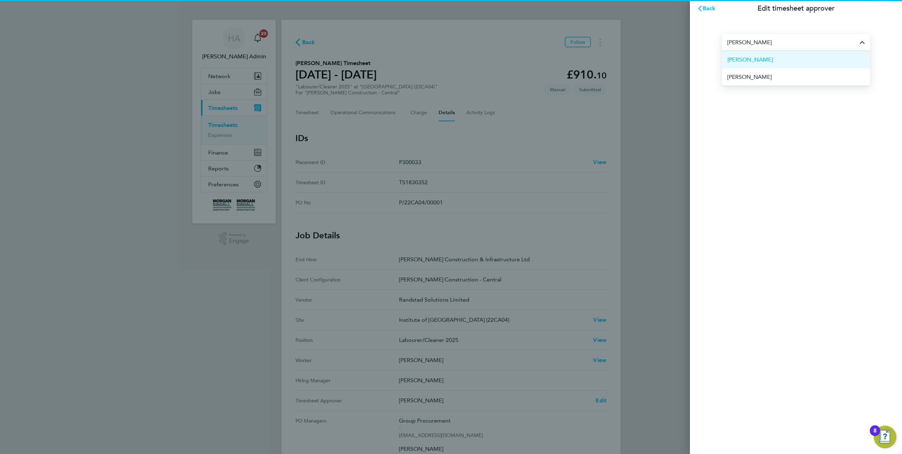
click at [768, 63] on li "[PERSON_NAME]" at bounding box center [796, 59] width 148 height 17
type input "[PERSON_NAME]"
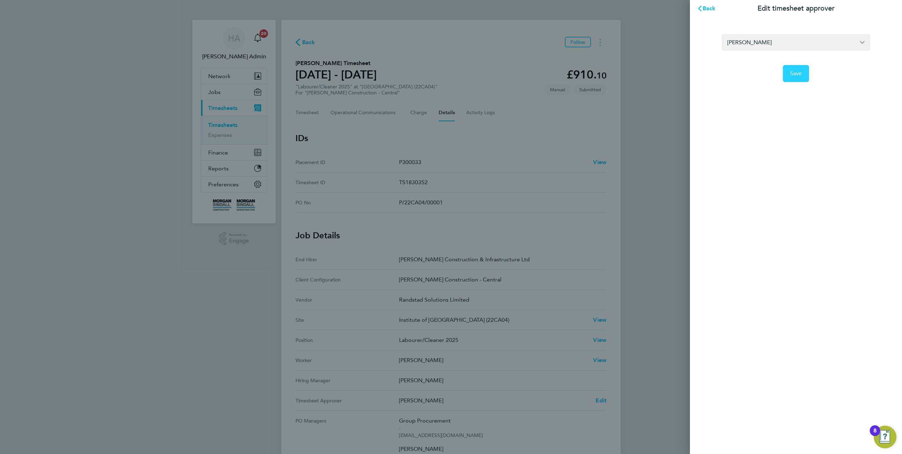
click at [789, 77] on button "Save" at bounding box center [796, 73] width 27 height 17
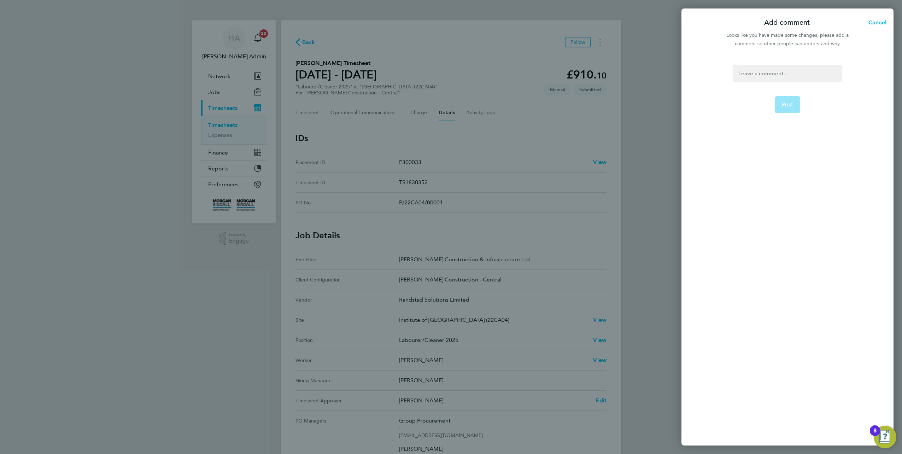
click at [772, 76] on div at bounding box center [787, 73] width 109 height 17
click at [790, 100] on button "Post" at bounding box center [788, 104] width 26 height 17
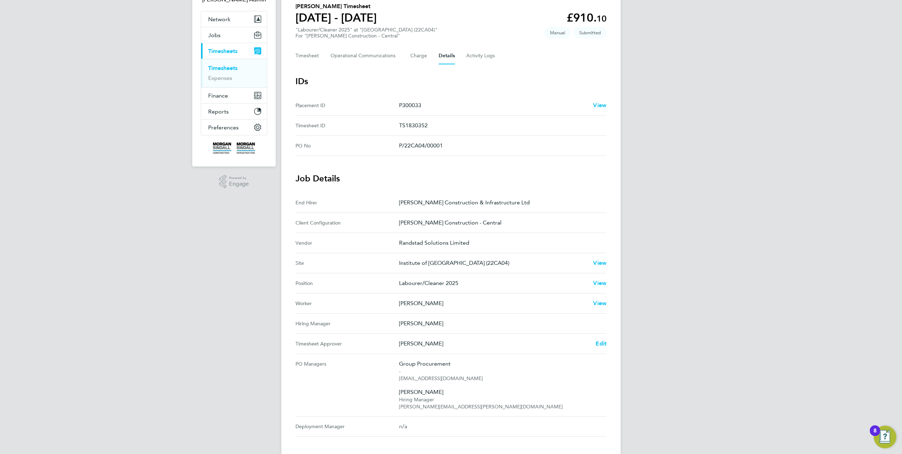
scroll to position [106, 0]
